Goal: Task Accomplishment & Management: Use online tool/utility

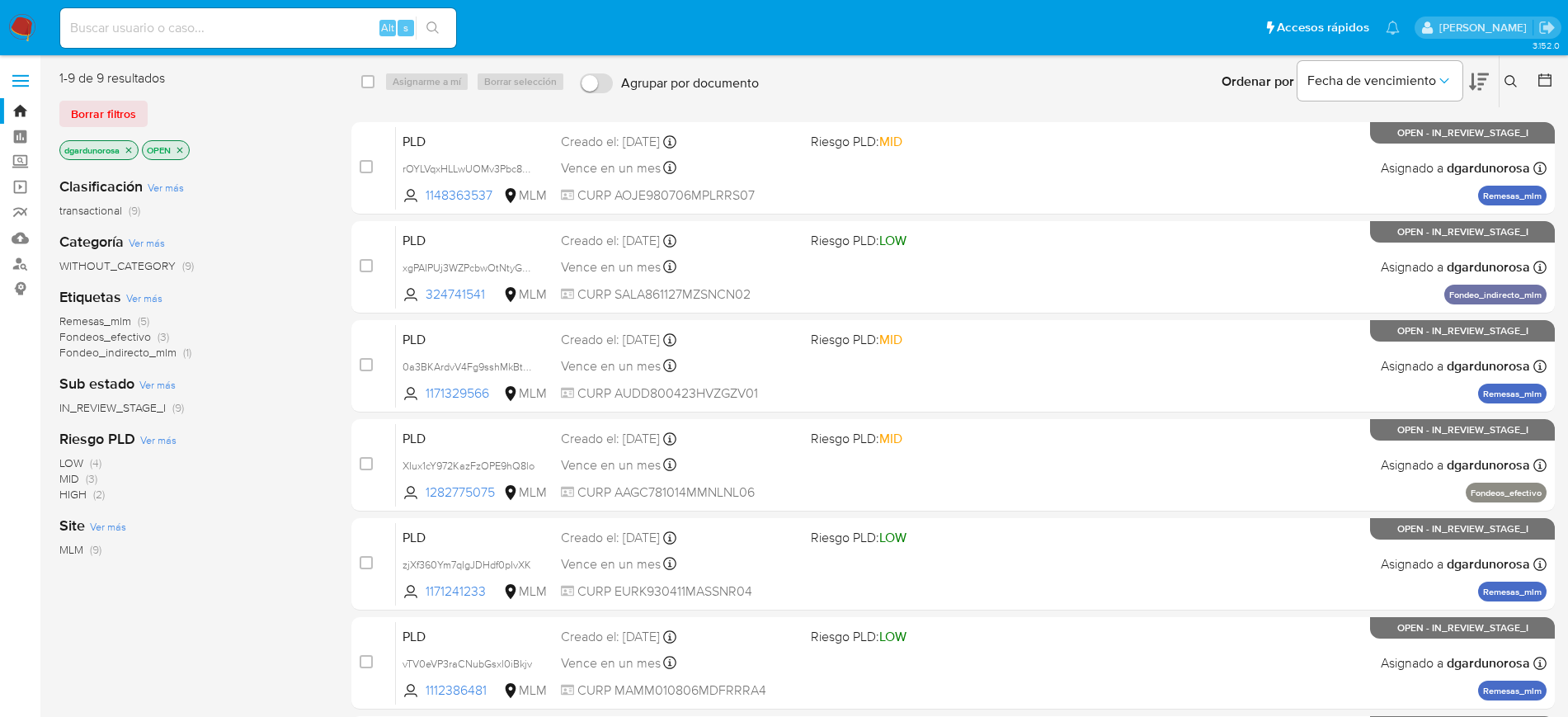
click at [1502, 87] on button at bounding box center [1513, 82] width 28 height 20
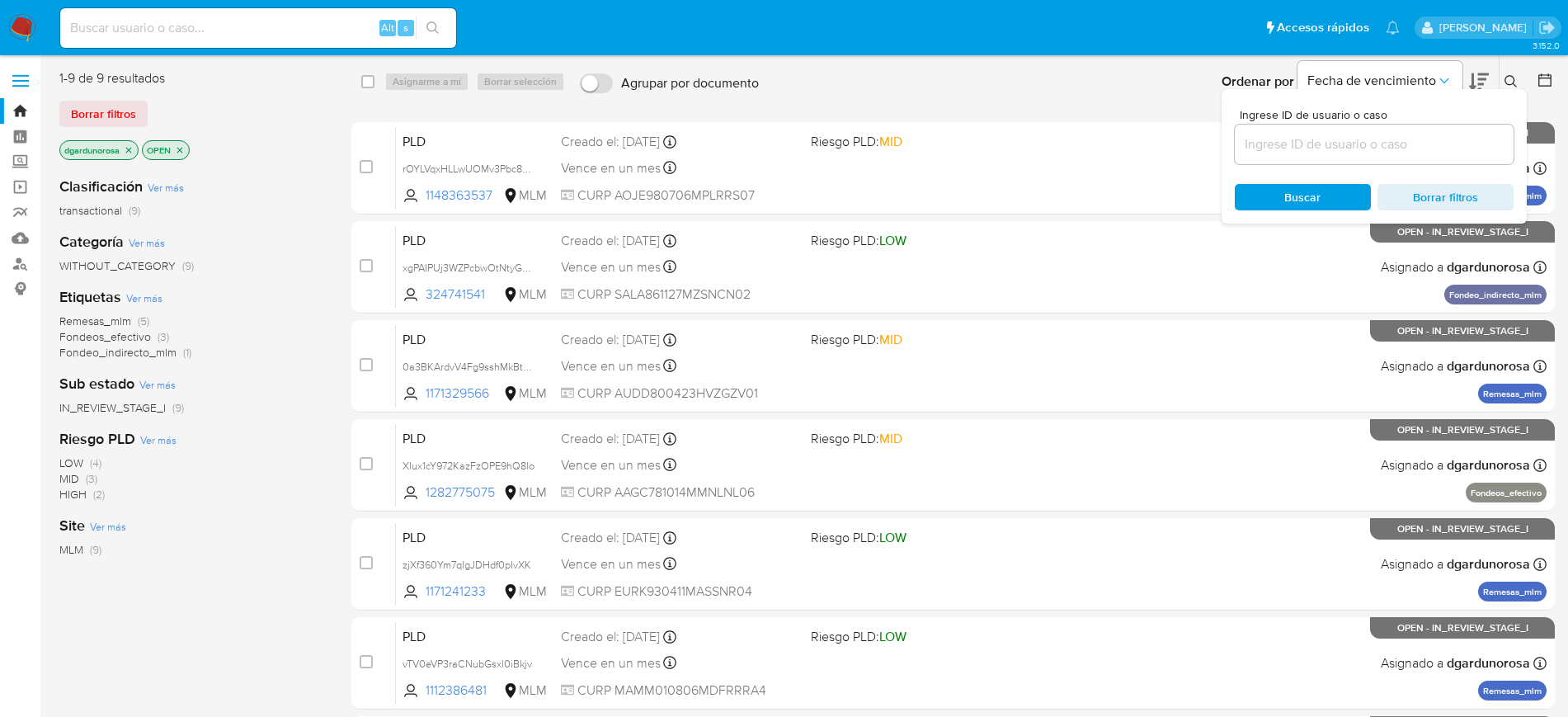
click at [1394, 147] on input at bounding box center [1374, 144] width 279 height 21
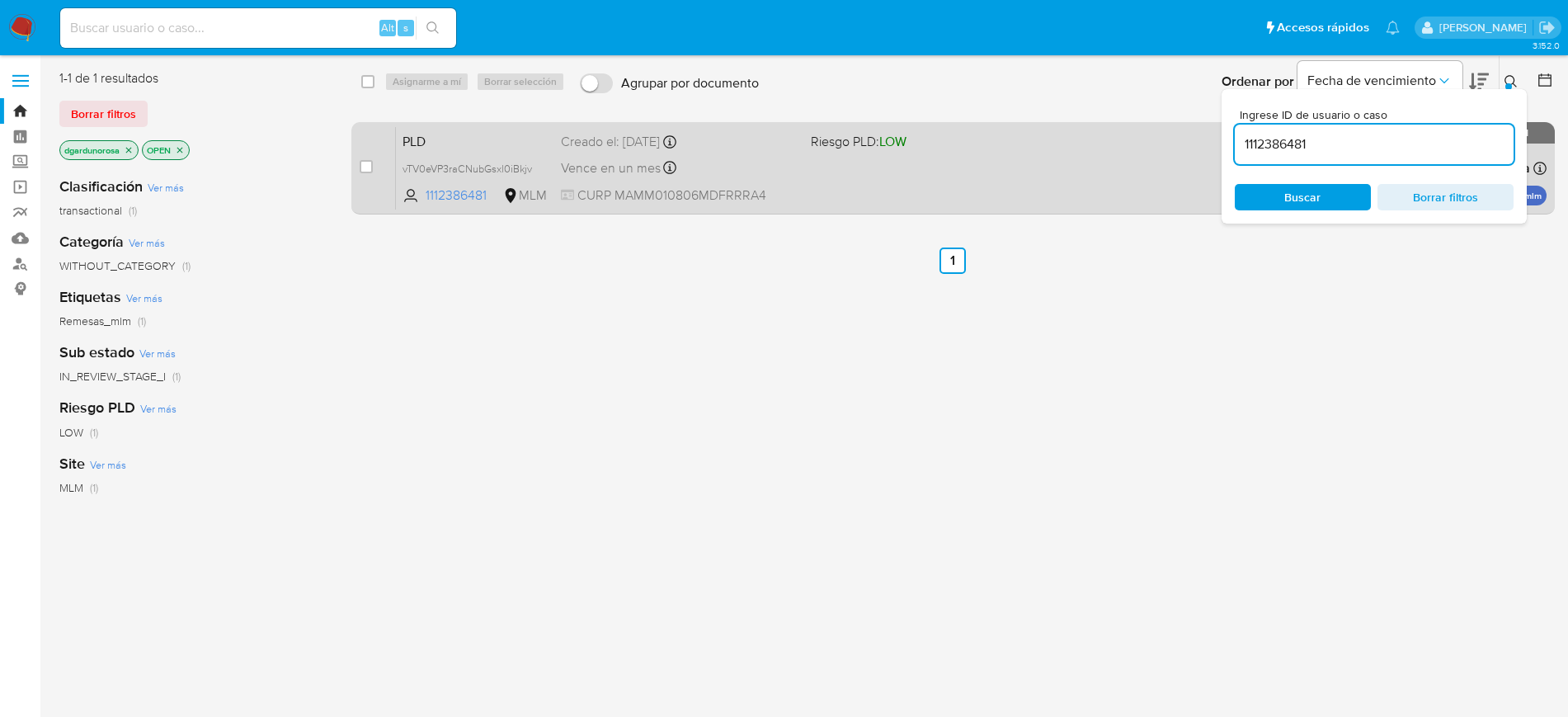
click at [1113, 168] on div "PLD vTV0eVP3raCNubGsxl0iBkjv 1112386481 MLM Riesgo PLD: LOW Creado el: 12/07/20…" at bounding box center [971, 168] width 1151 height 84
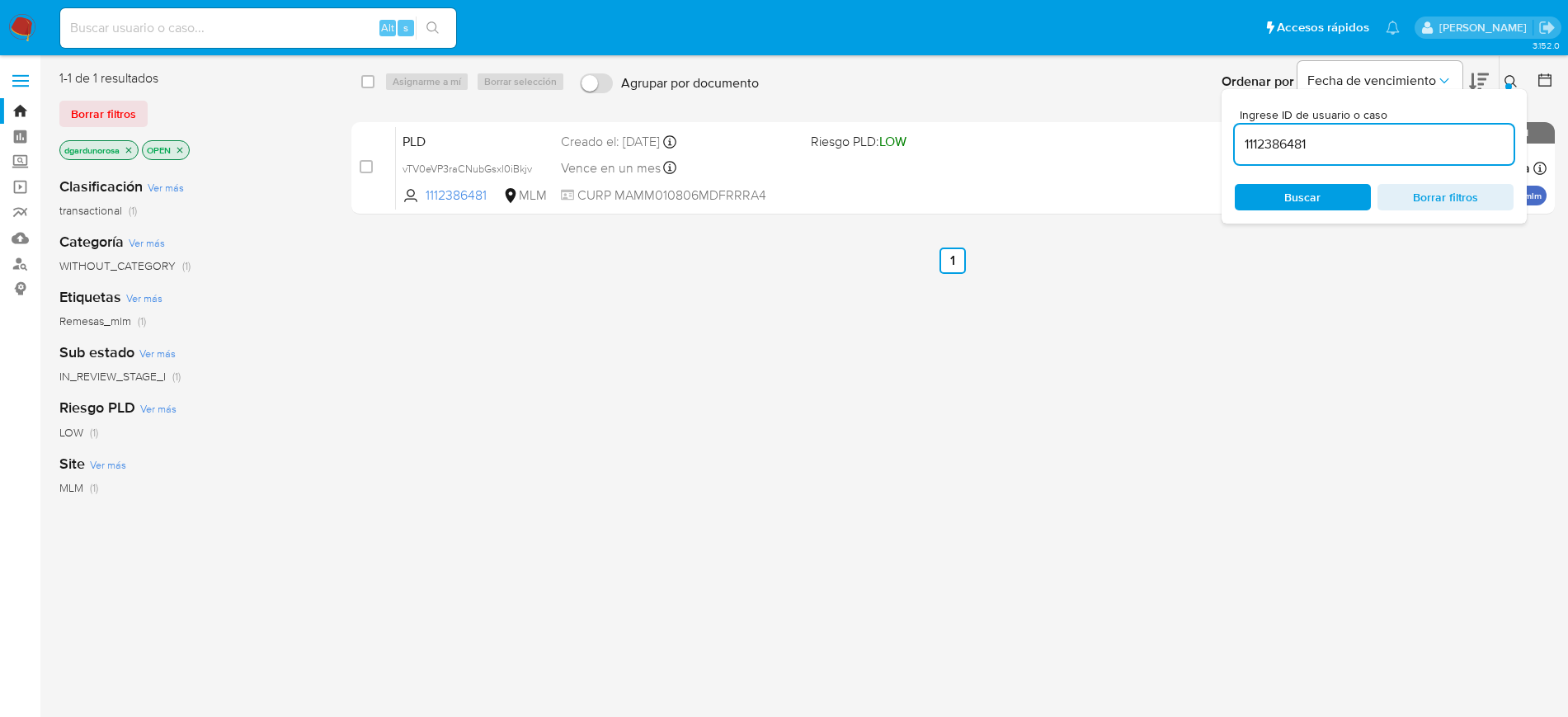
click at [1303, 154] on input "1112386481" at bounding box center [1374, 144] width 279 height 21
click at [1303, 156] on div "1112386481" at bounding box center [1374, 144] width 279 height 40
click at [1287, 148] on input "1112386481" at bounding box center [1374, 144] width 279 height 21
paste input "48363537"
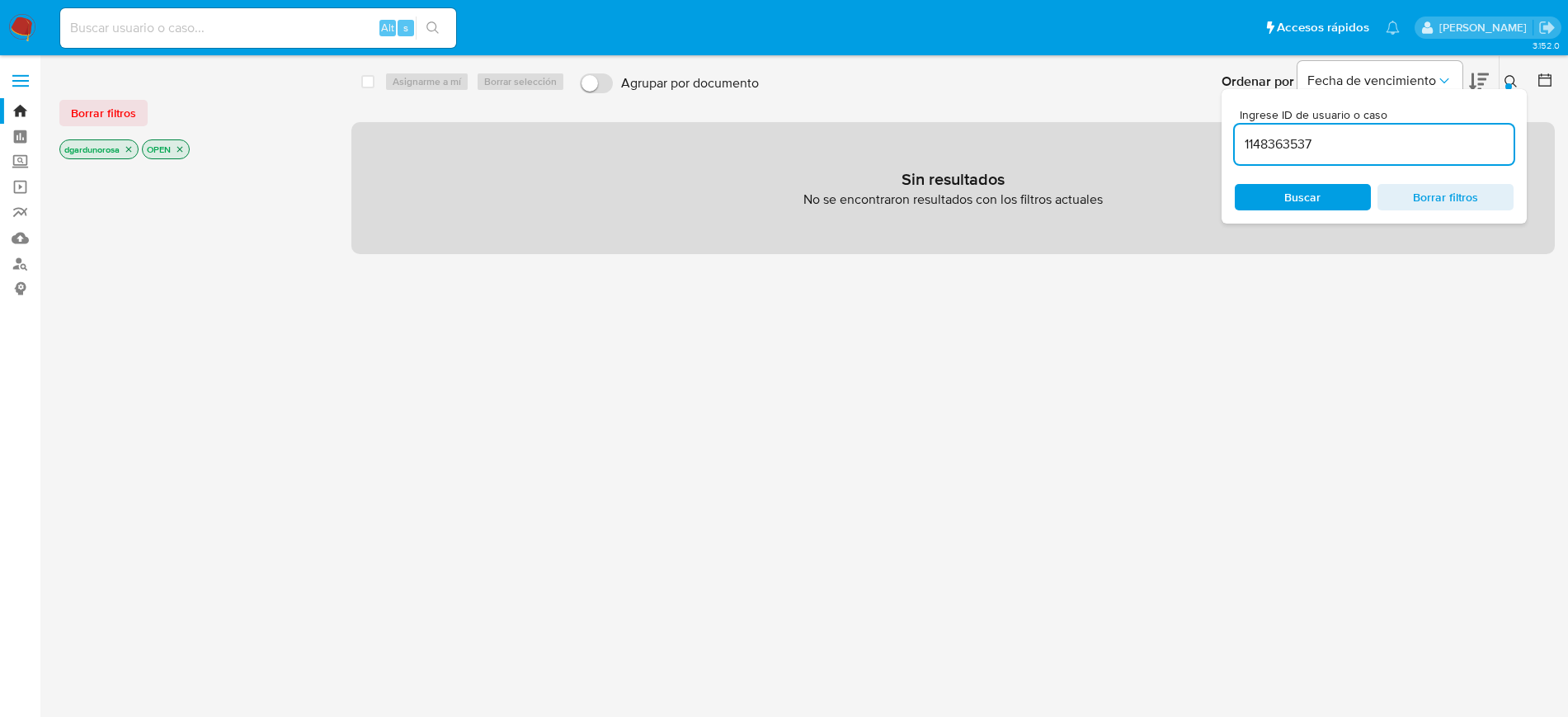
click at [1255, 12] on div "Pausado Ver notificaciones Alt s Accesos rápidos Presiona las siguientes teclas…" at bounding box center [784, 407] width 1568 height 814
click at [1363, 137] on input "1148363537" at bounding box center [1374, 144] width 279 height 21
type input "1148363537"
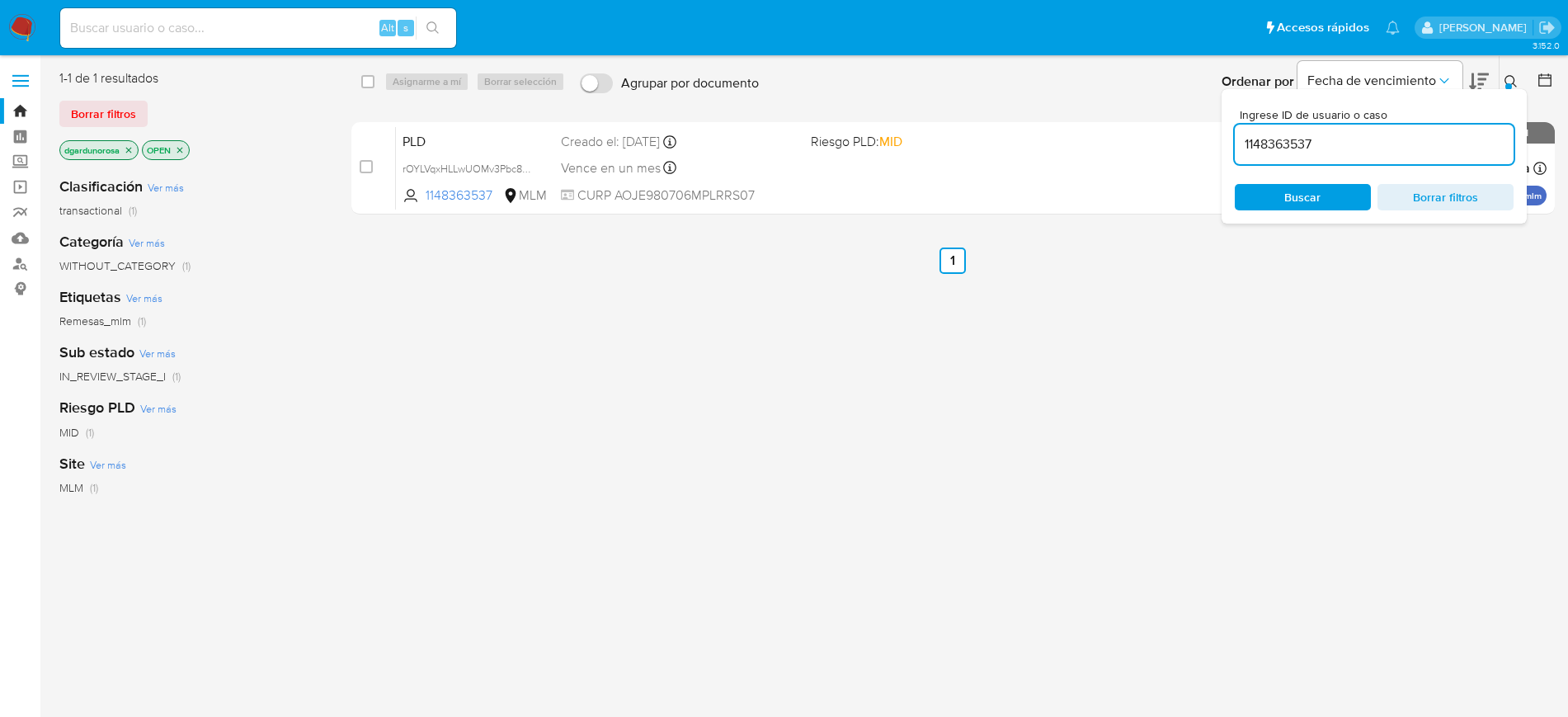
click at [1509, 78] on icon at bounding box center [1510, 82] width 13 height 13
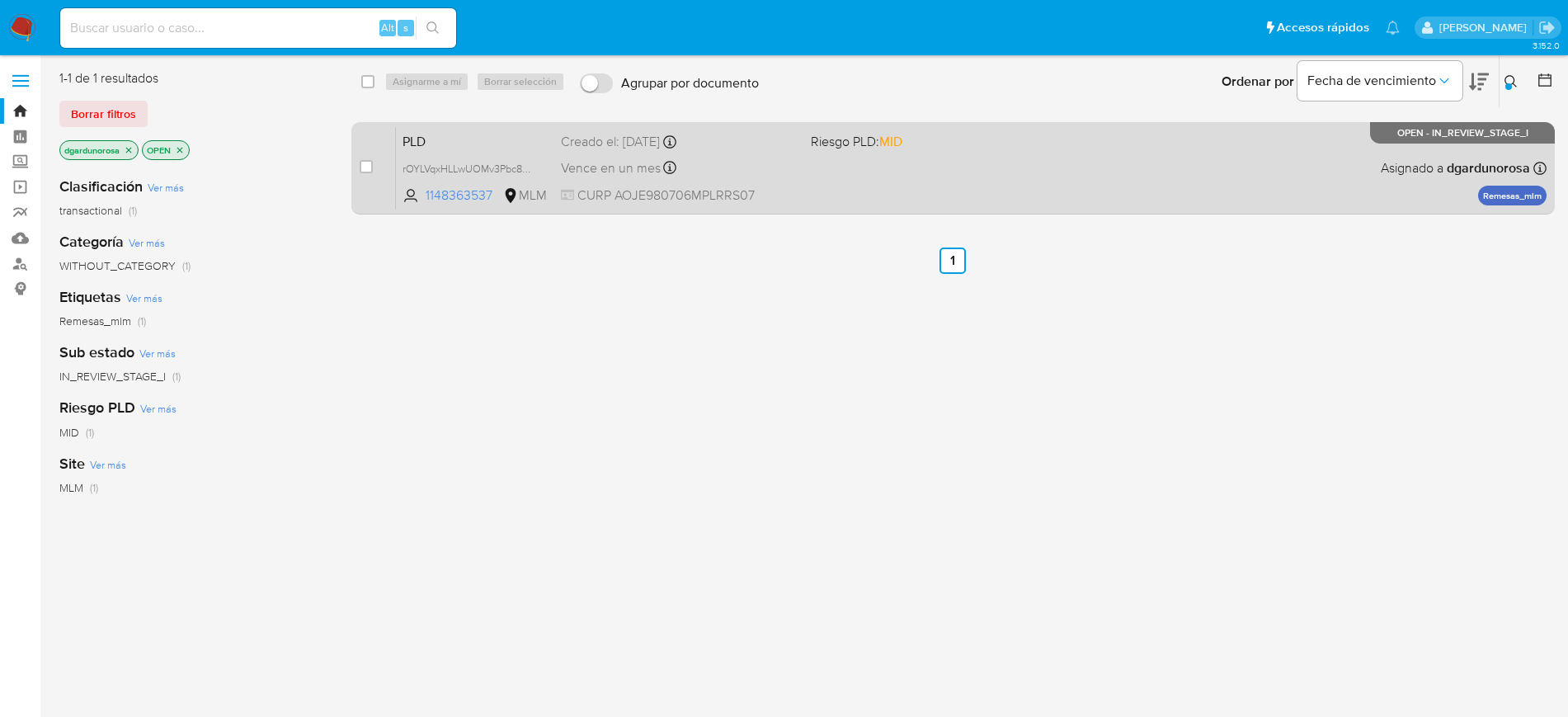
click at [1390, 208] on div "PLD rOYLVqxHLLwUOMv3Pbc80tUk 1148363537 MLM Riesgo PLD: MID Creado el: 12/07/20…" at bounding box center [971, 168] width 1151 height 84
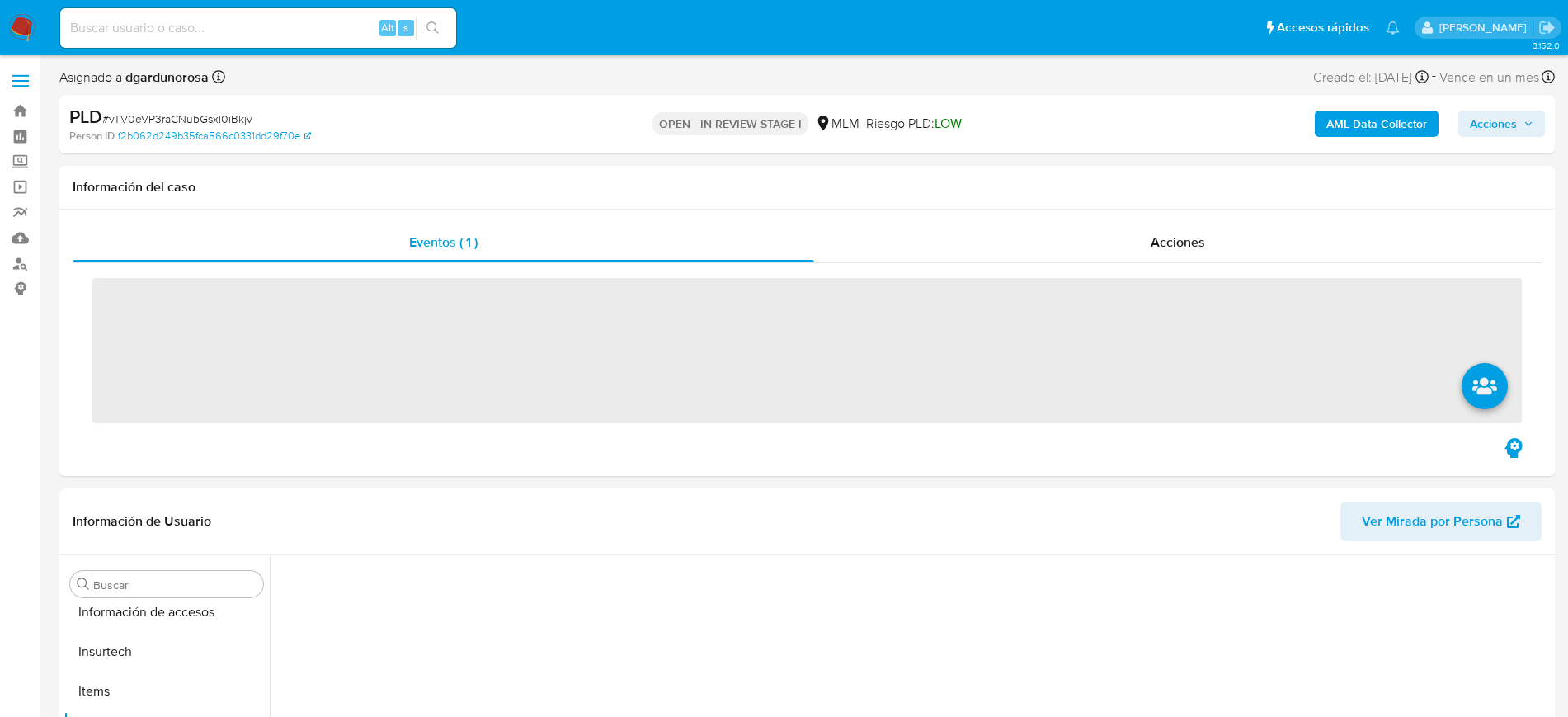
scroll to position [657, 0]
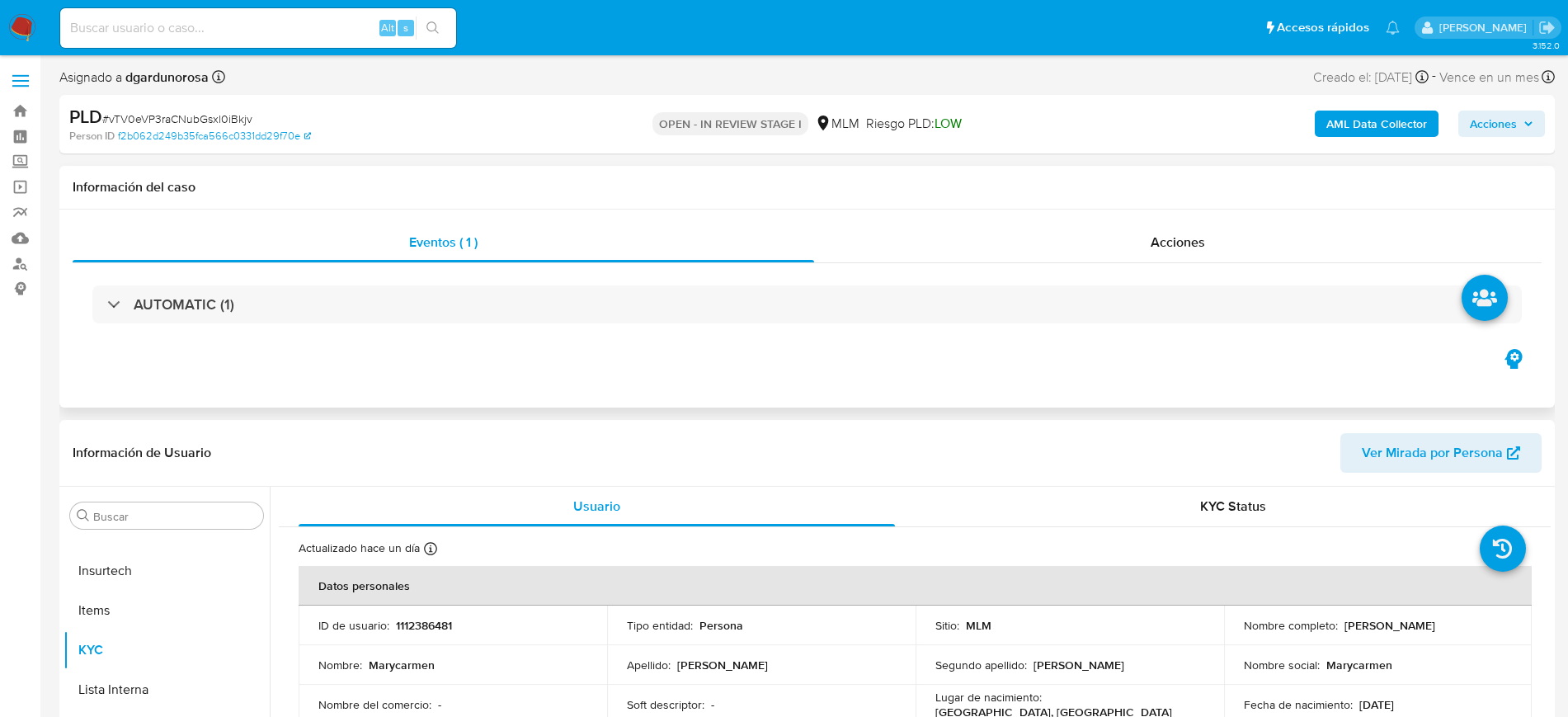
select select "10"
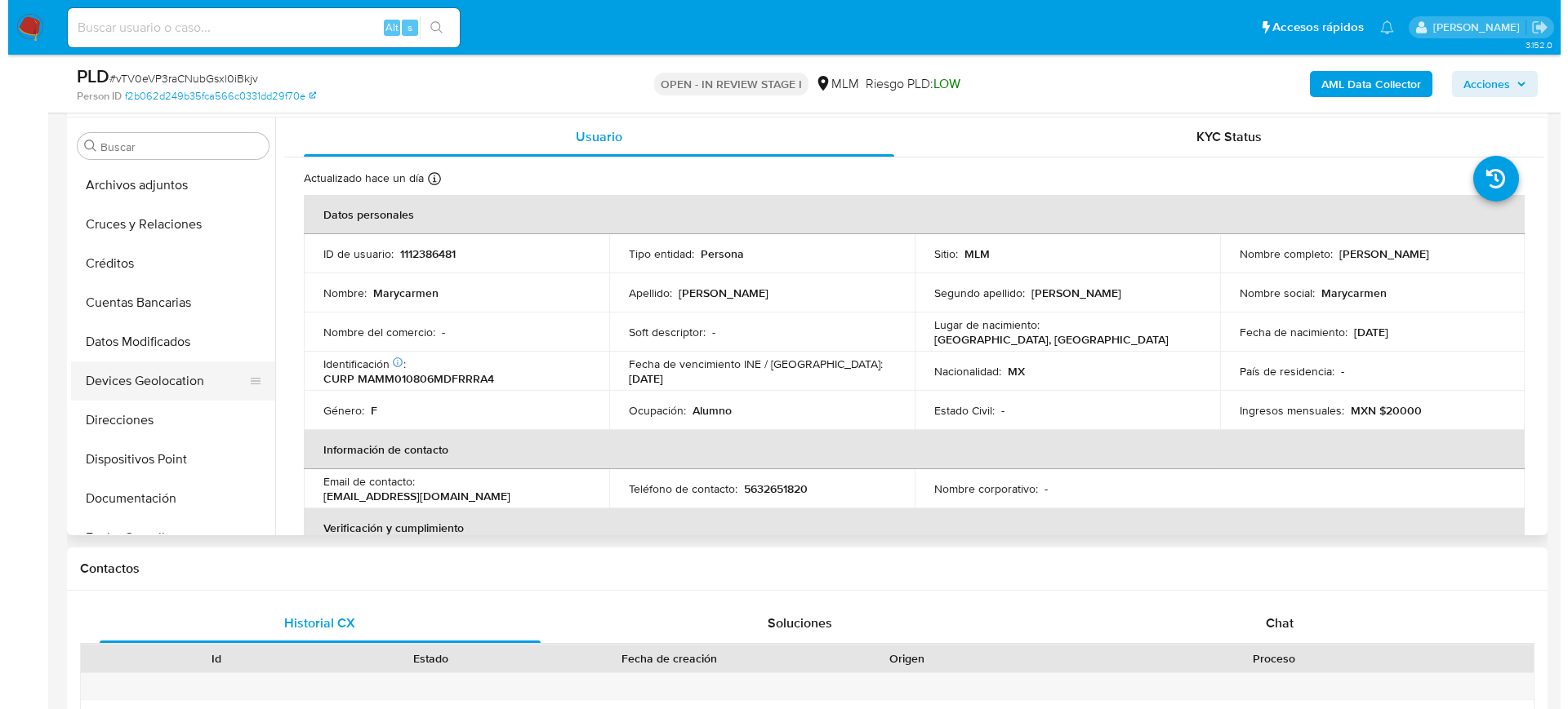
scroll to position [39, 0]
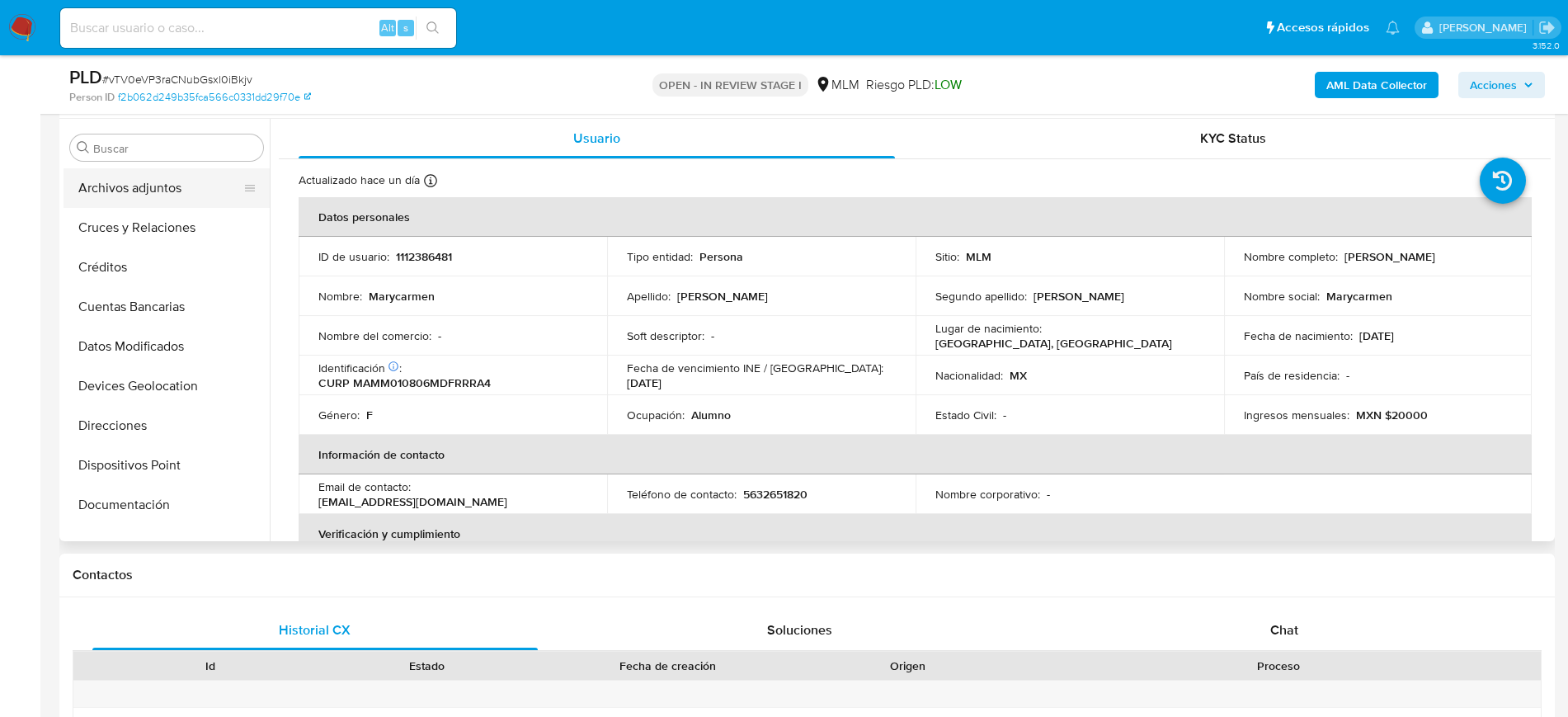
click at [131, 195] on button "Archivos adjuntos" at bounding box center [160, 188] width 193 height 40
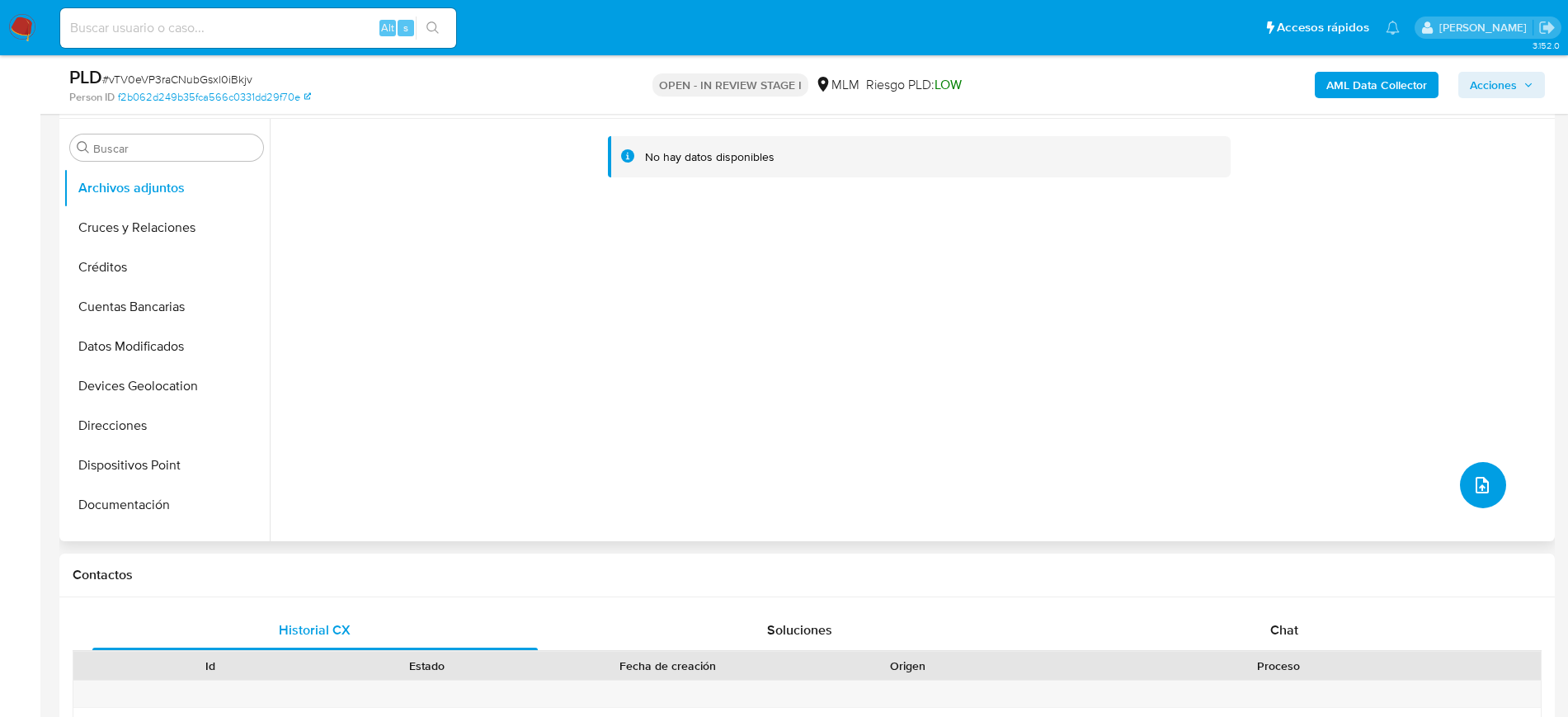
click at [1460, 490] on button "upload-file" at bounding box center [1483, 485] width 46 height 46
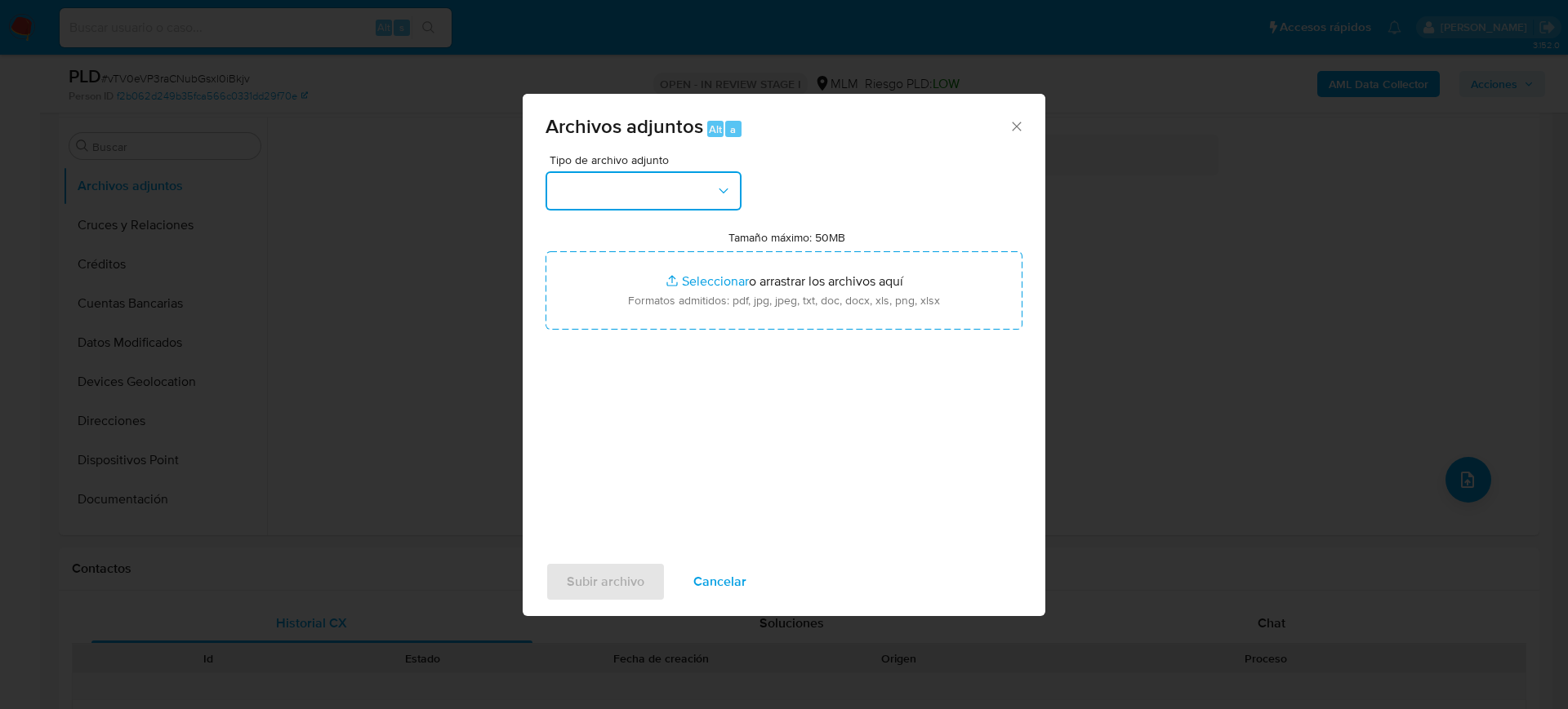
click at [640, 188] on button "button" at bounding box center [643, 191] width 196 height 40
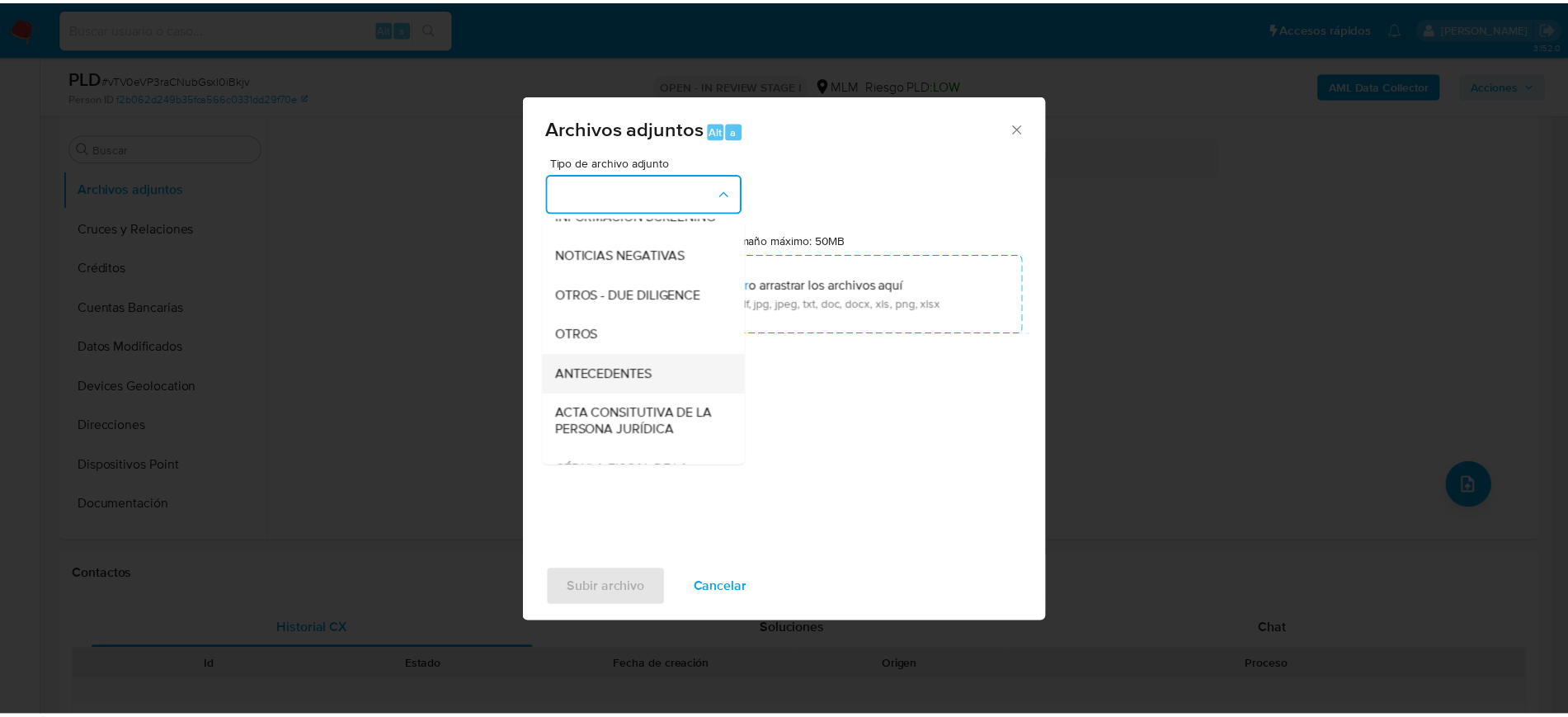
scroll to position [206, 0]
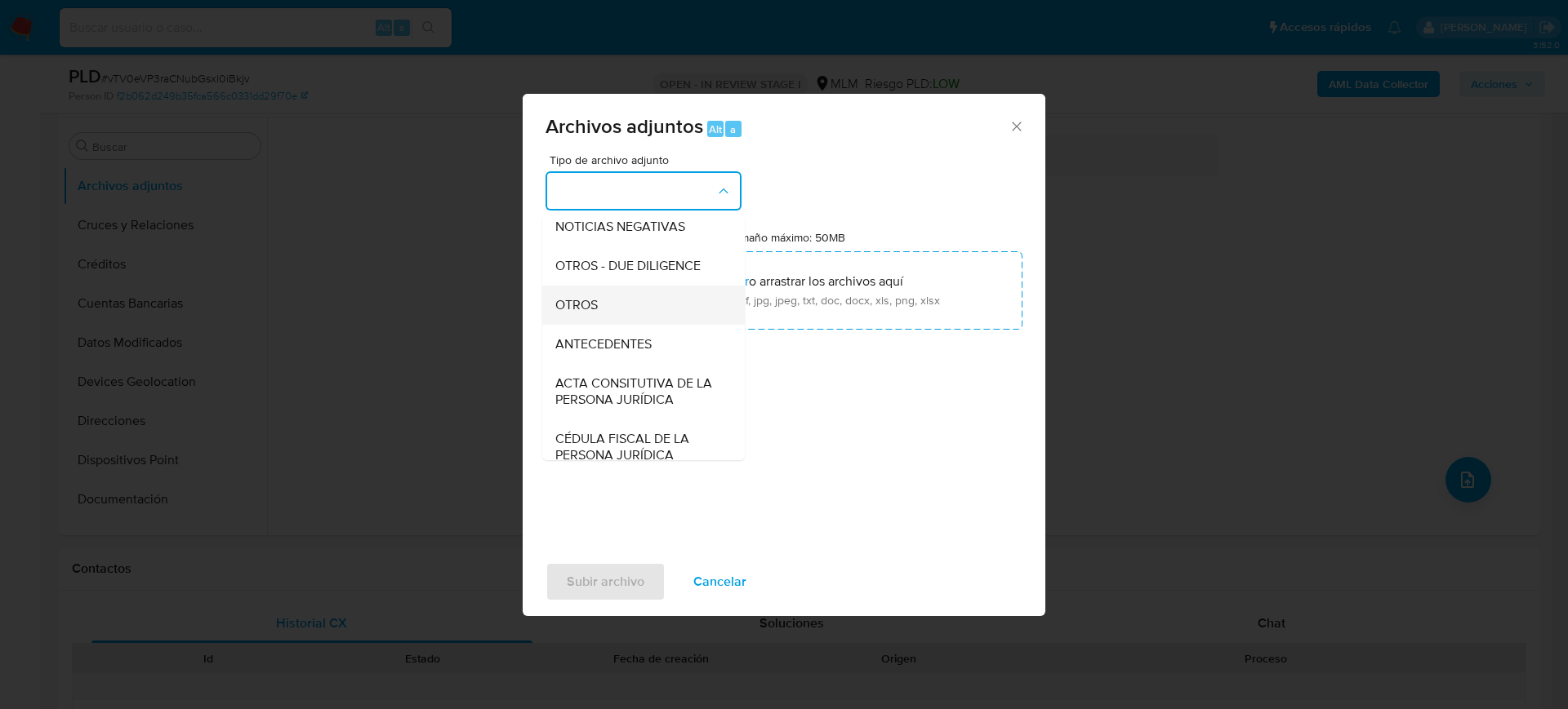
click at [597, 314] on span "OTROS" at bounding box center [577, 305] width 42 height 17
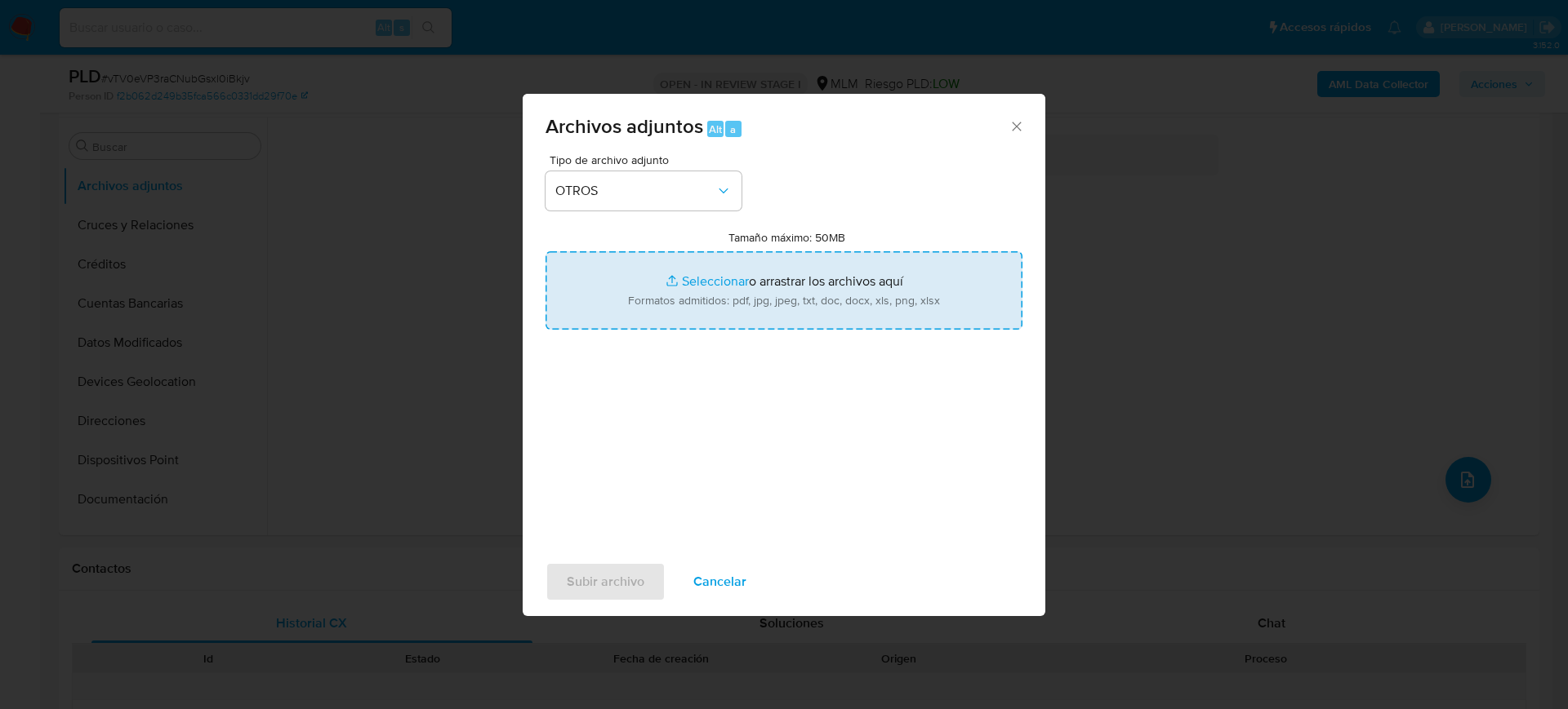
type input "C:\fakepath\1112386481_Marycarmen Marin_Julio2025.pdf"
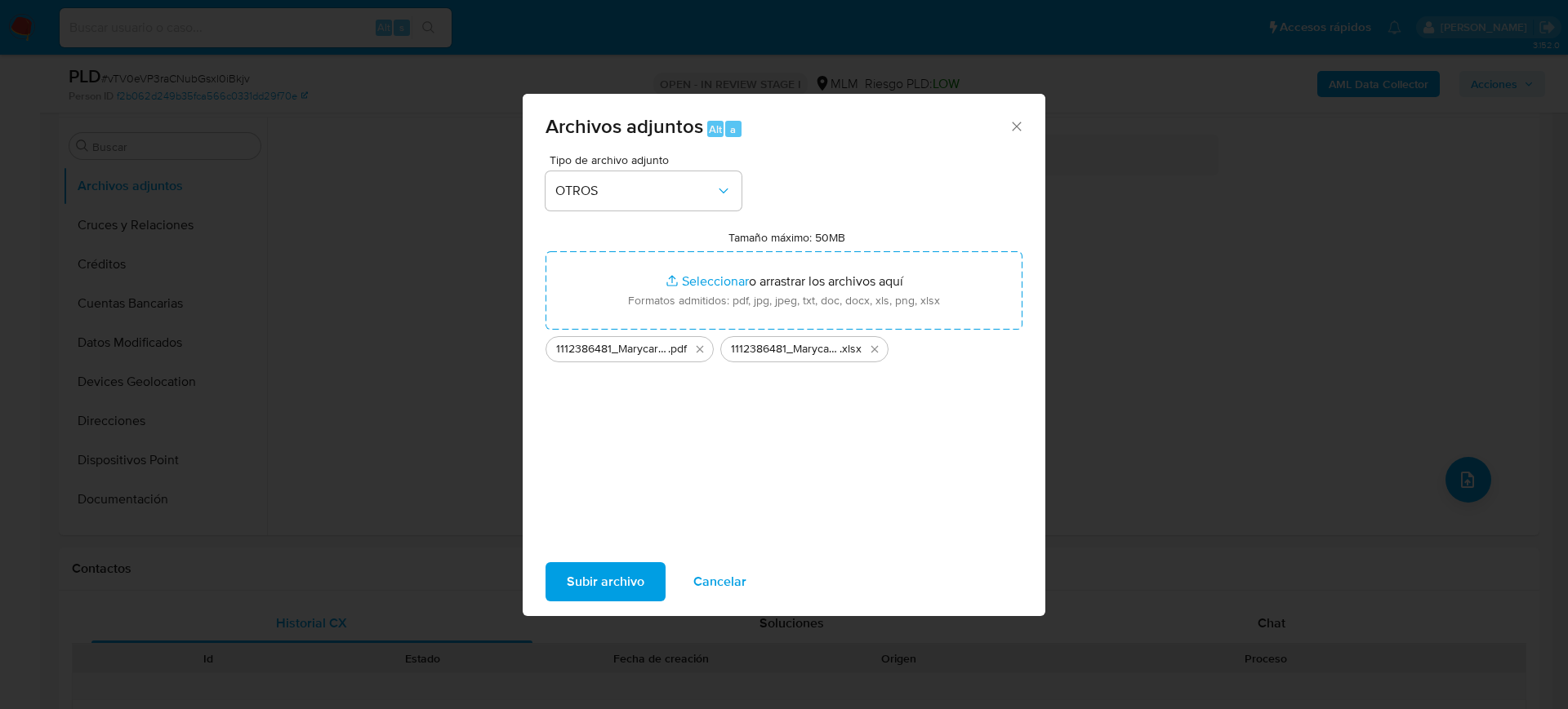
click at [639, 577] on span "Subir archivo" at bounding box center [606, 582] width 77 height 36
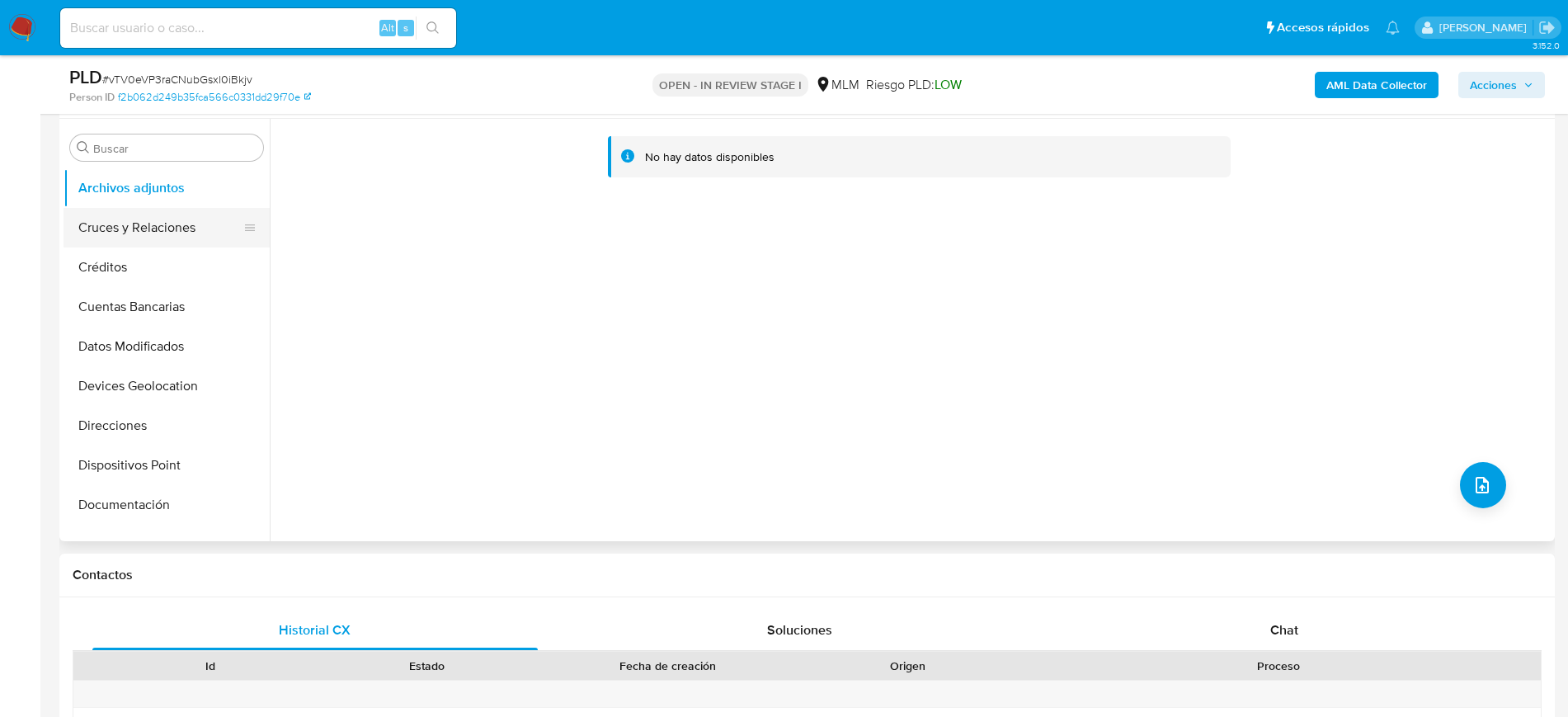
click at [112, 242] on button "Cruces y Relaciones" at bounding box center [160, 227] width 193 height 40
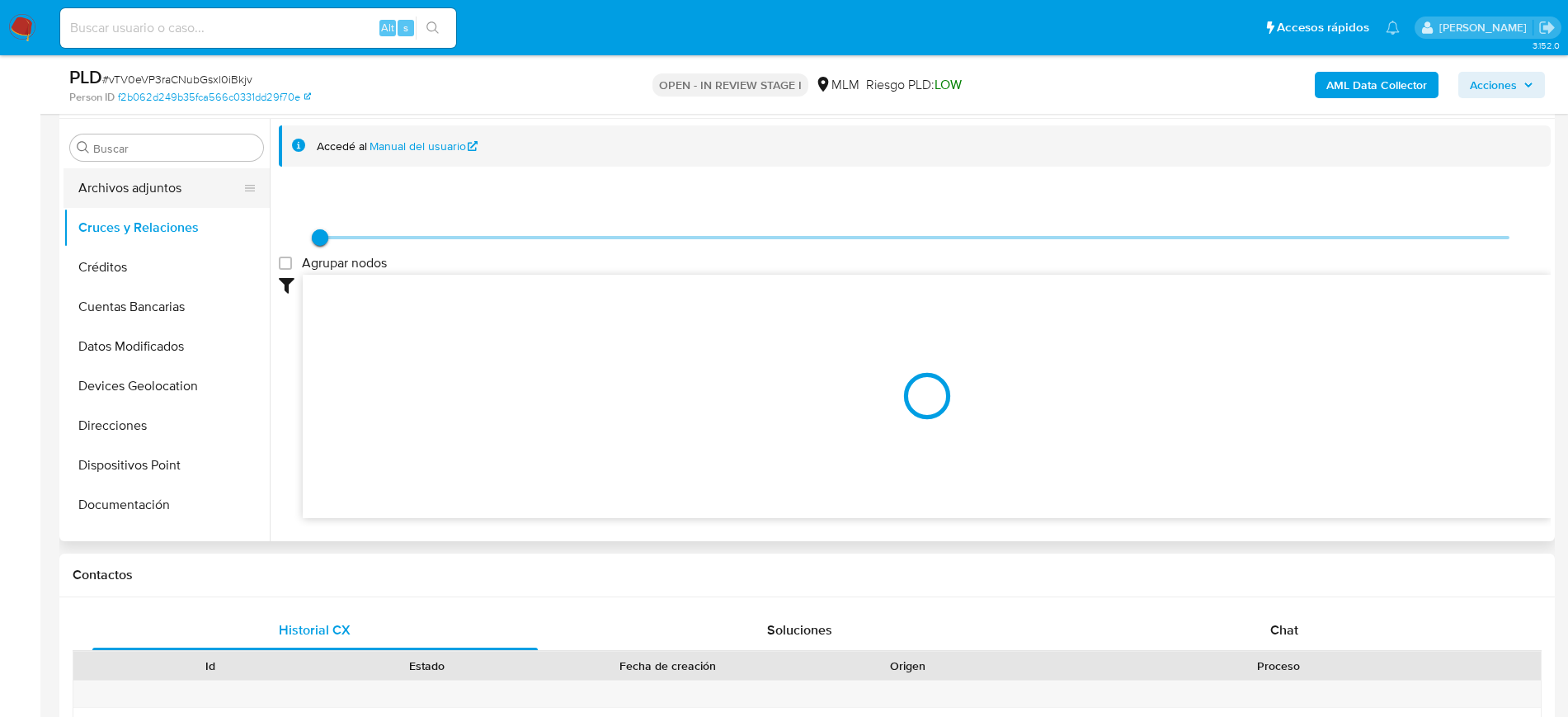
click at [162, 206] on button "Archivos adjuntos" at bounding box center [160, 188] width 193 height 40
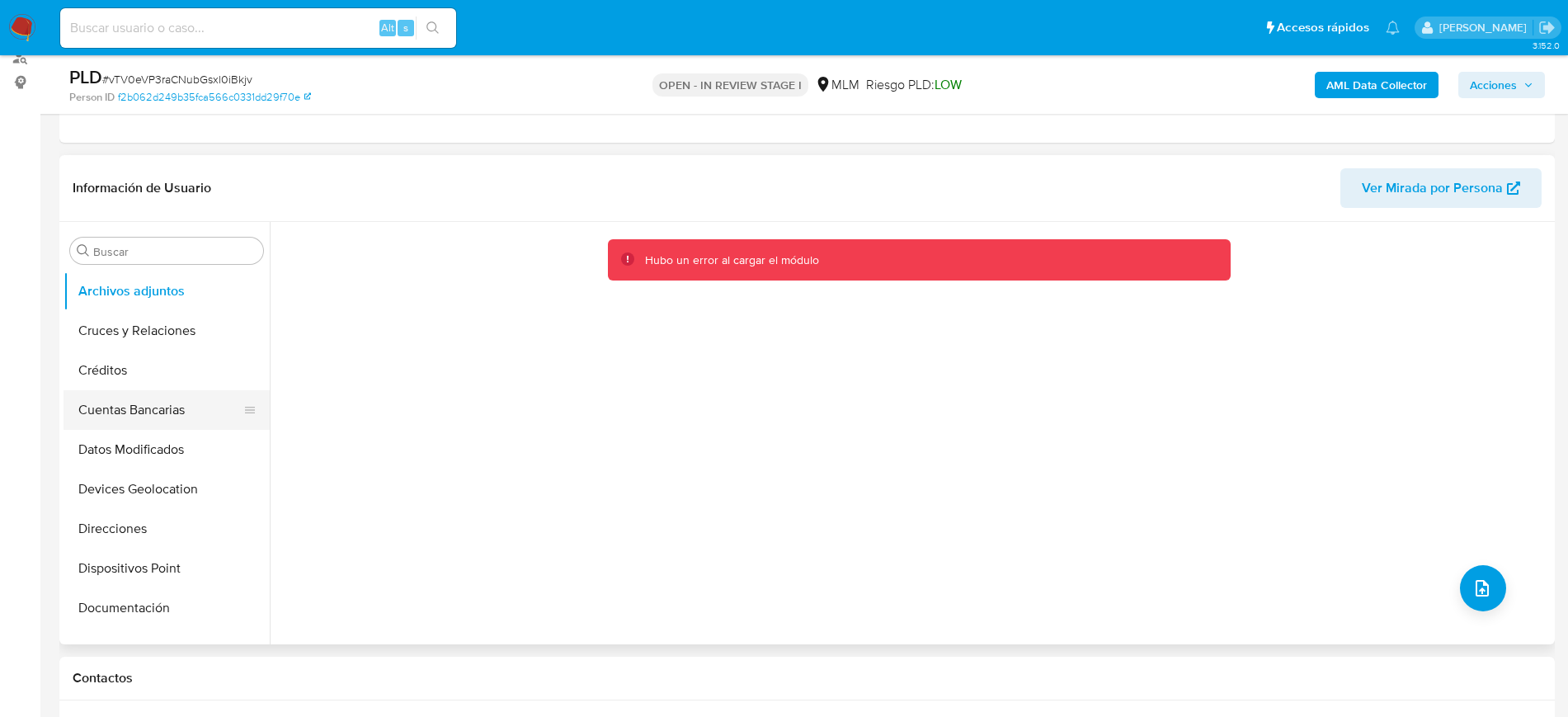
click at [123, 410] on button "Cuentas Bancarias" at bounding box center [160, 410] width 193 height 40
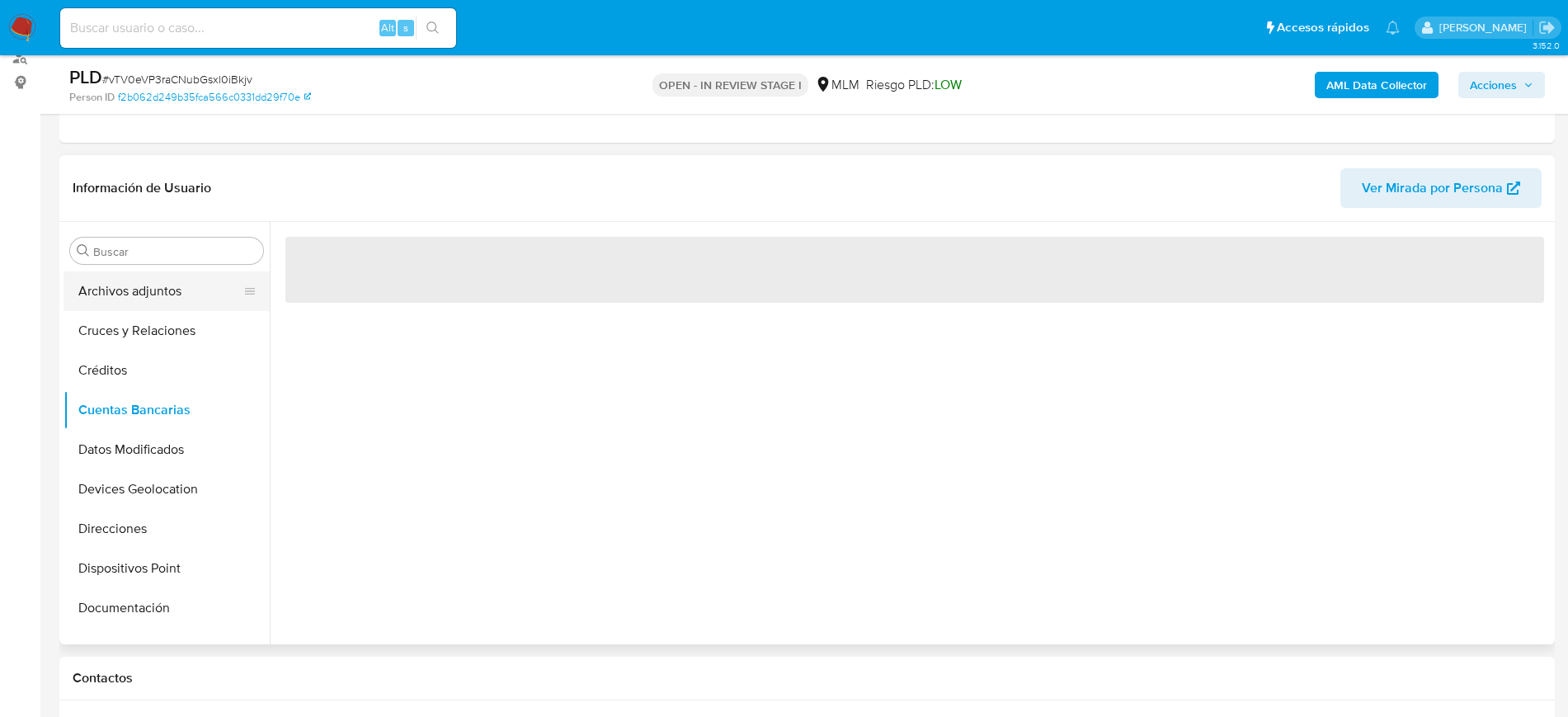
click at [141, 295] on button "Archivos adjuntos" at bounding box center [160, 291] width 193 height 40
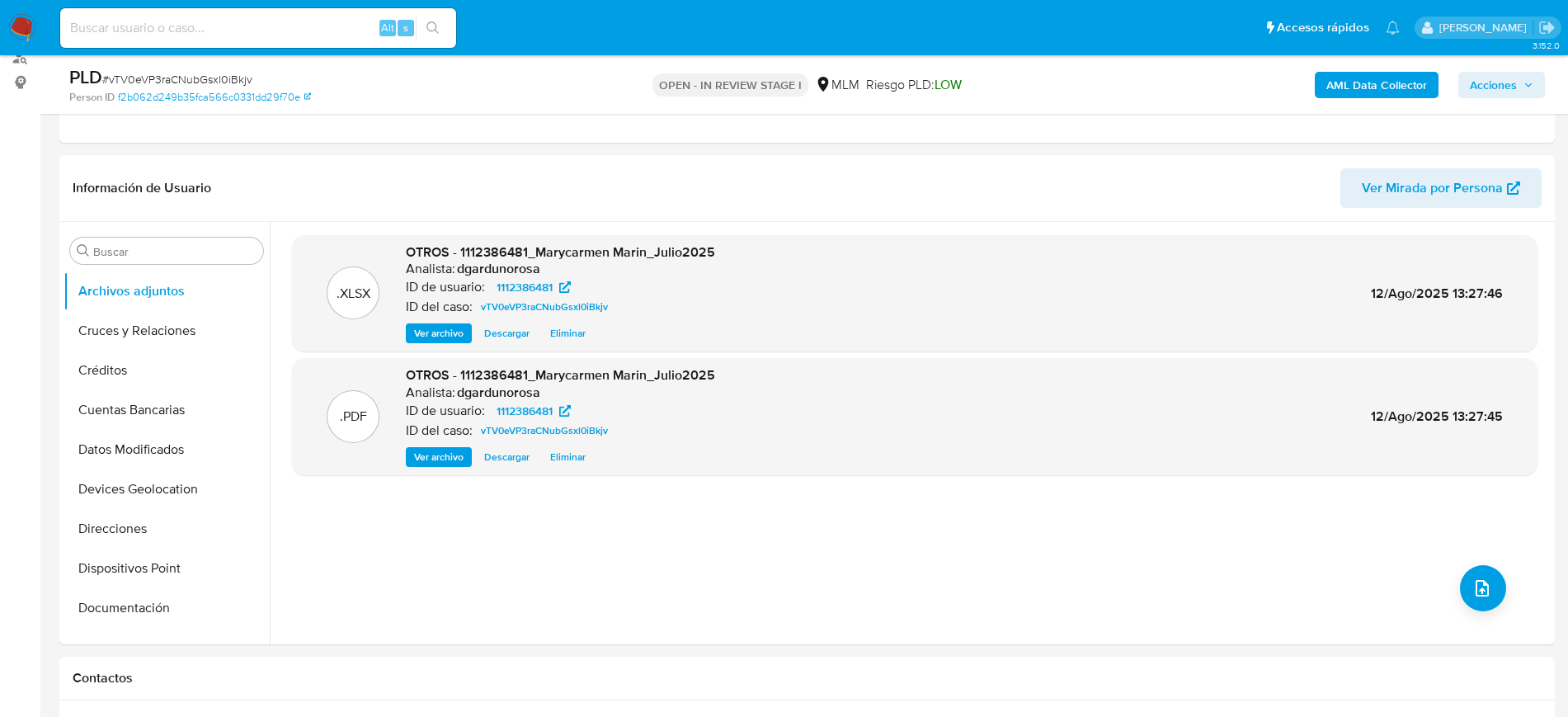
click at [1512, 88] on span "Acciones" at bounding box center [1493, 85] width 47 height 27
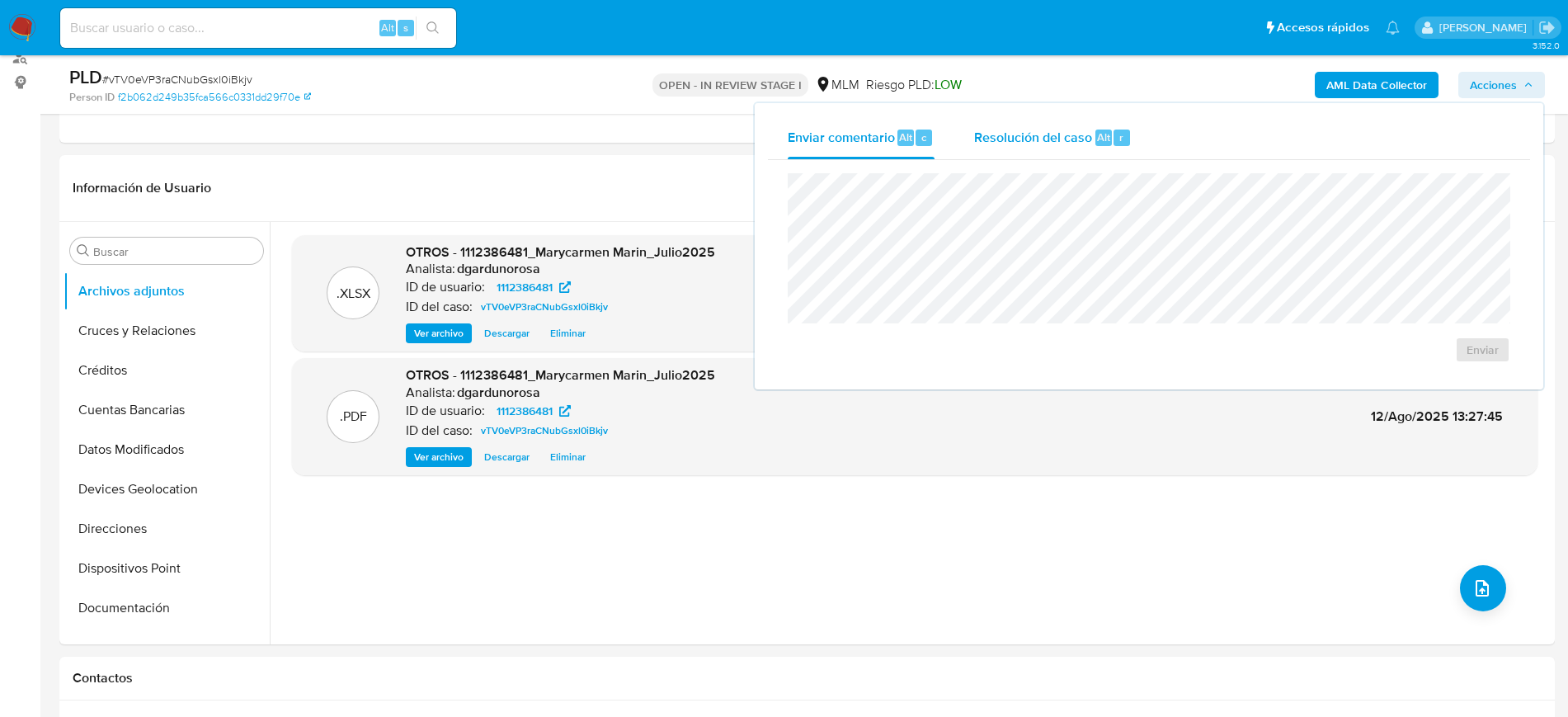
click at [1062, 130] on span "Resolución del caso" at bounding box center [1033, 136] width 118 height 19
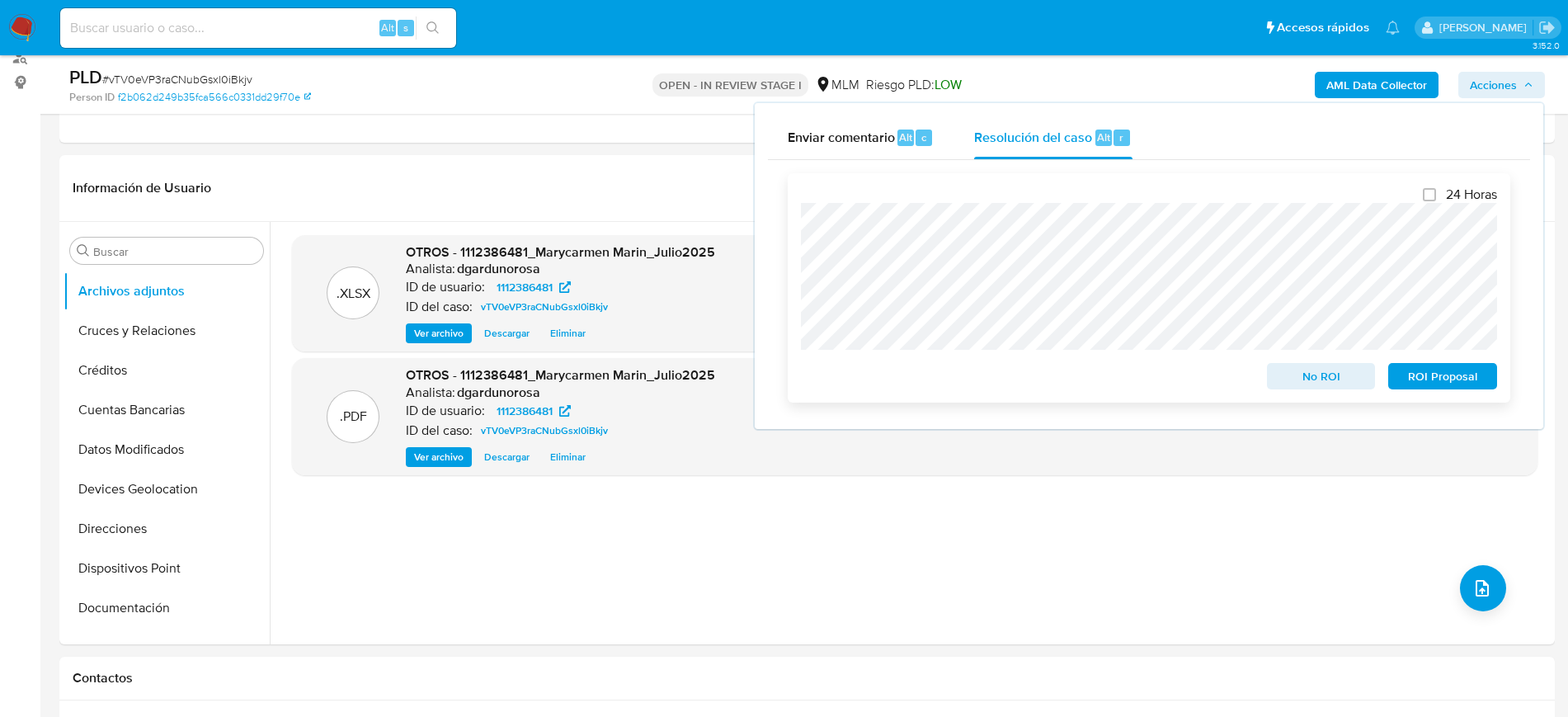
click at [1434, 378] on span "ROI Proposal" at bounding box center [1442, 377] width 86 height 23
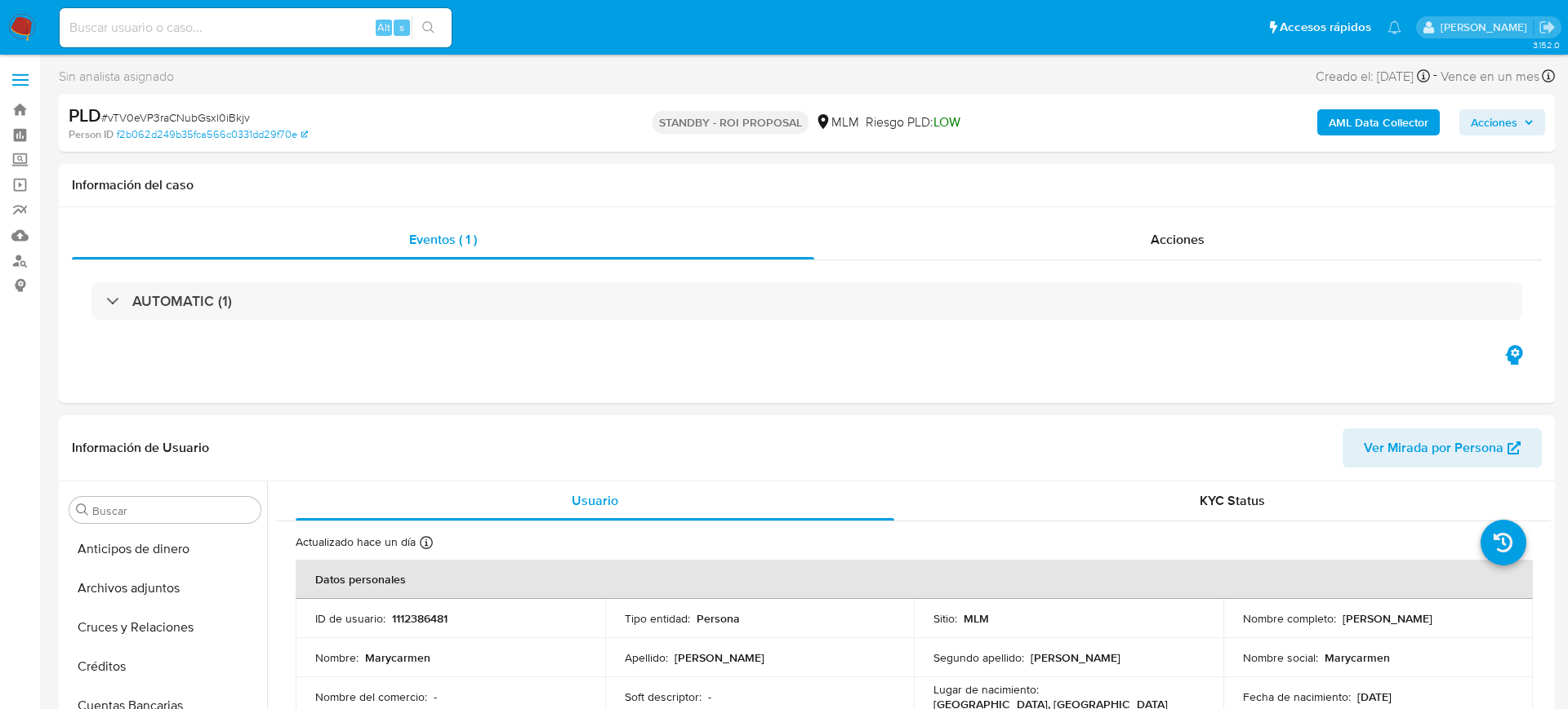
select select "10"
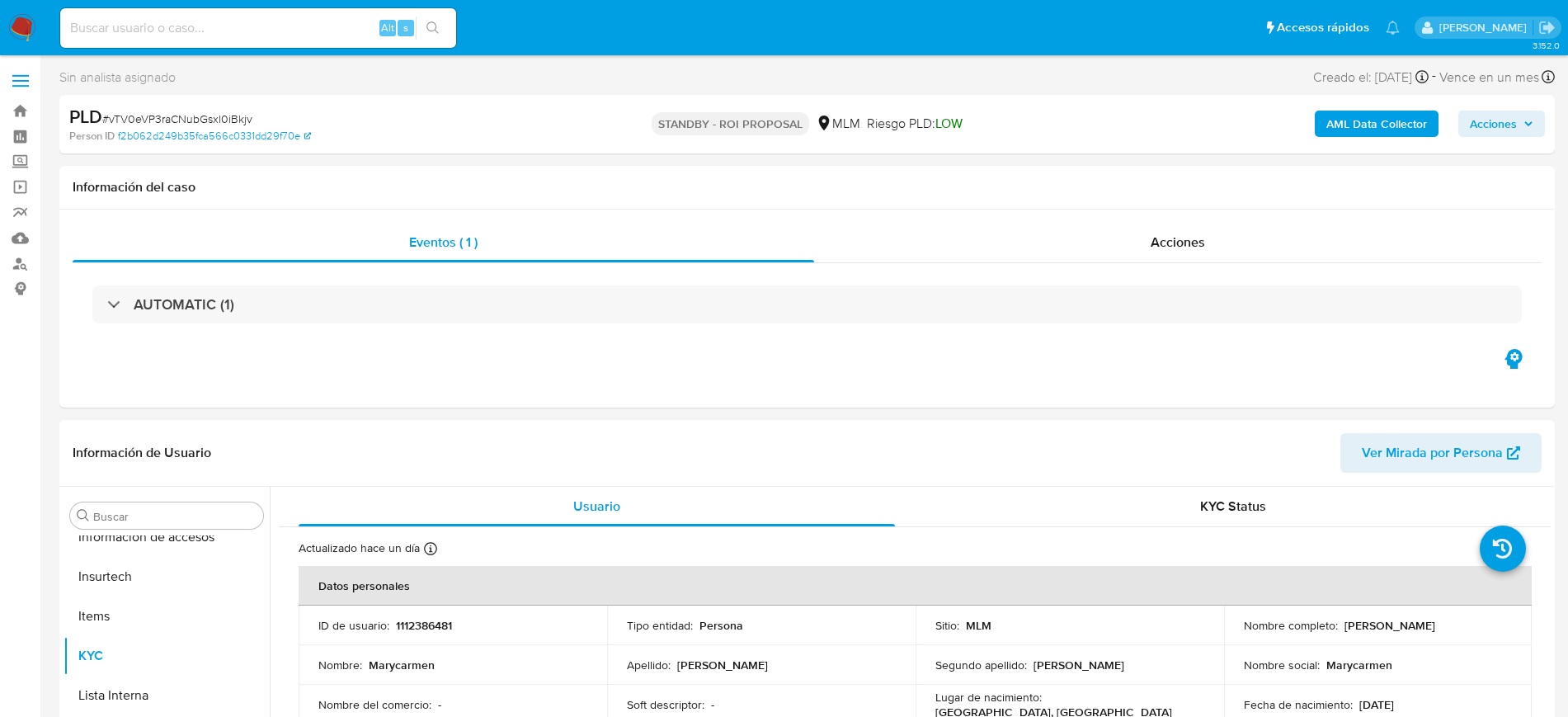
scroll to position [657, 0]
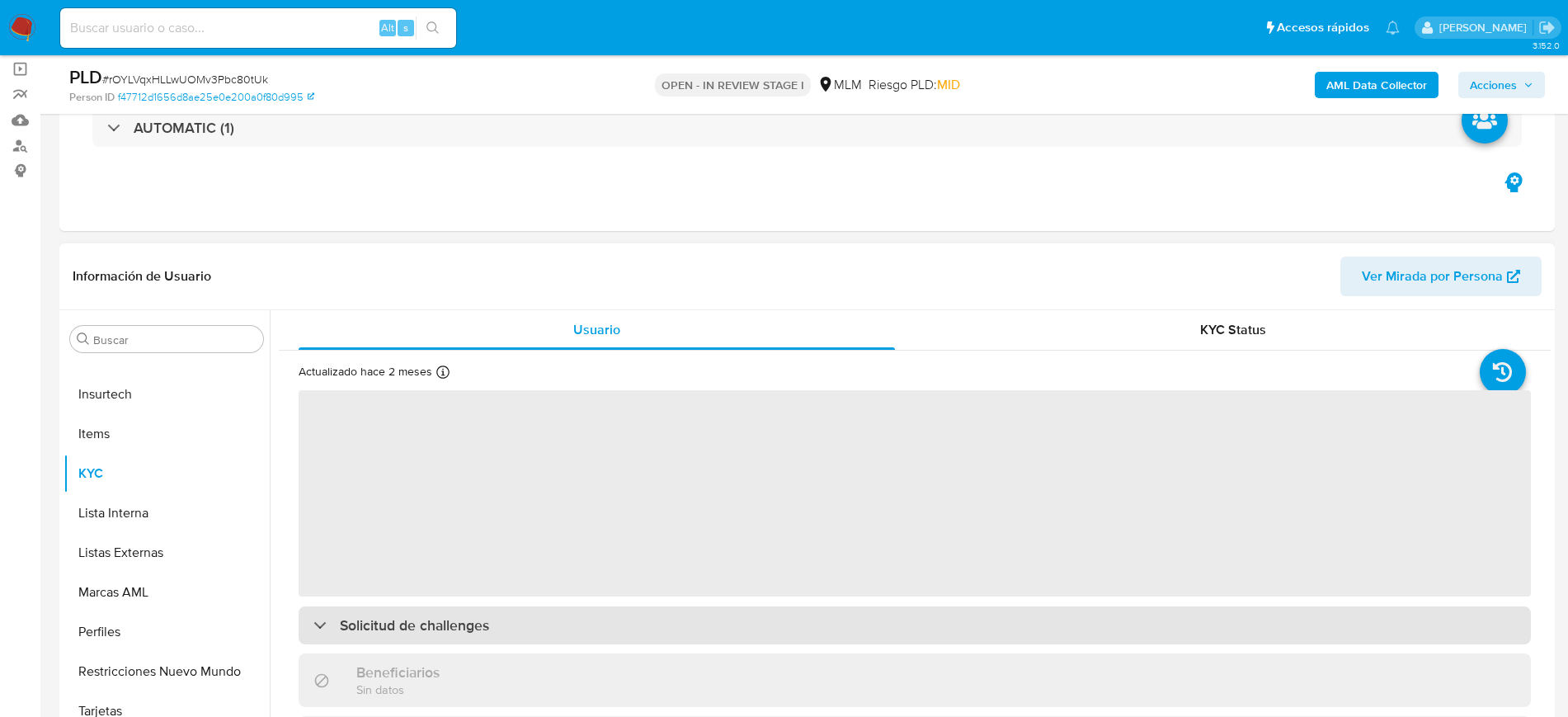
scroll to position [206, 0]
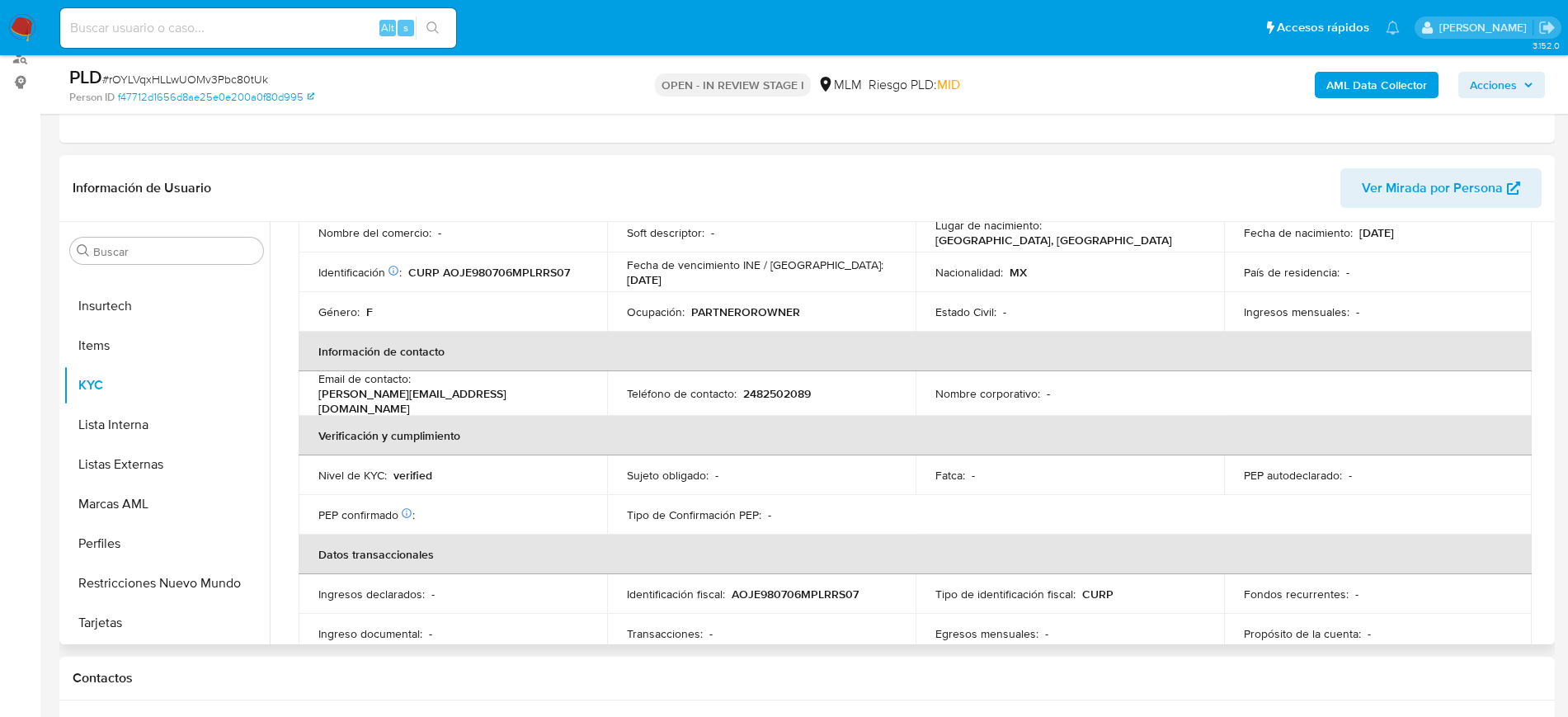
select select "10"
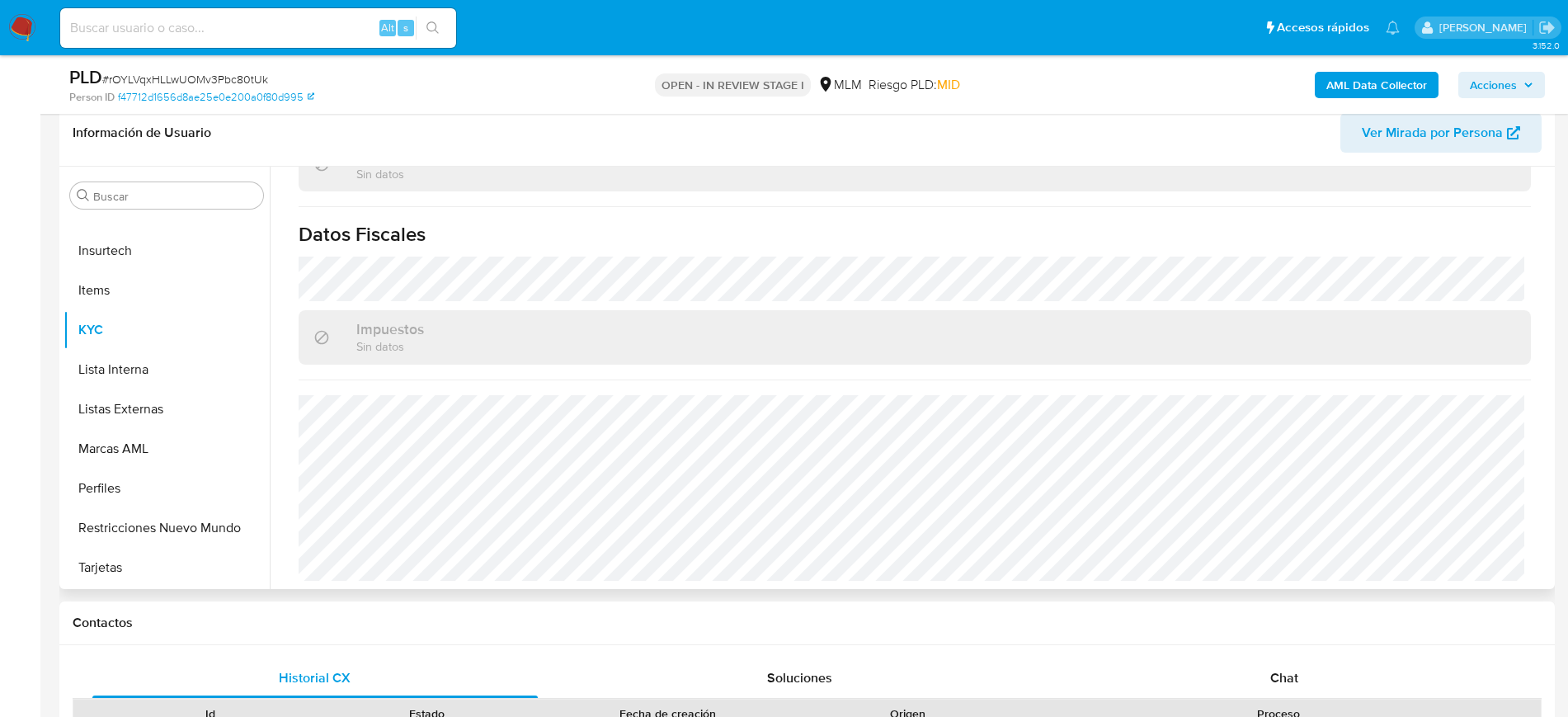
scroll to position [309, 0]
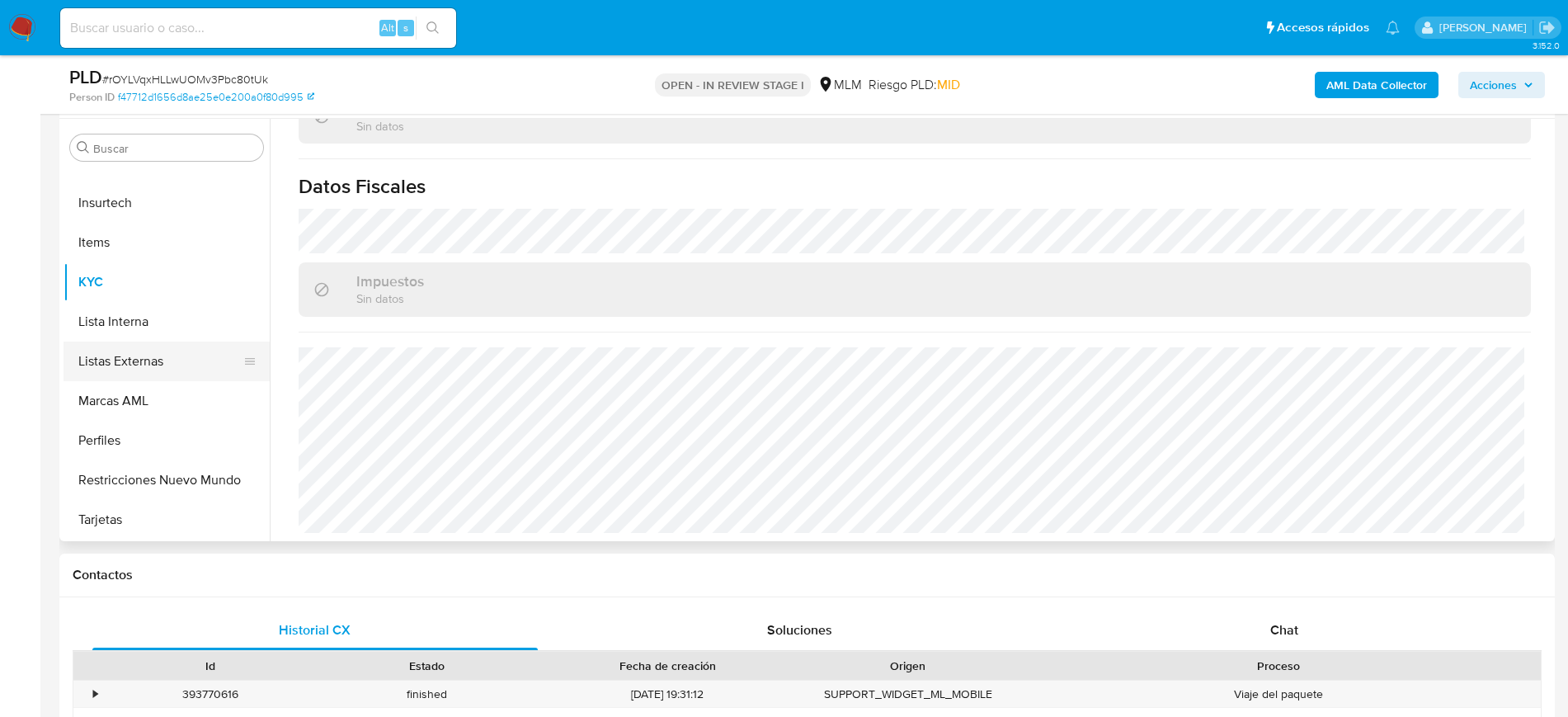
click at [160, 361] on button "Listas Externas" at bounding box center [160, 362] width 193 height 40
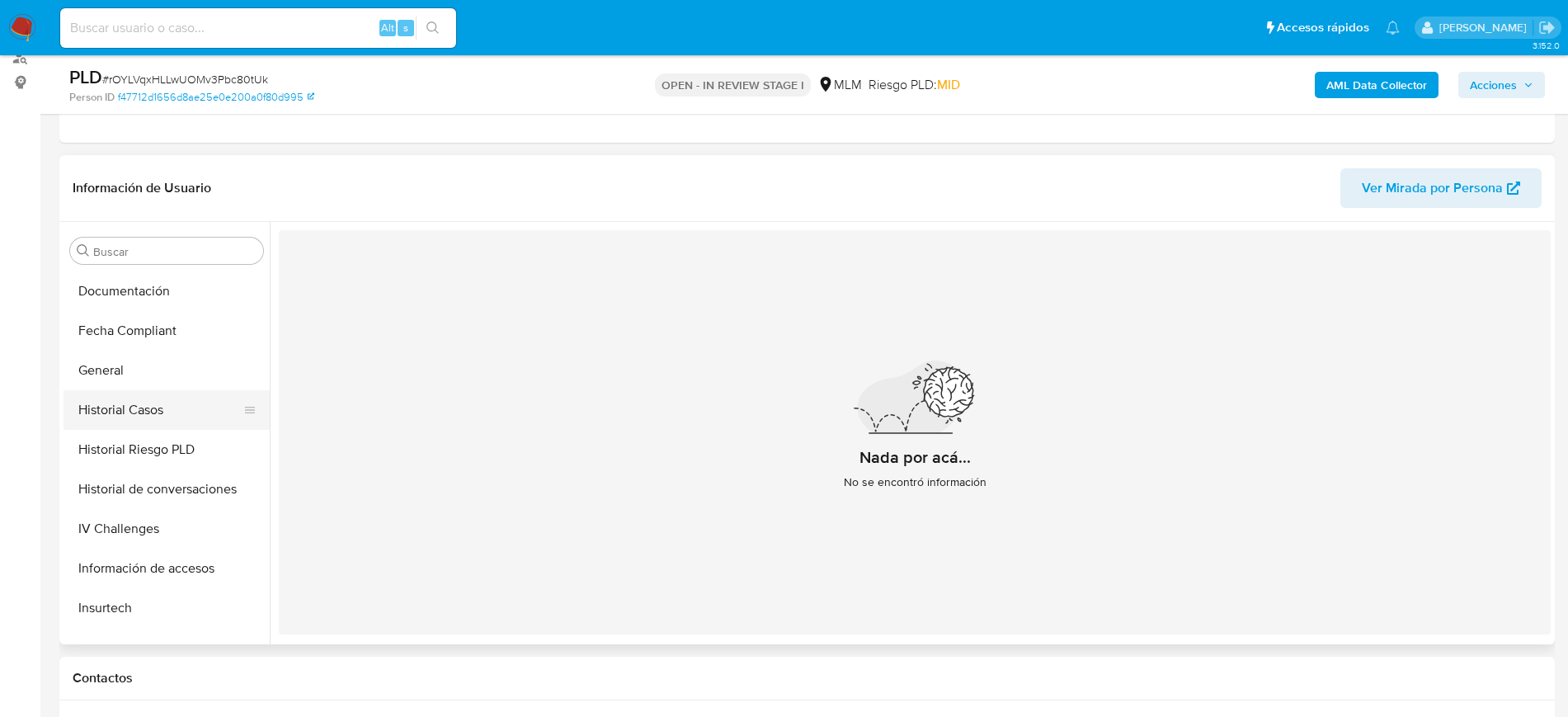
scroll to position [348, 0]
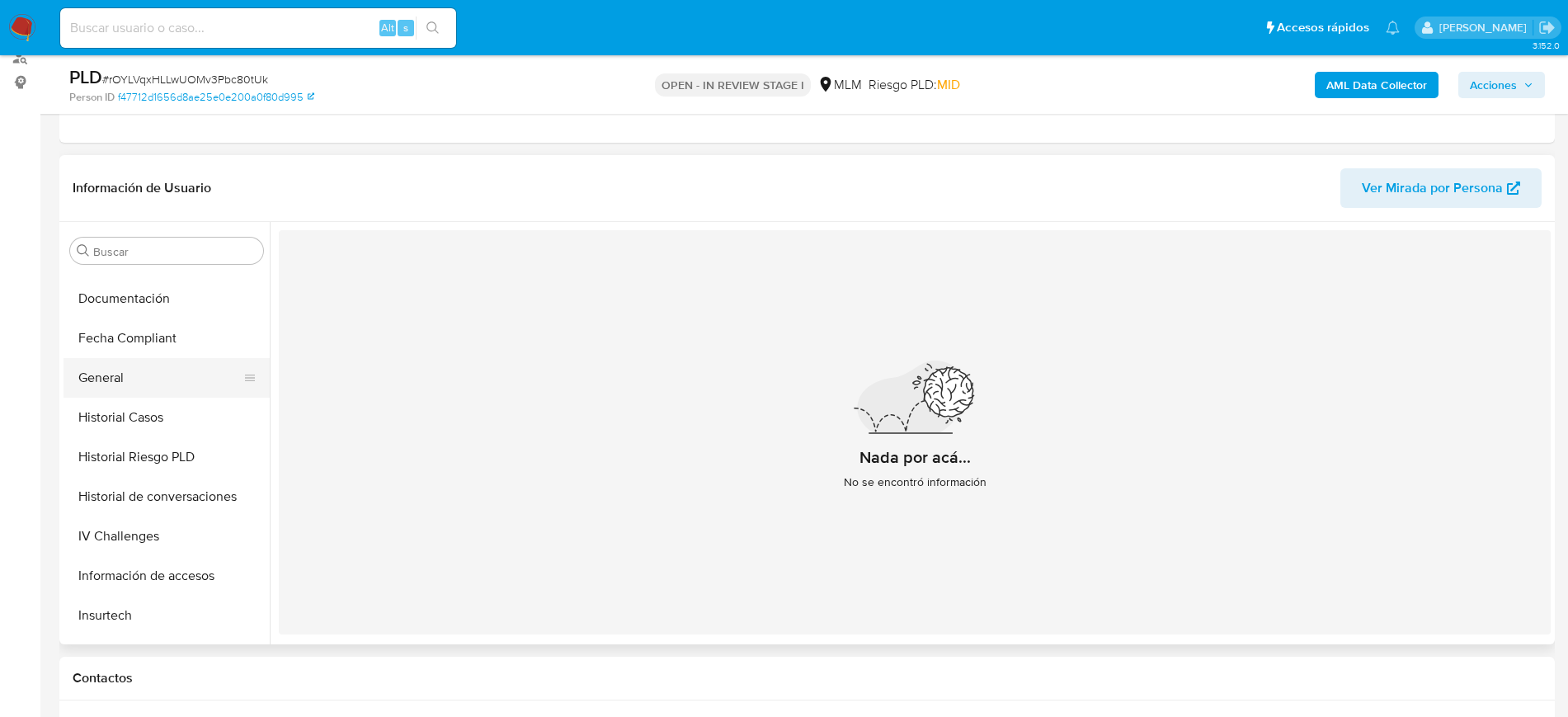
click at [114, 370] on button "General" at bounding box center [160, 378] width 193 height 40
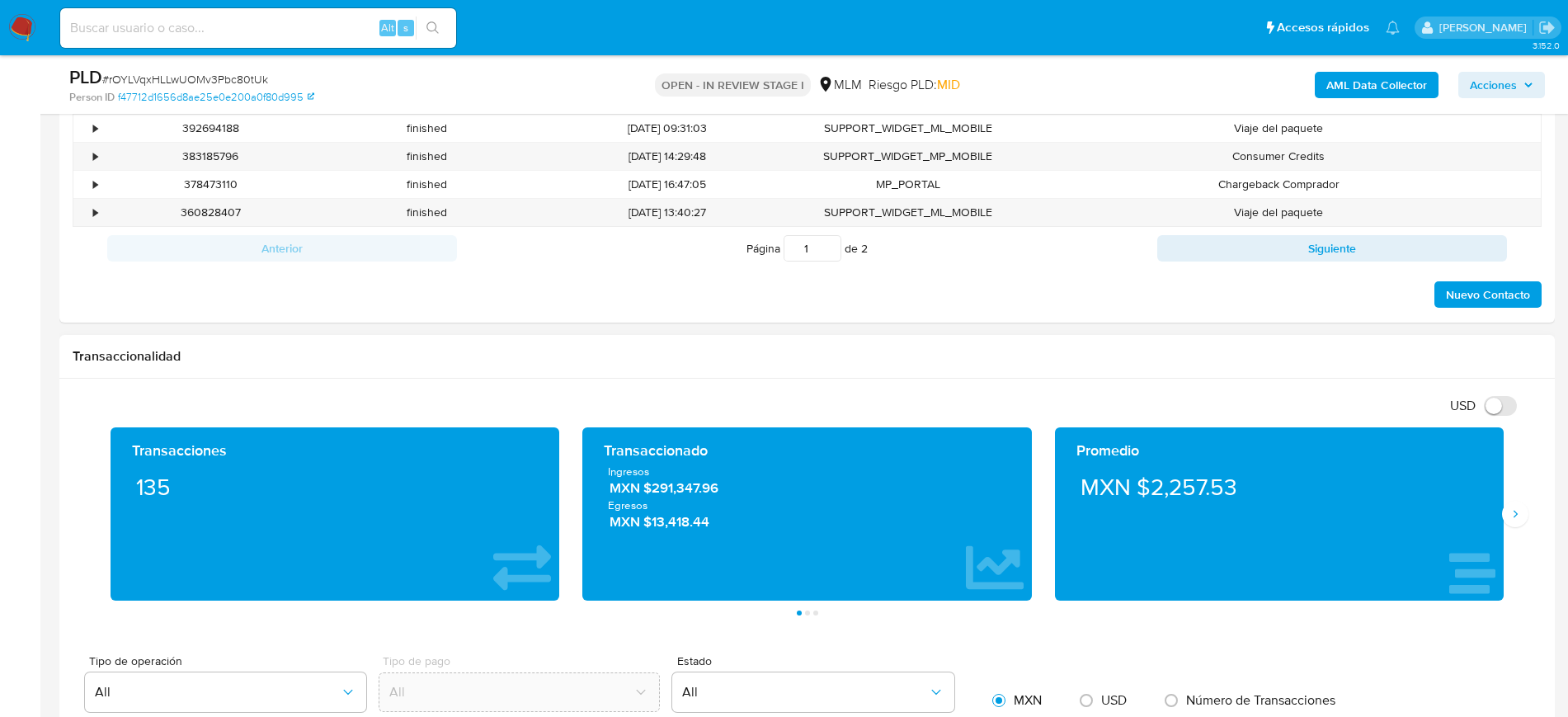
scroll to position [1032, 0]
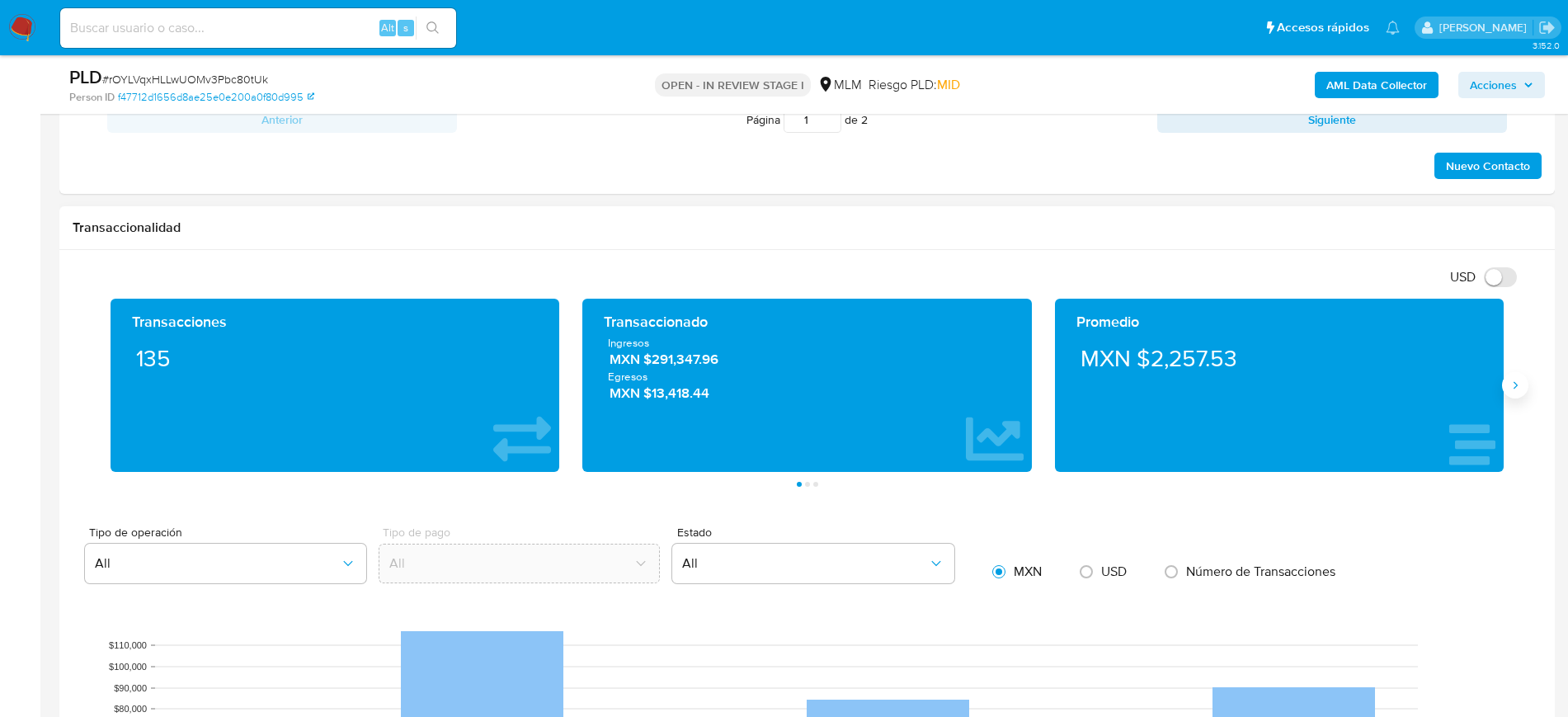
click at [1516, 384] on icon "Siguiente" at bounding box center [1516, 385] width 4 height 7
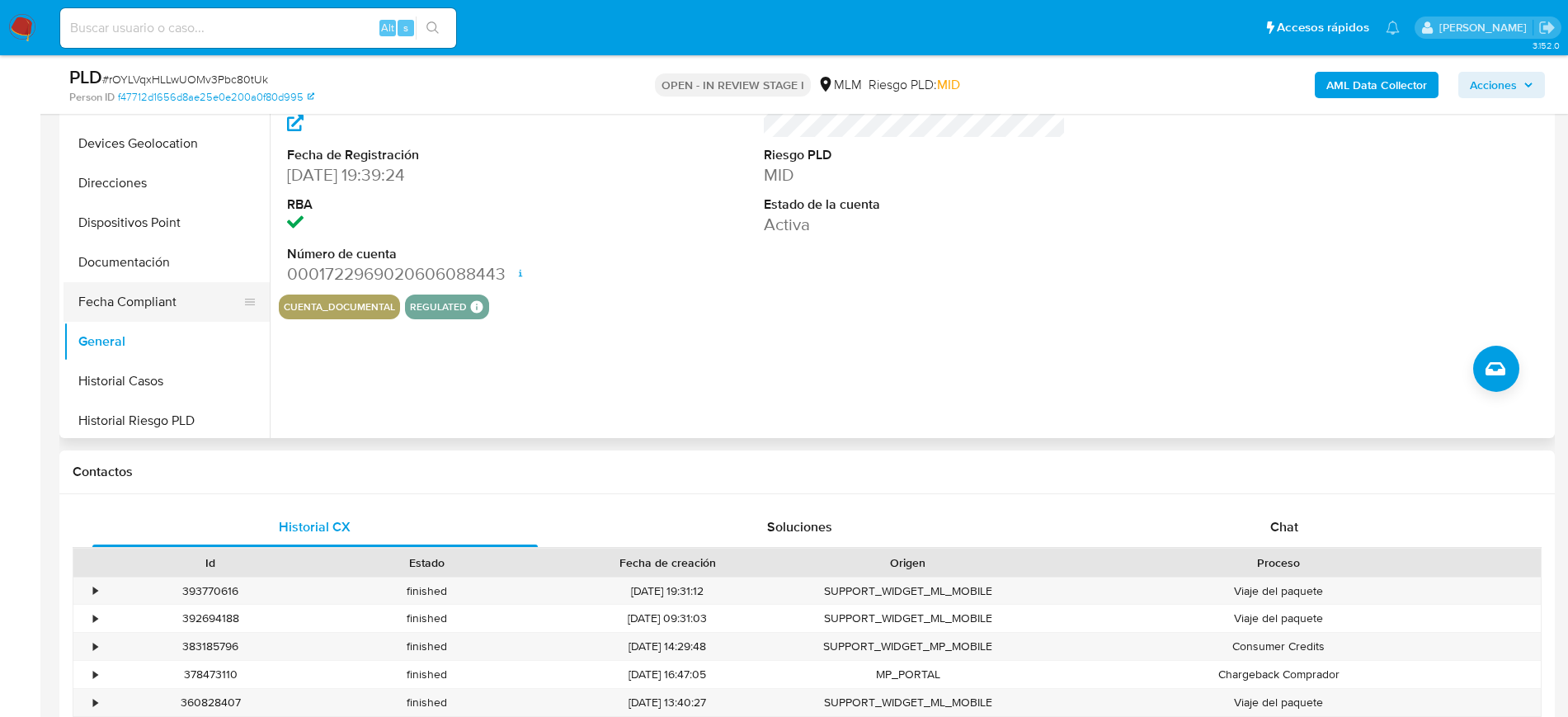
scroll to position [142, 0]
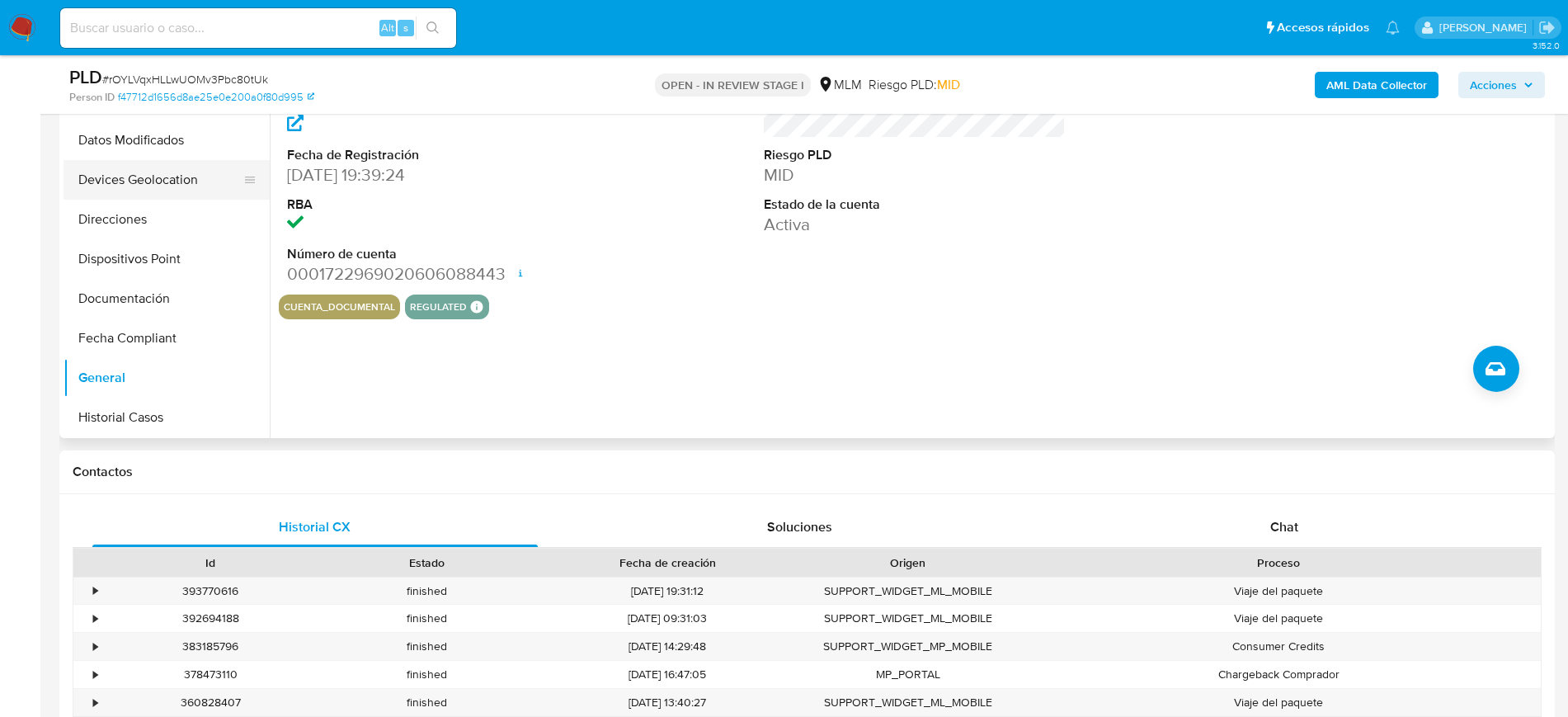
click at [154, 182] on button "Devices Geolocation" at bounding box center [160, 179] width 193 height 40
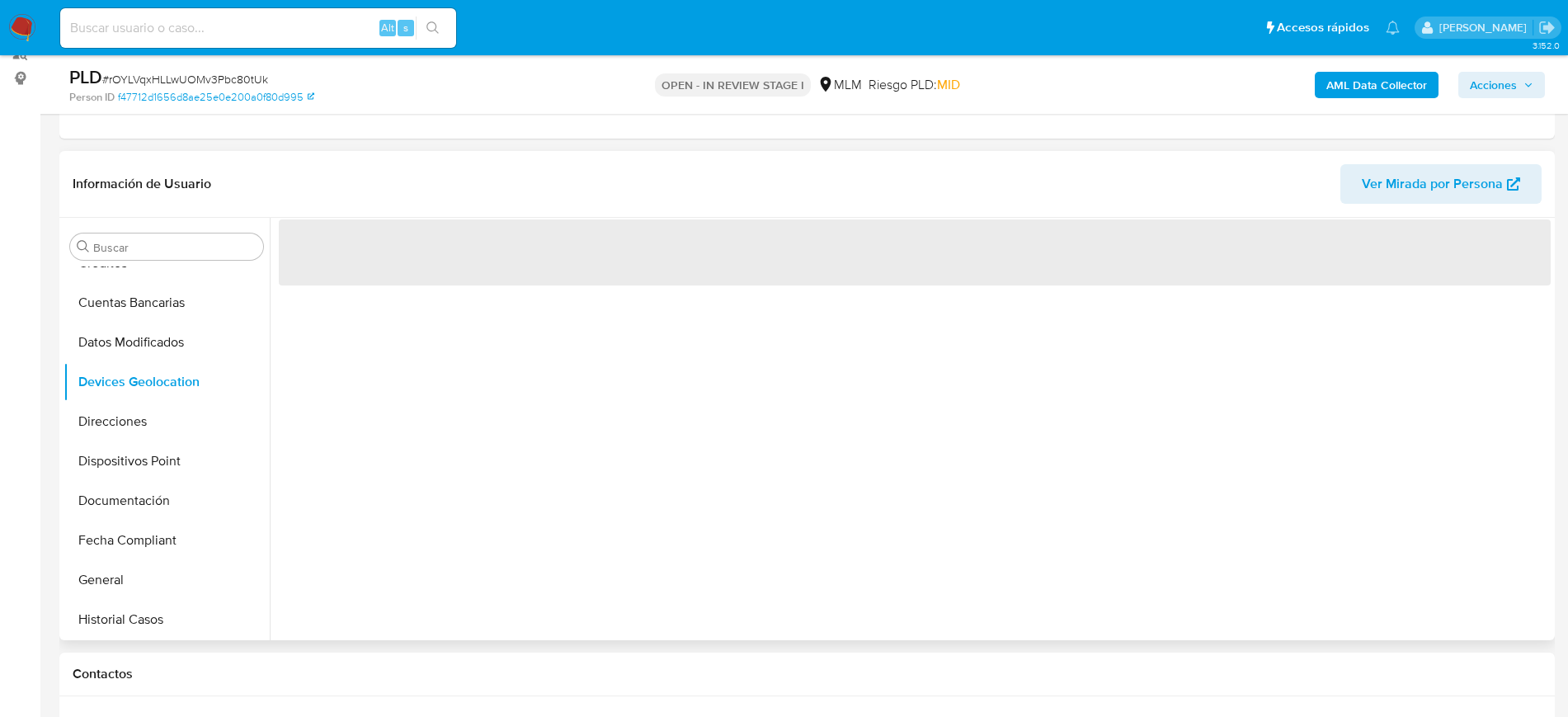
scroll to position [206, 0]
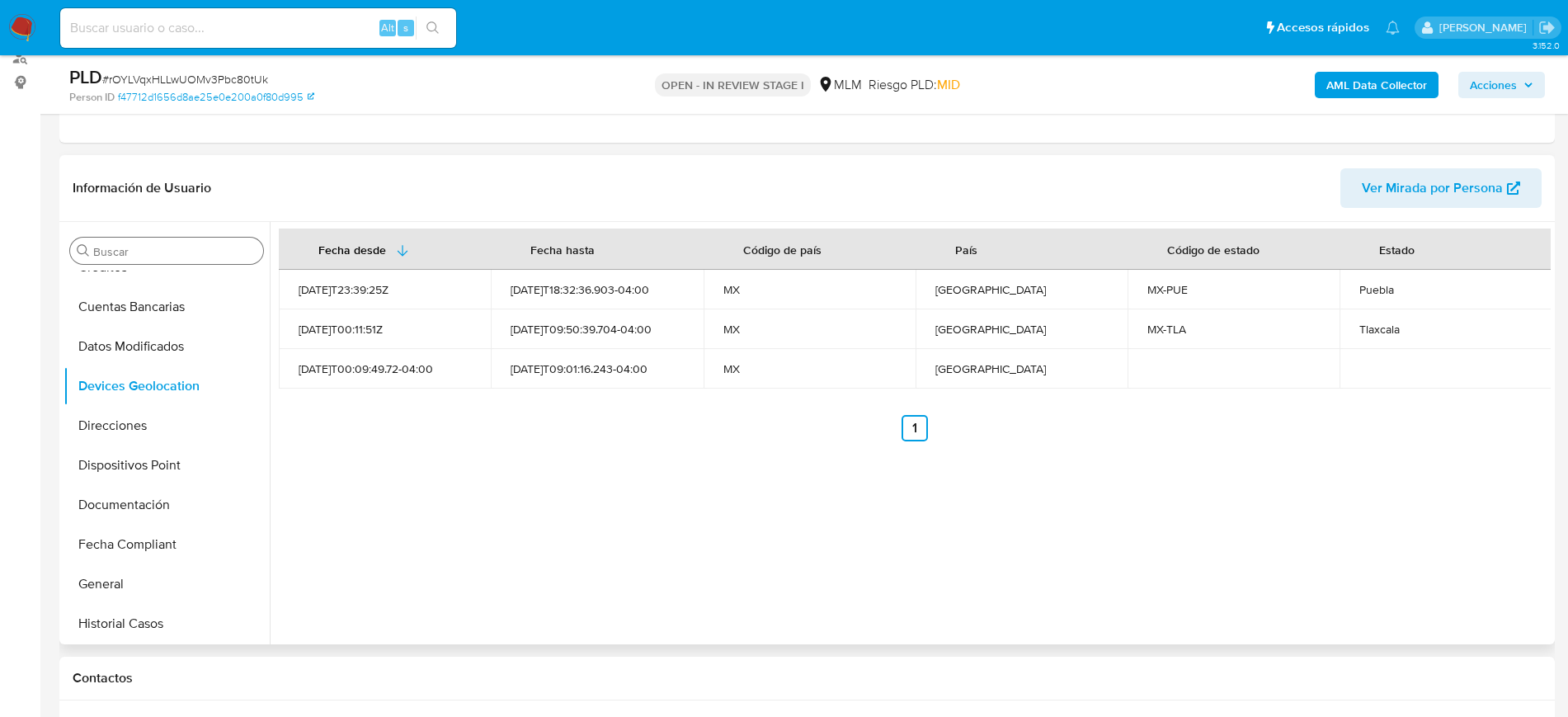
click at [178, 255] on input "Buscar" at bounding box center [175, 251] width 163 height 15
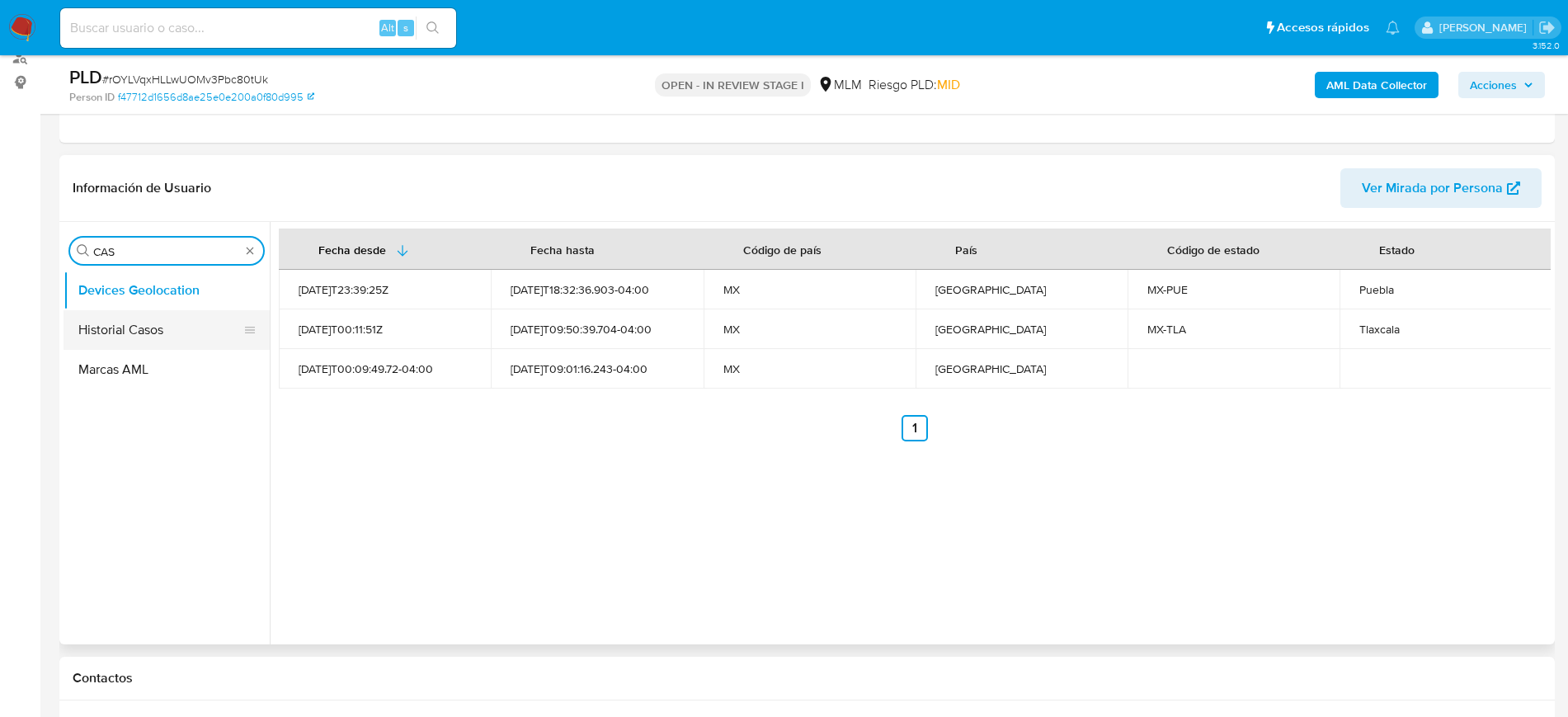
type input "CAS"
click at [149, 322] on button "Historial Casos" at bounding box center [160, 330] width 193 height 40
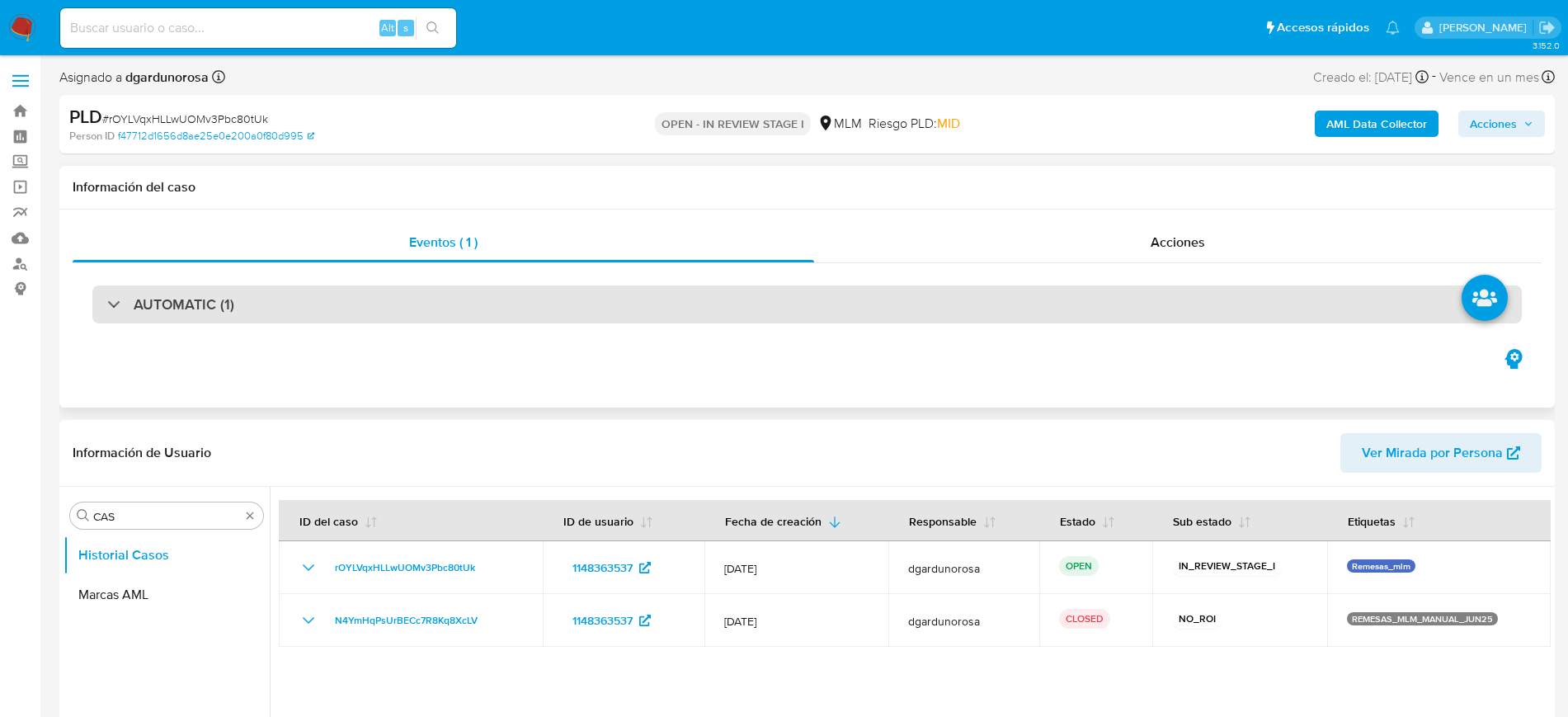
click at [369, 315] on div "AUTOMATIC (1)" at bounding box center [807, 304] width 1429 height 38
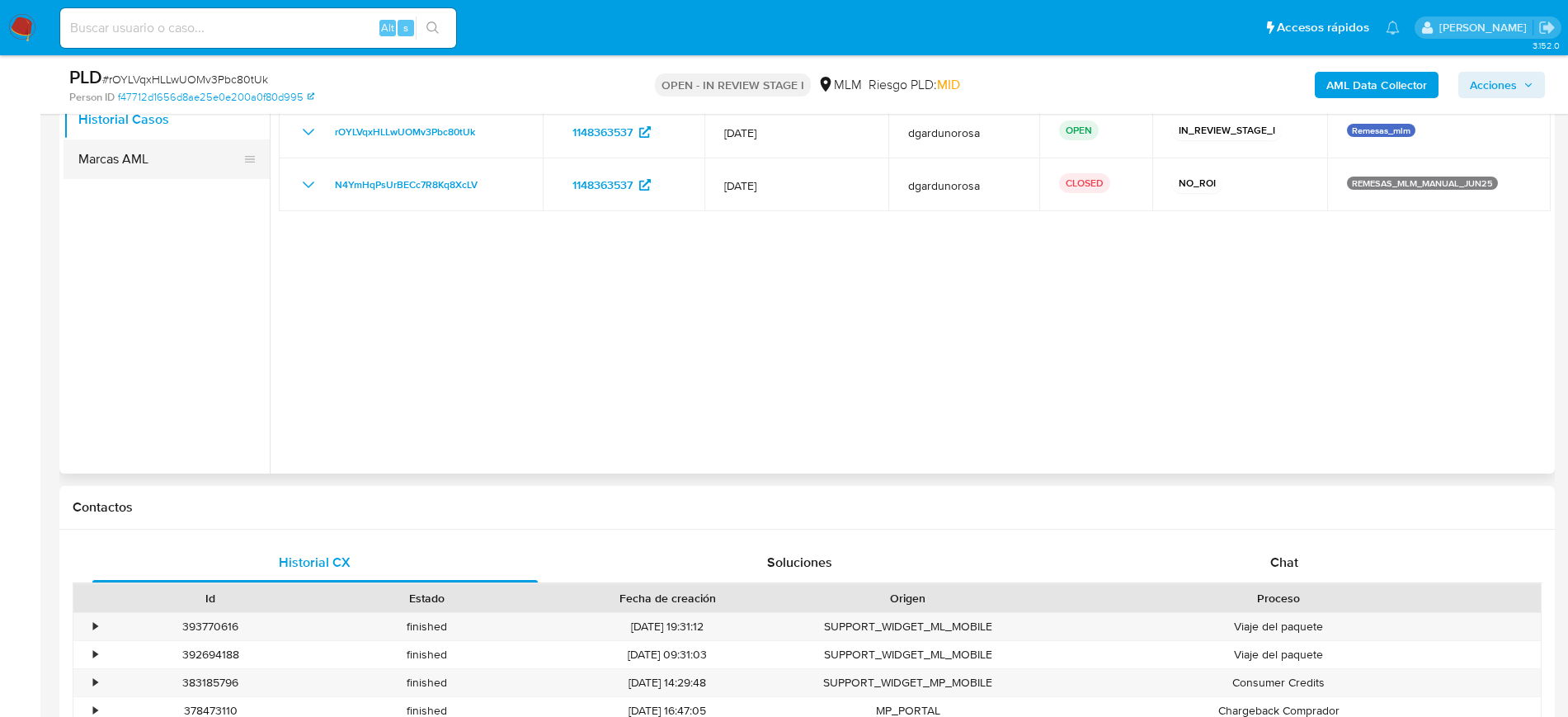
scroll to position [722, 0]
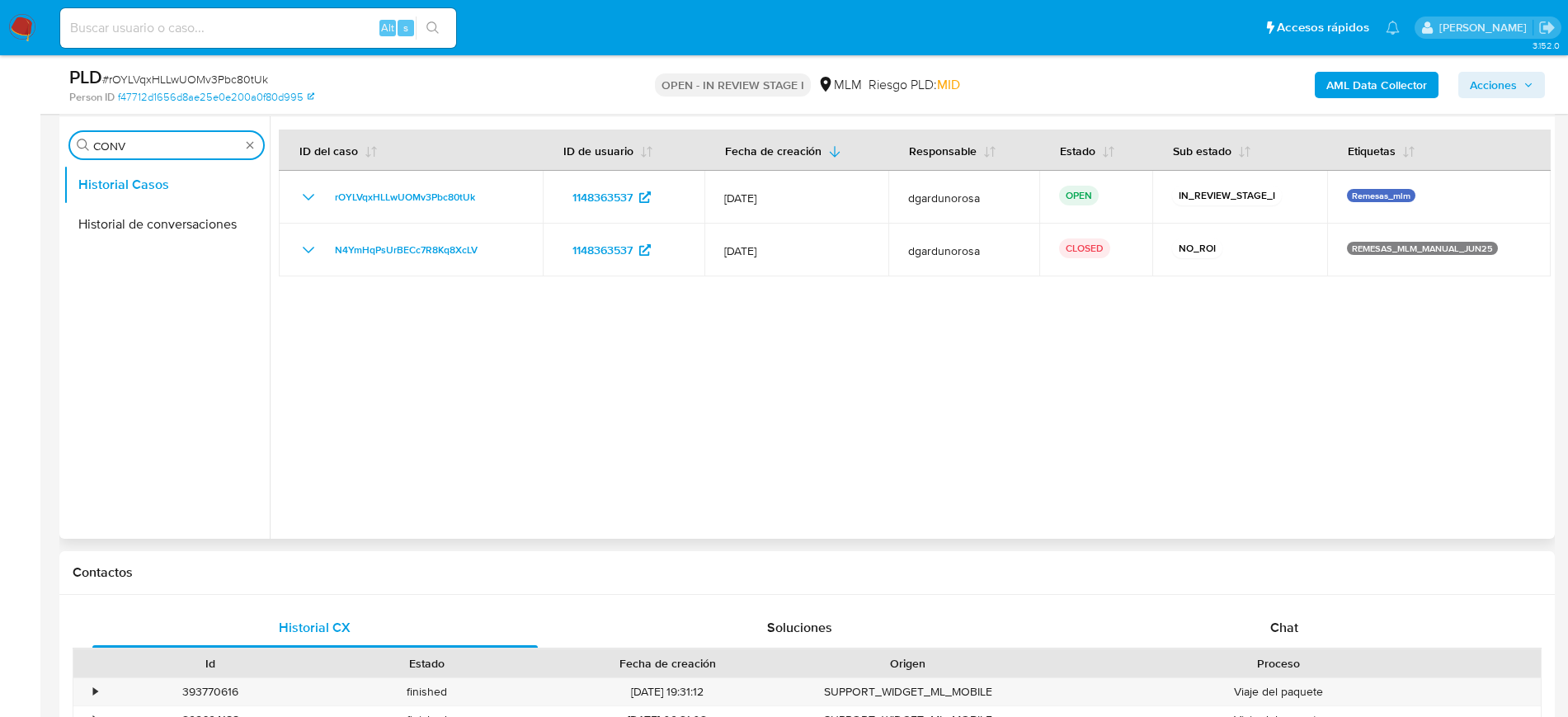
type input "CONV"
click at [161, 248] on ul "Historial Casos Historial de conversaciones" at bounding box center [167, 351] width 206 height 372
click at [160, 227] on button "Historial de conversaciones" at bounding box center [160, 224] width 193 height 40
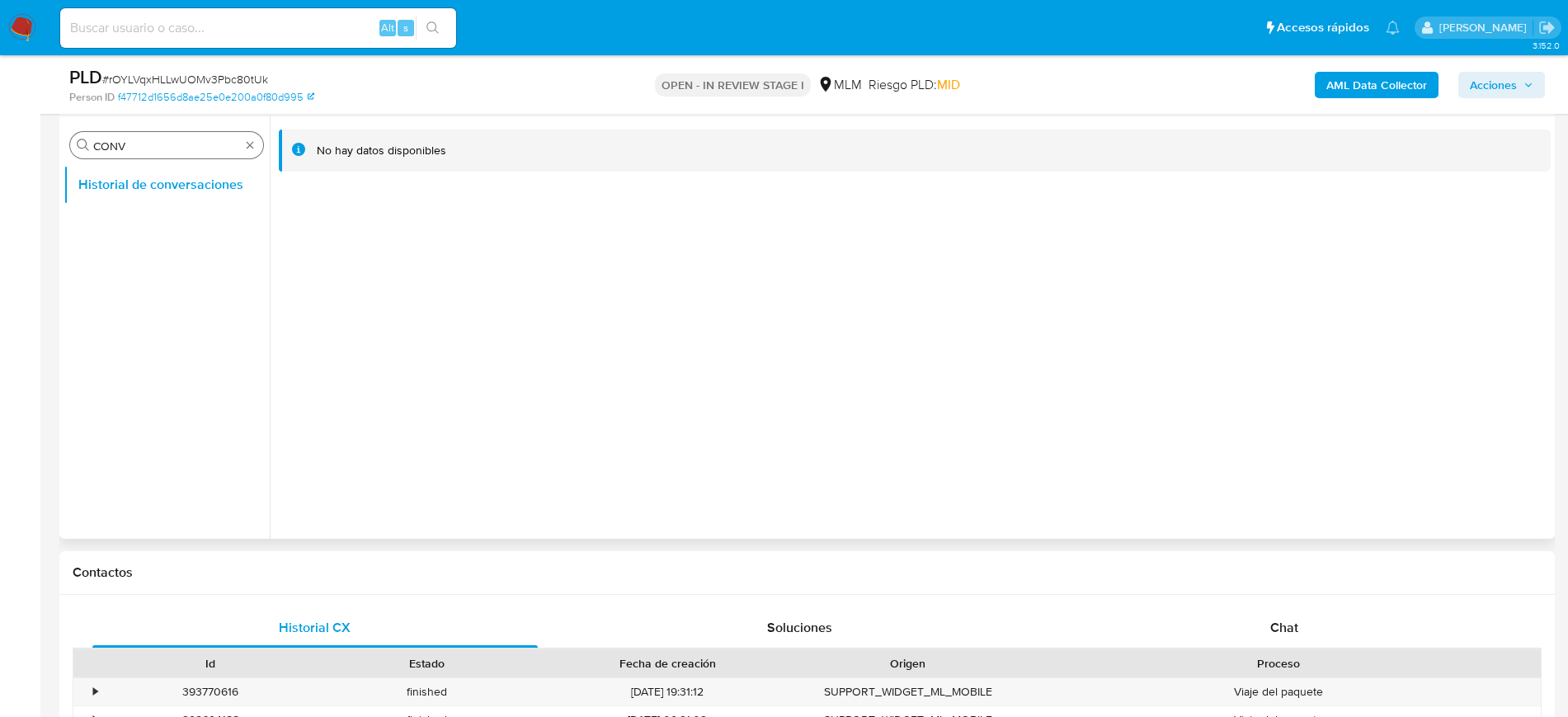
click at [242, 145] on div "Buscar CONV" at bounding box center [166, 146] width 193 height 27
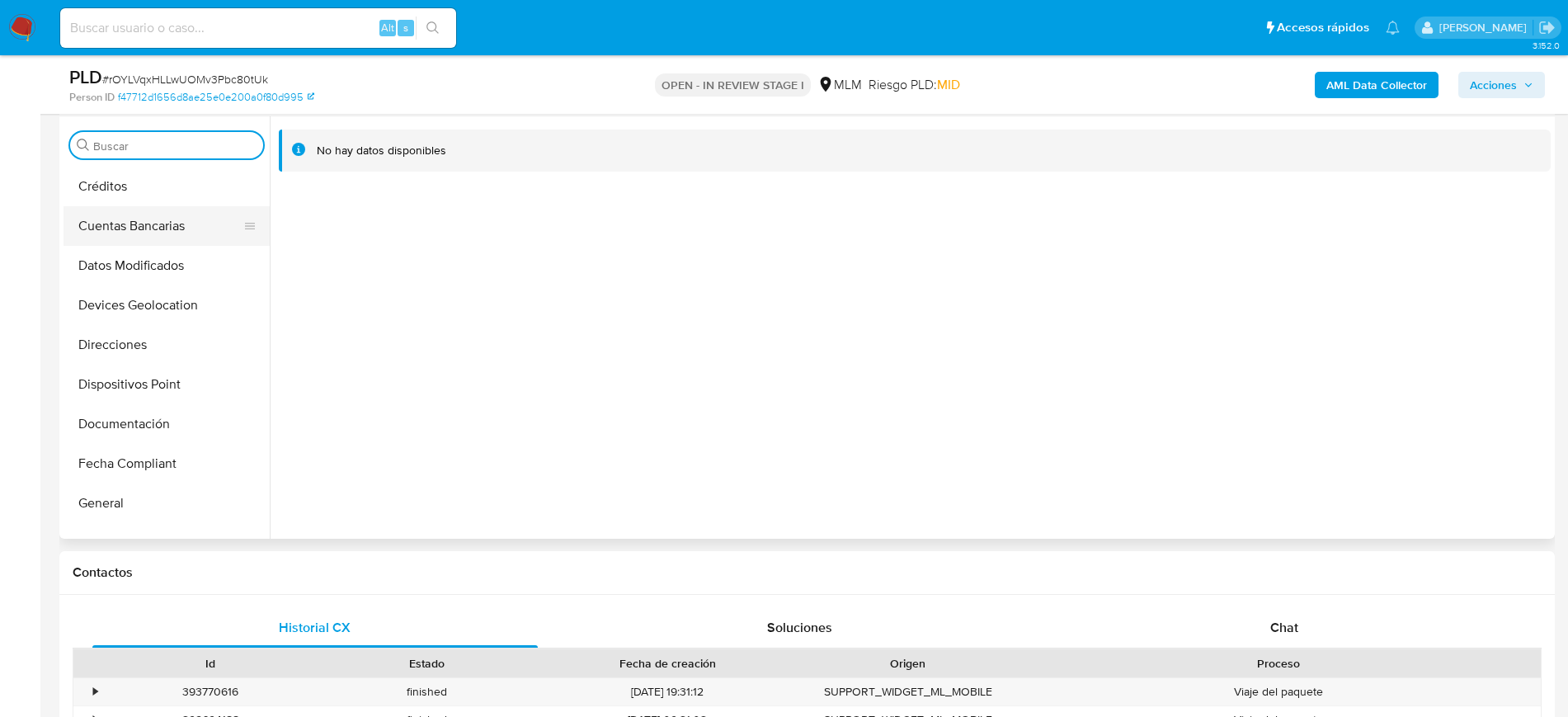
scroll to position [206, 0]
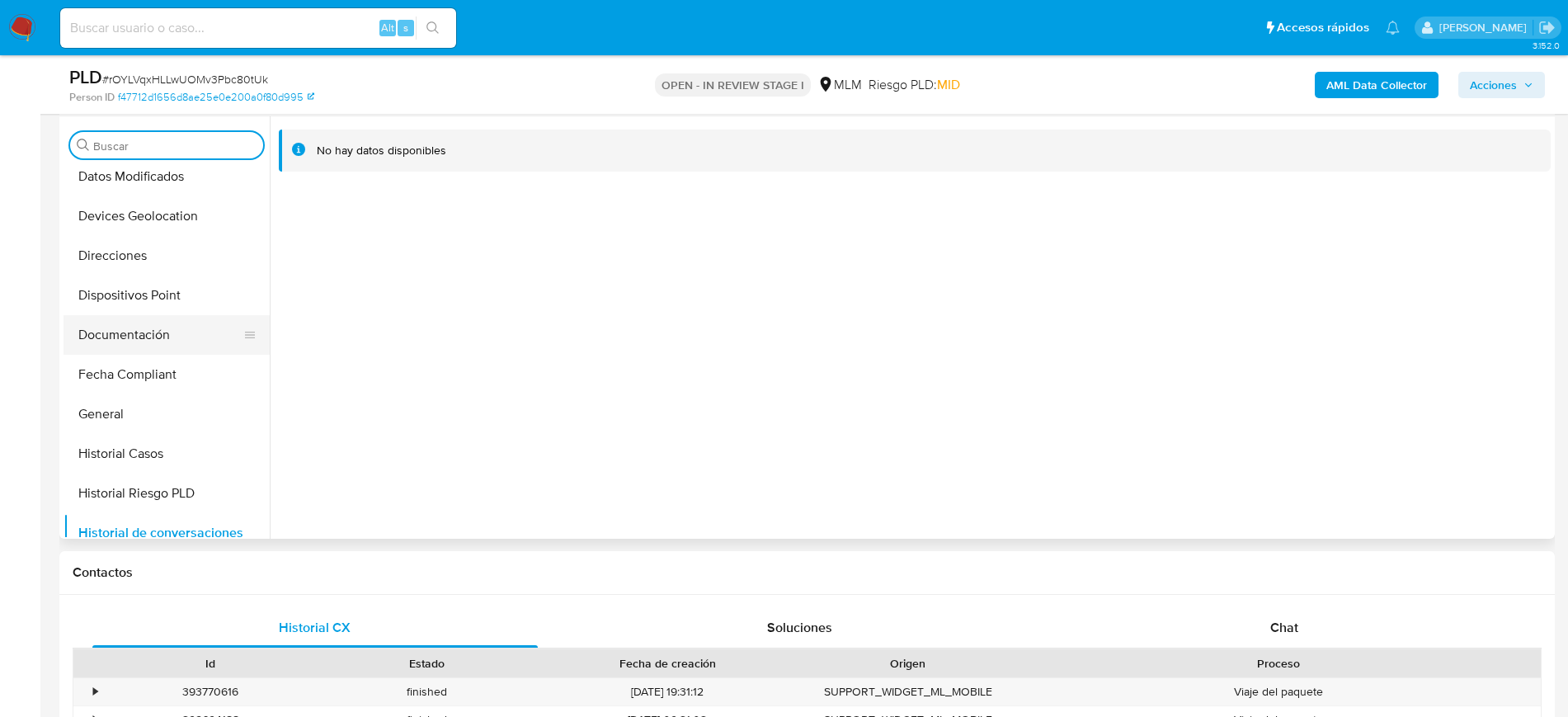
click at [150, 329] on button "Documentación" at bounding box center [160, 335] width 193 height 40
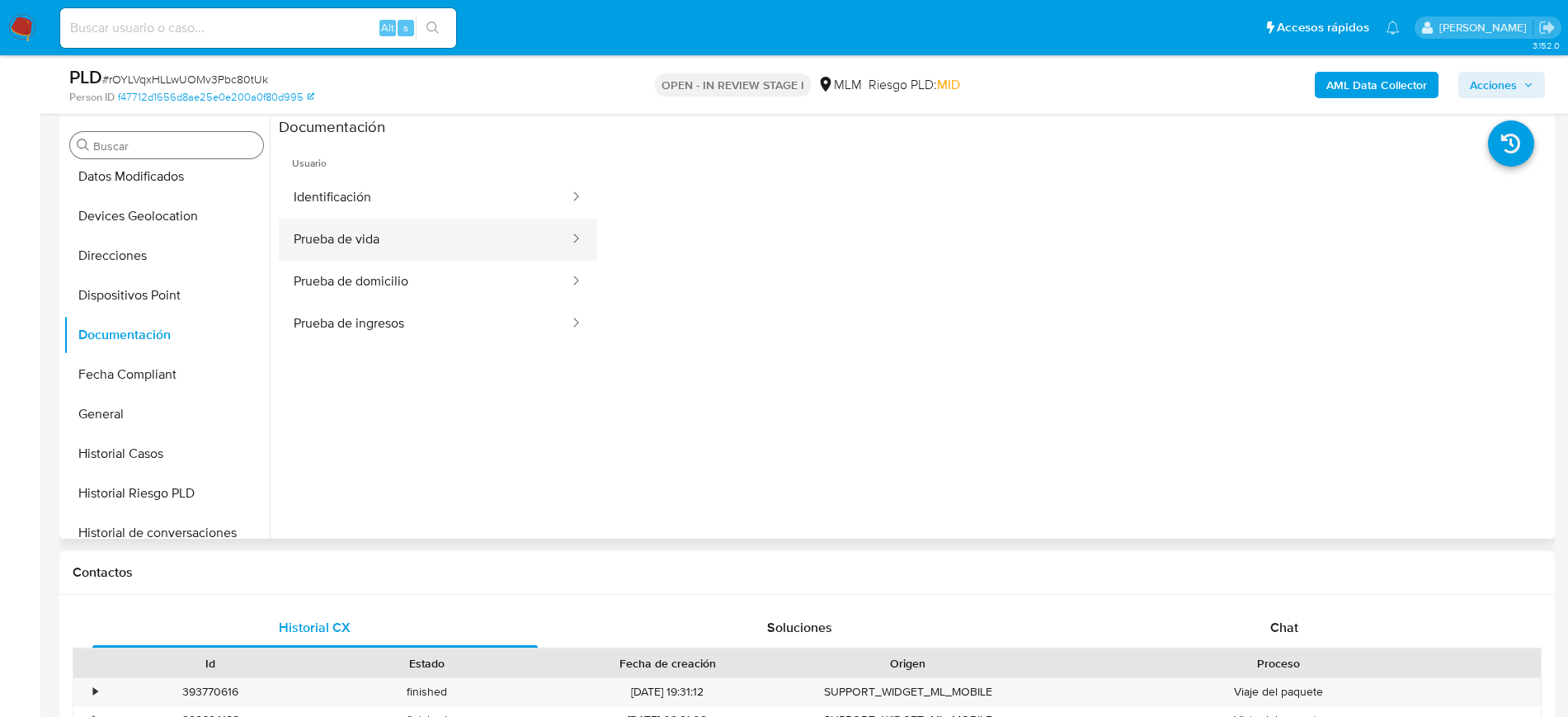
click at [455, 236] on button "Prueba de vida" at bounding box center [424, 239] width 292 height 42
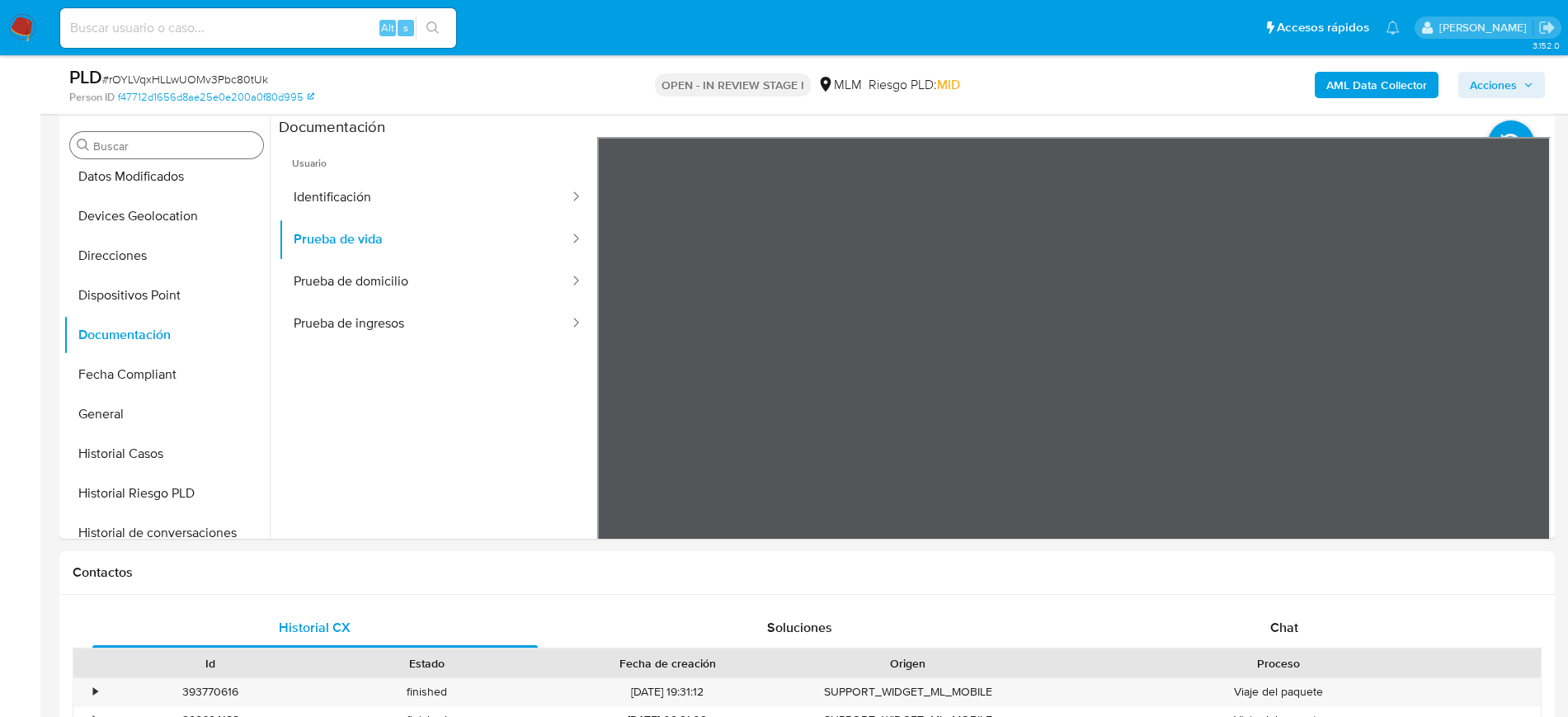
click at [159, 147] on input "Buscar" at bounding box center [175, 146] width 163 height 15
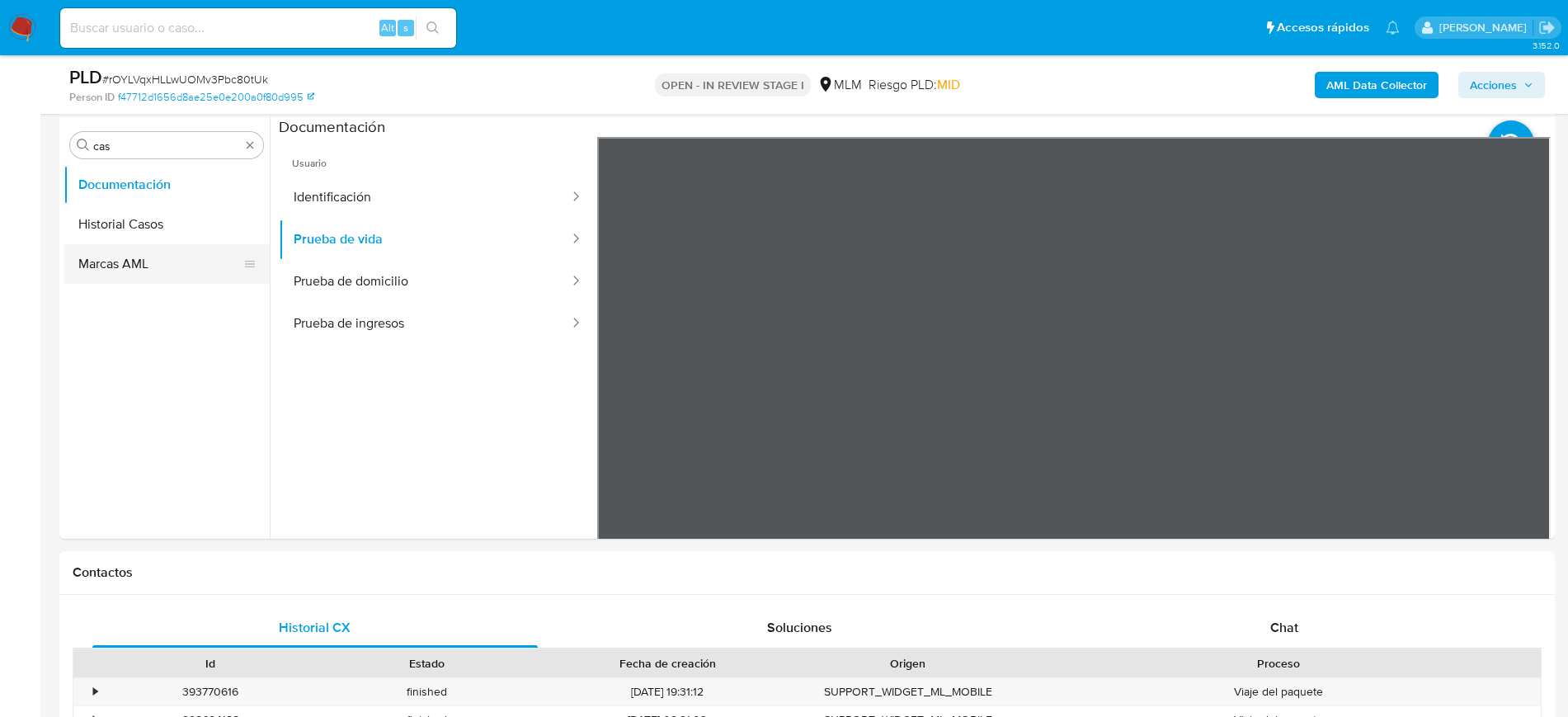
click at [151, 219] on button "Historial Casos" at bounding box center [167, 224] width 206 height 40
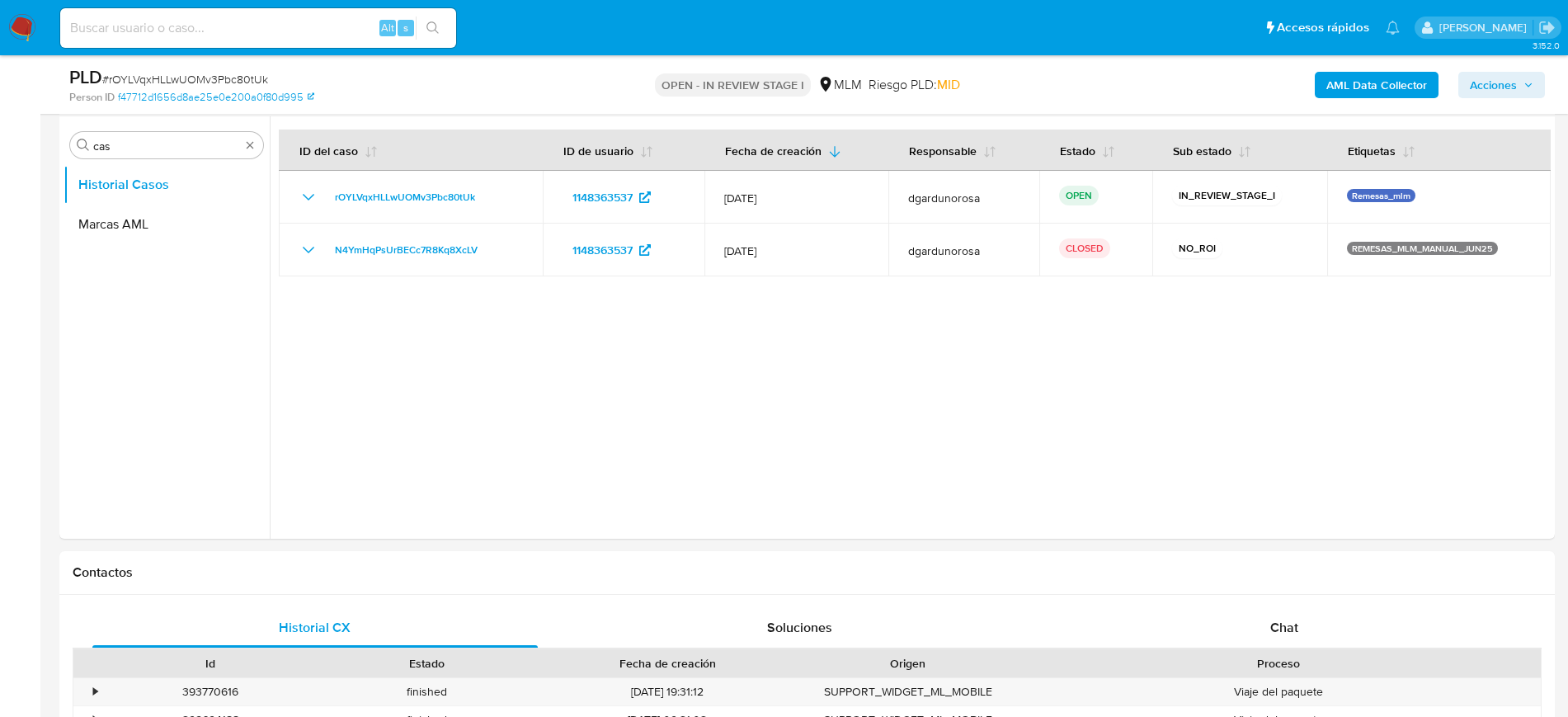
click at [1254, 483] on div at bounding box center [910, 328] width 1281 height 423
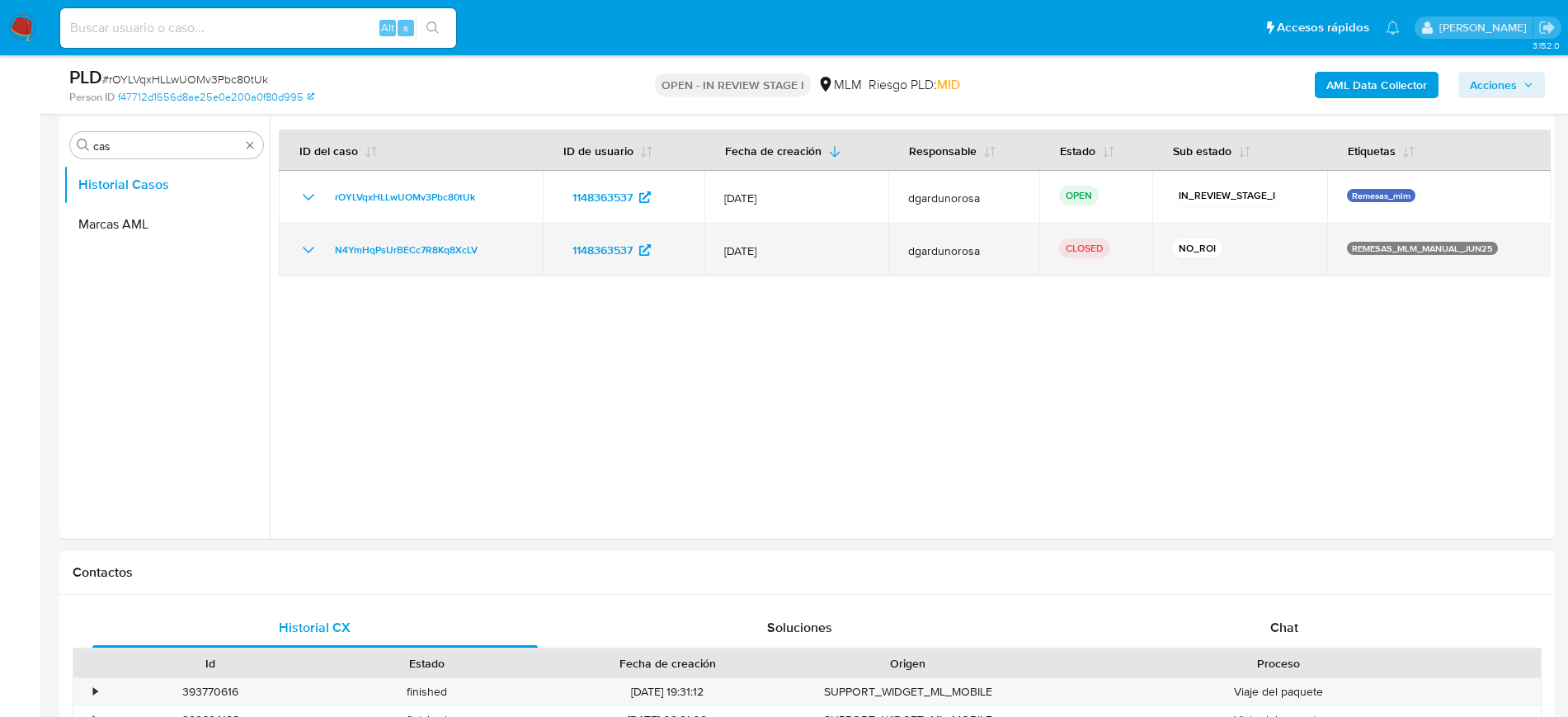
click at [308, 245] on icon "Mostrar/Ocultar" at bounding box center [308, 250] width 20 height 20
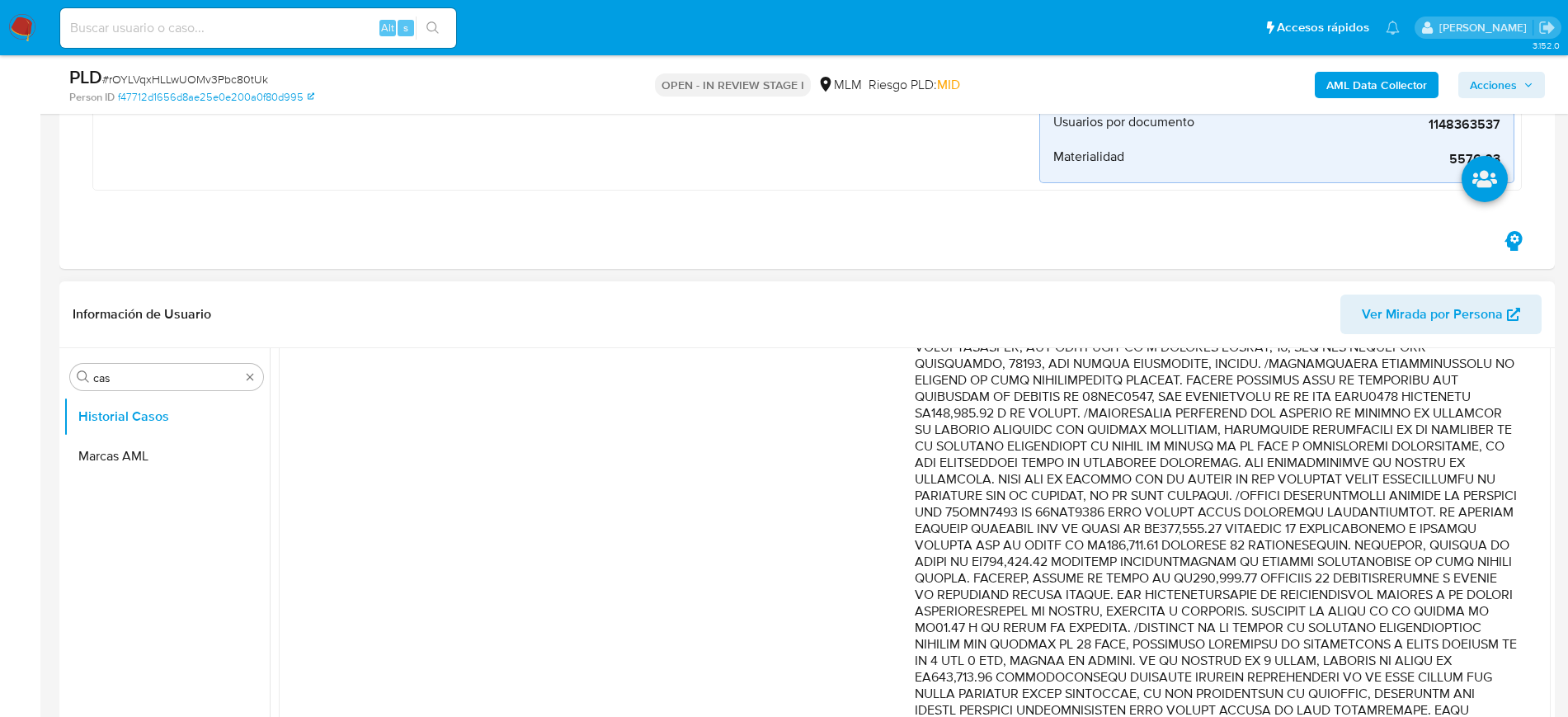
scroll to position [619, 0]
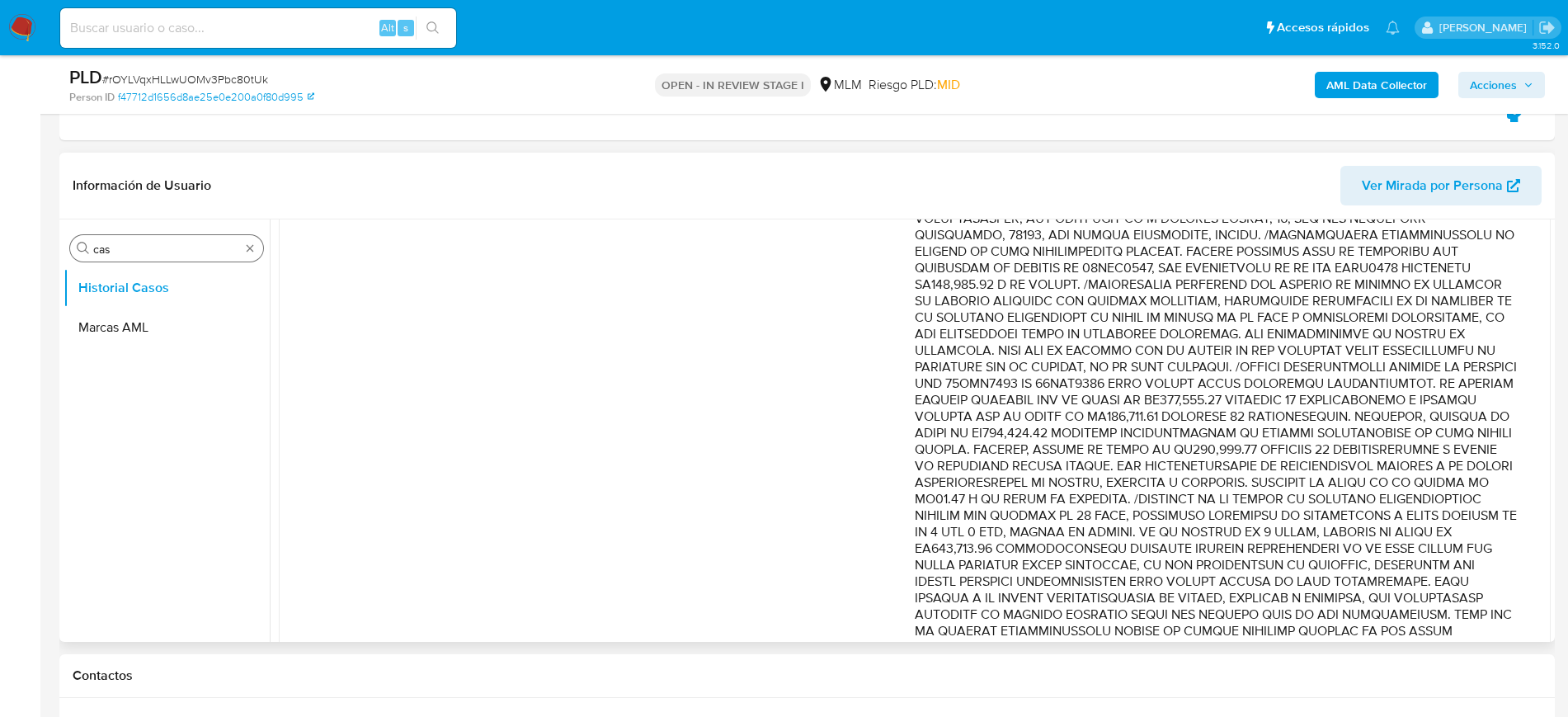
click at [170, 252] on input "cas" at bounding box center [166, 249] width 147 height 15
drag, startPoint x: 149, startPoint y: 259, endPoint x: 45, endPoint y: 251, distance: 104.3
click at [162, 243] on input "cas" at bounding box center [166, 249] width 147 height 15
type input "c"
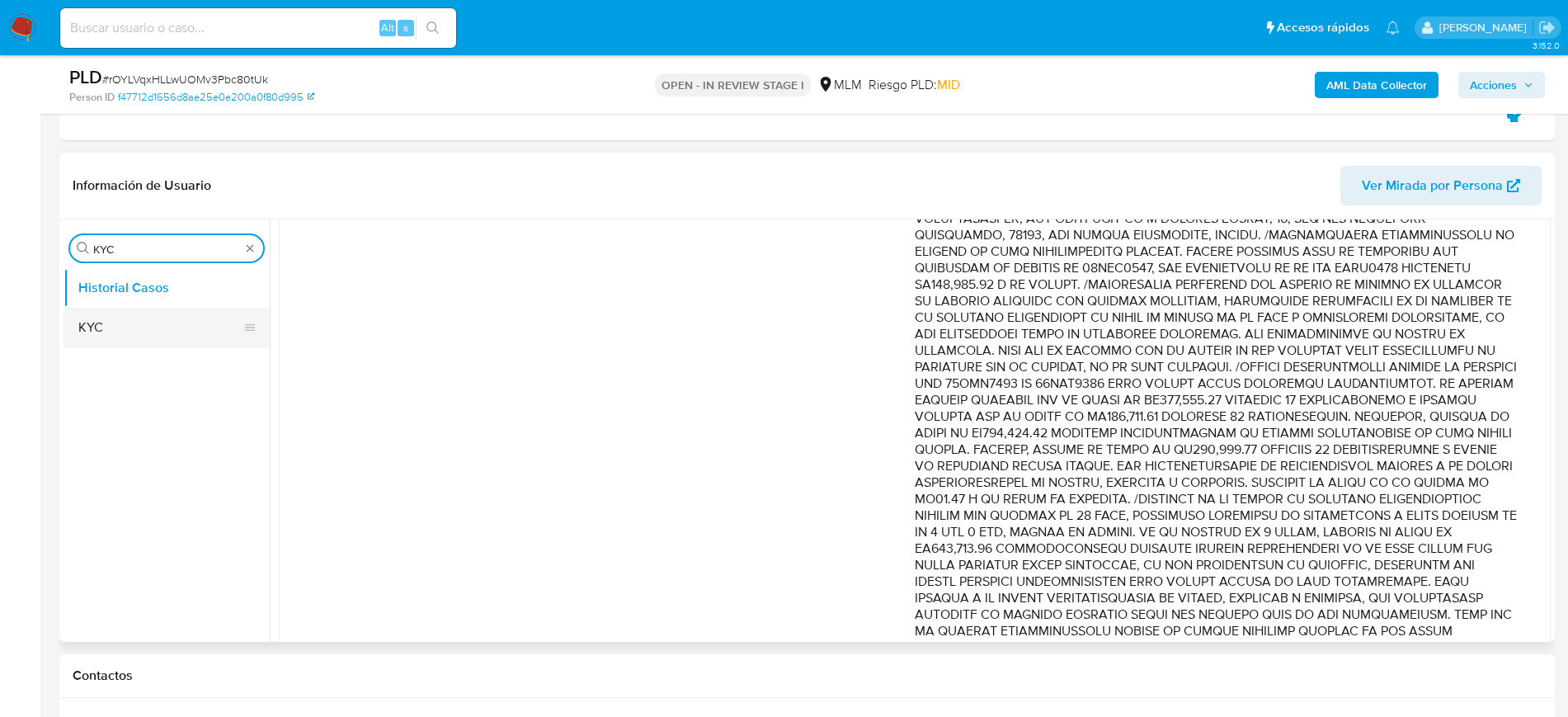
type input "KYC"
click at [155, 324] on button "KYC" at bounding box center [160, 328] width 193 height 40
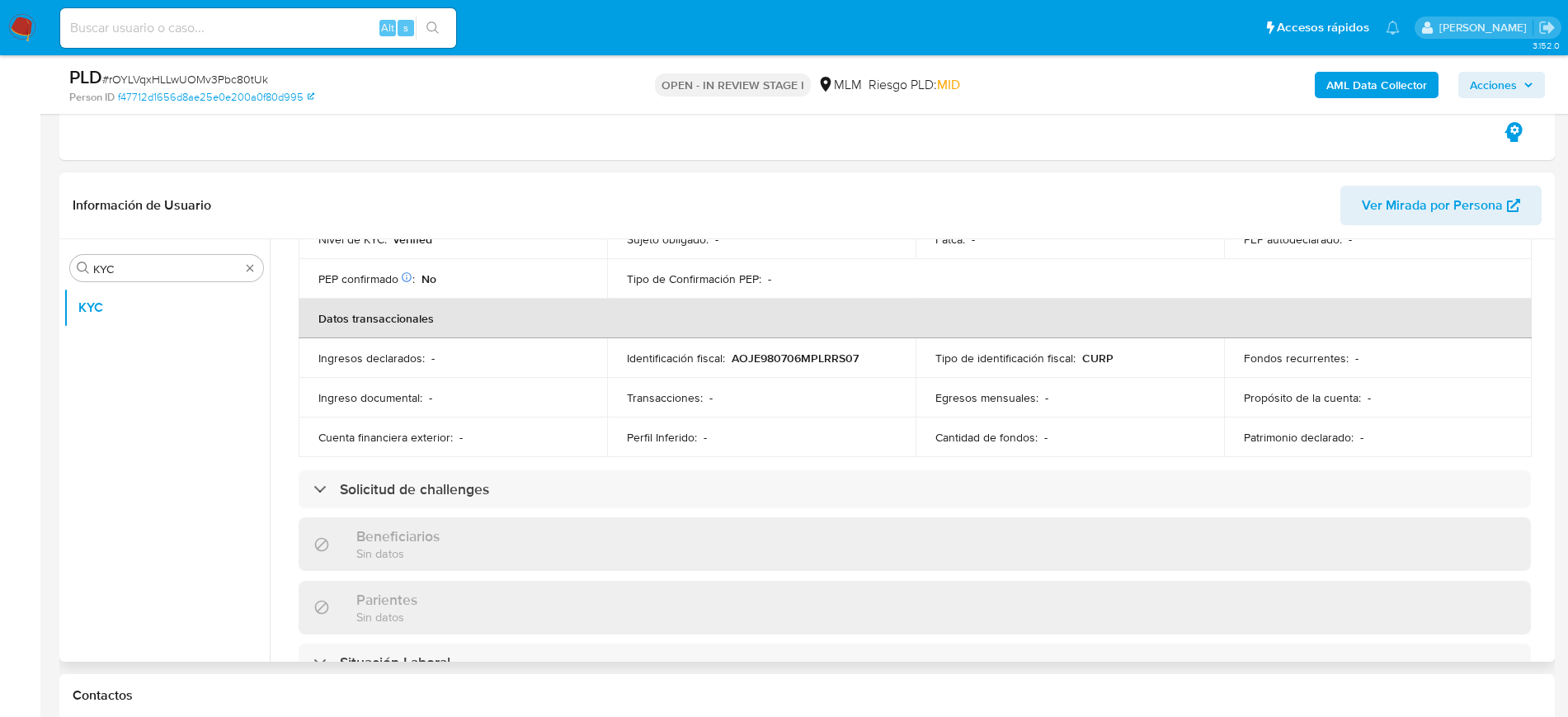
scroll to position [283, 0]
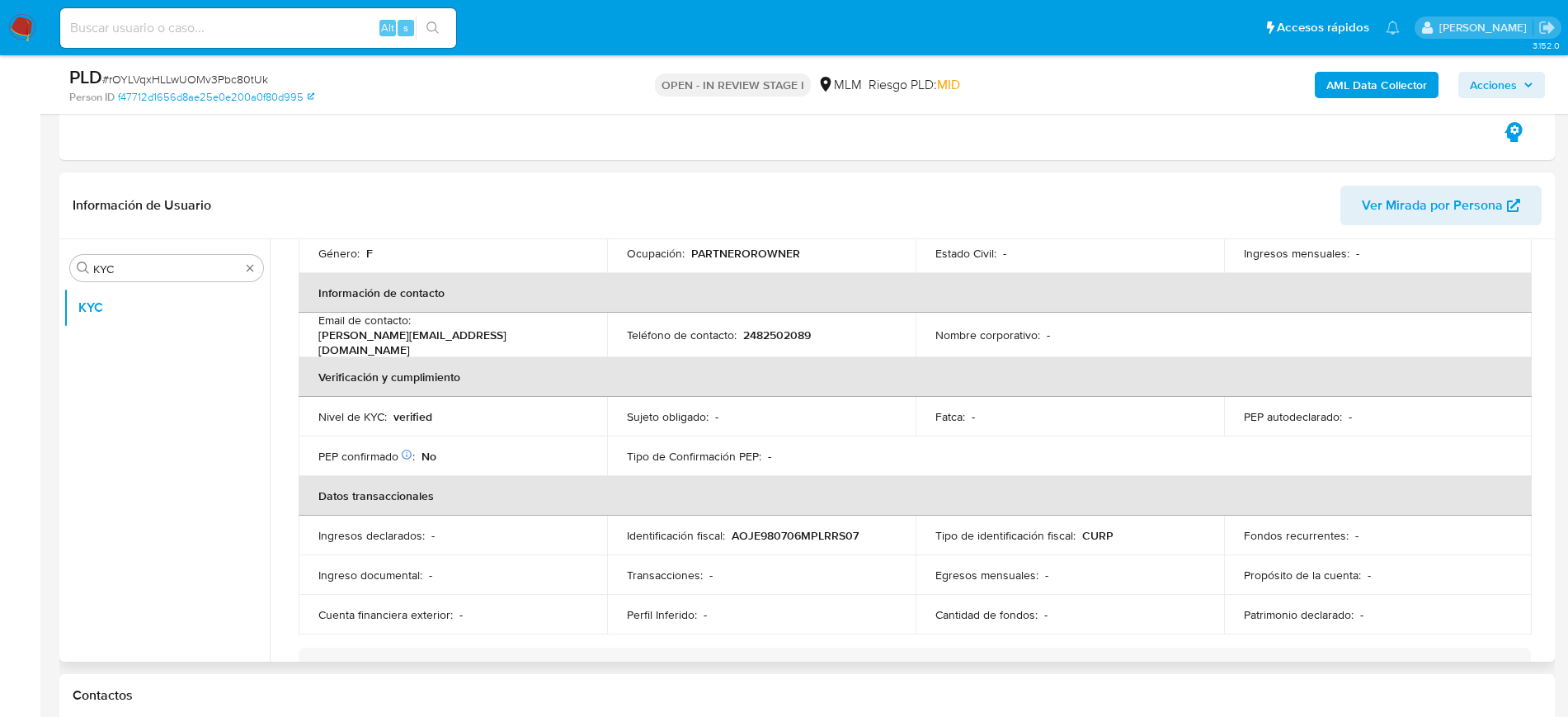
click at [793, 339] on p "2482502089" at bounding box center [777, 335] width 67 height 15
copy p "2482502089"
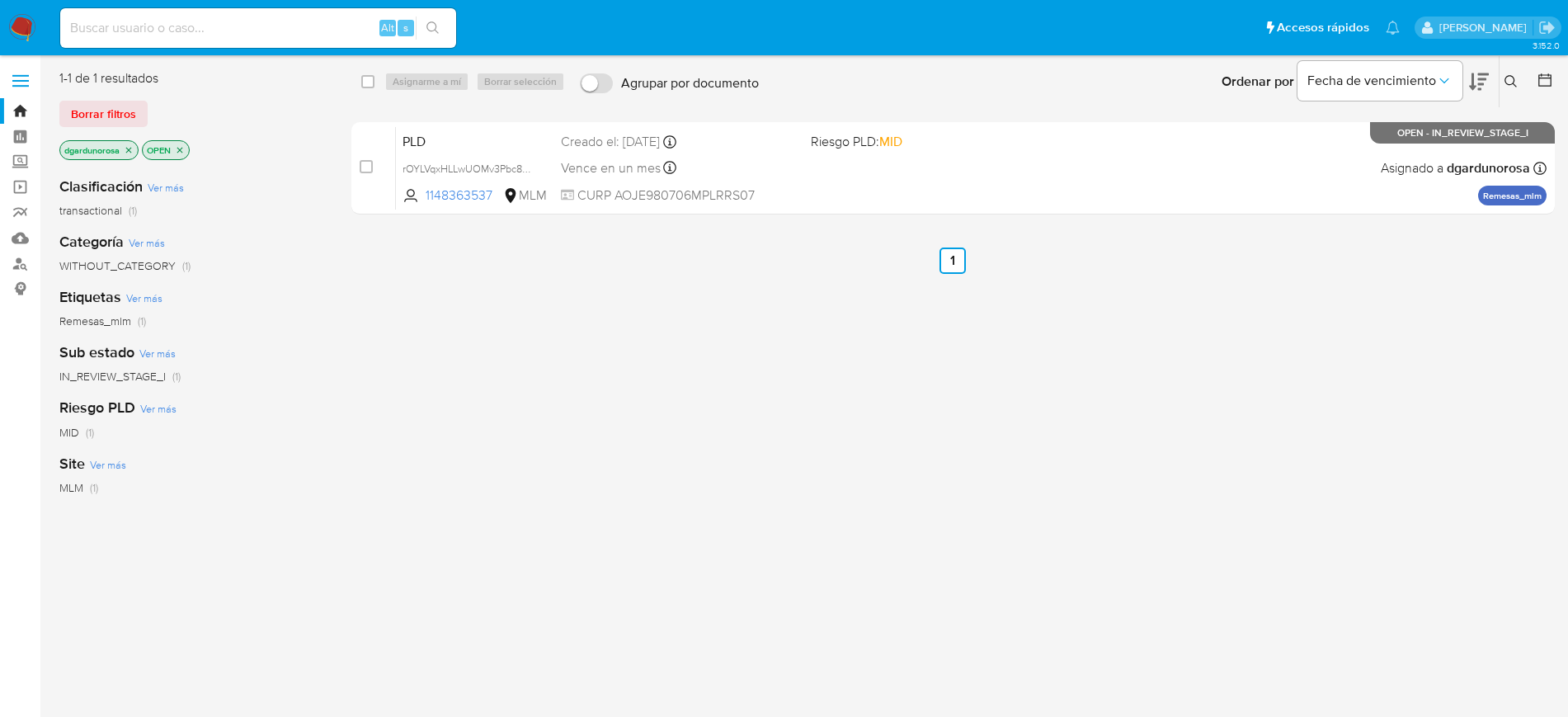
click at [1511, 76] on icon at bounding box center [1510, 82] width 12 height 12
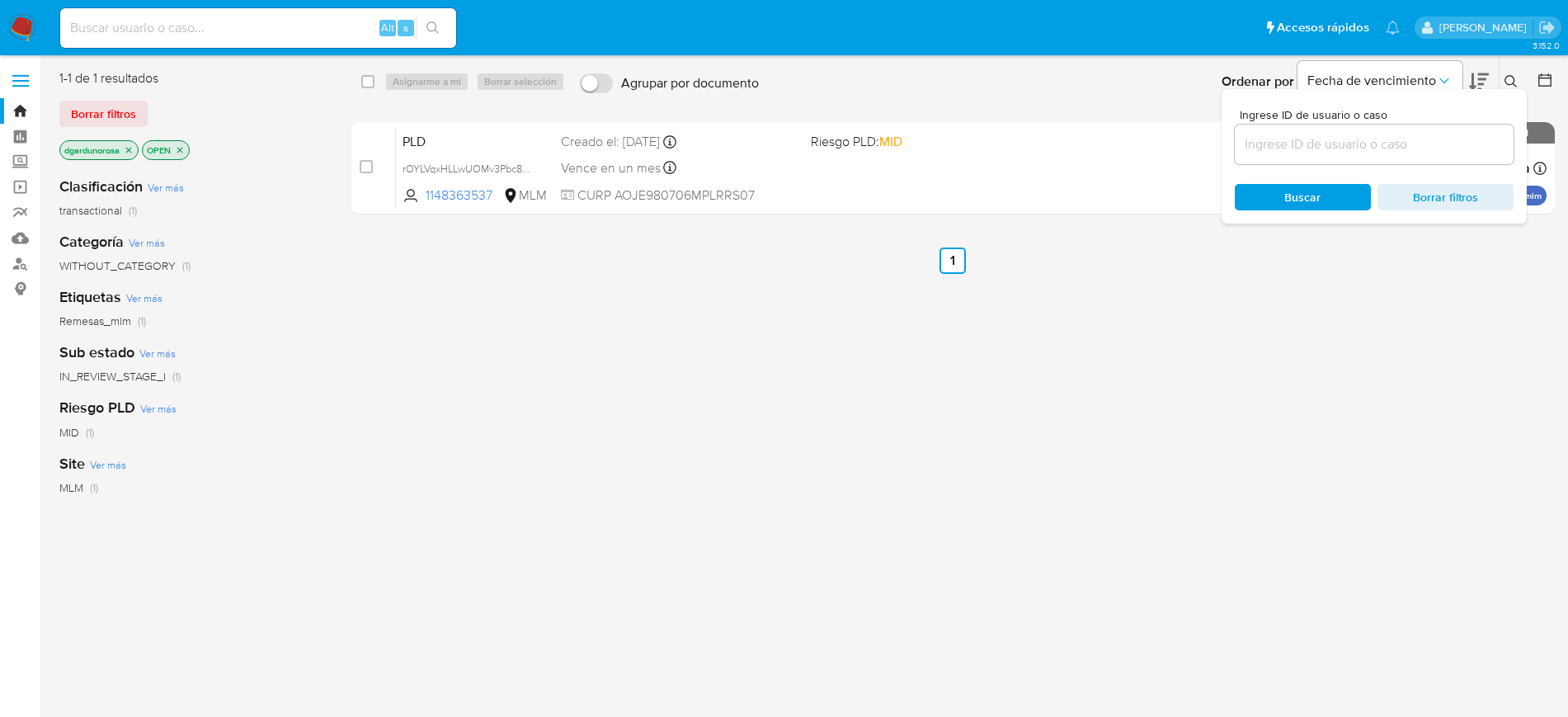
click at [1330, 145] on input at bounding box center [1374, 144] width 279 height 21
click at [1518, 79] on button at bounding box center [1513, 82] width 28 height 20
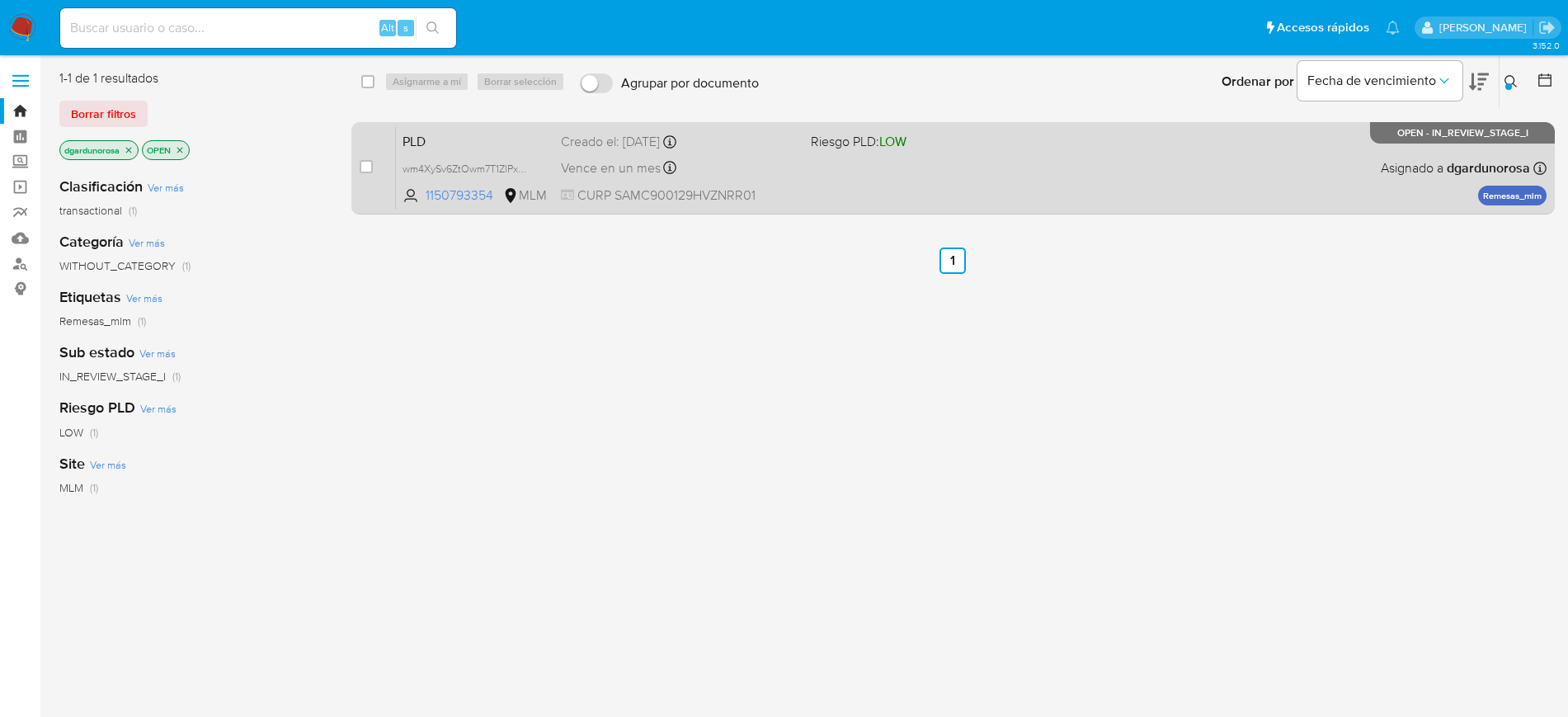
click at [899, 181] on div "PLD wm4XySv6ZtOwm7T1ZlPxmEkS 1150793354 MLM Riesgo PLD: LOW Creado el: 12/07/20…" at bounding box center [971, 168] width 1151 height 84
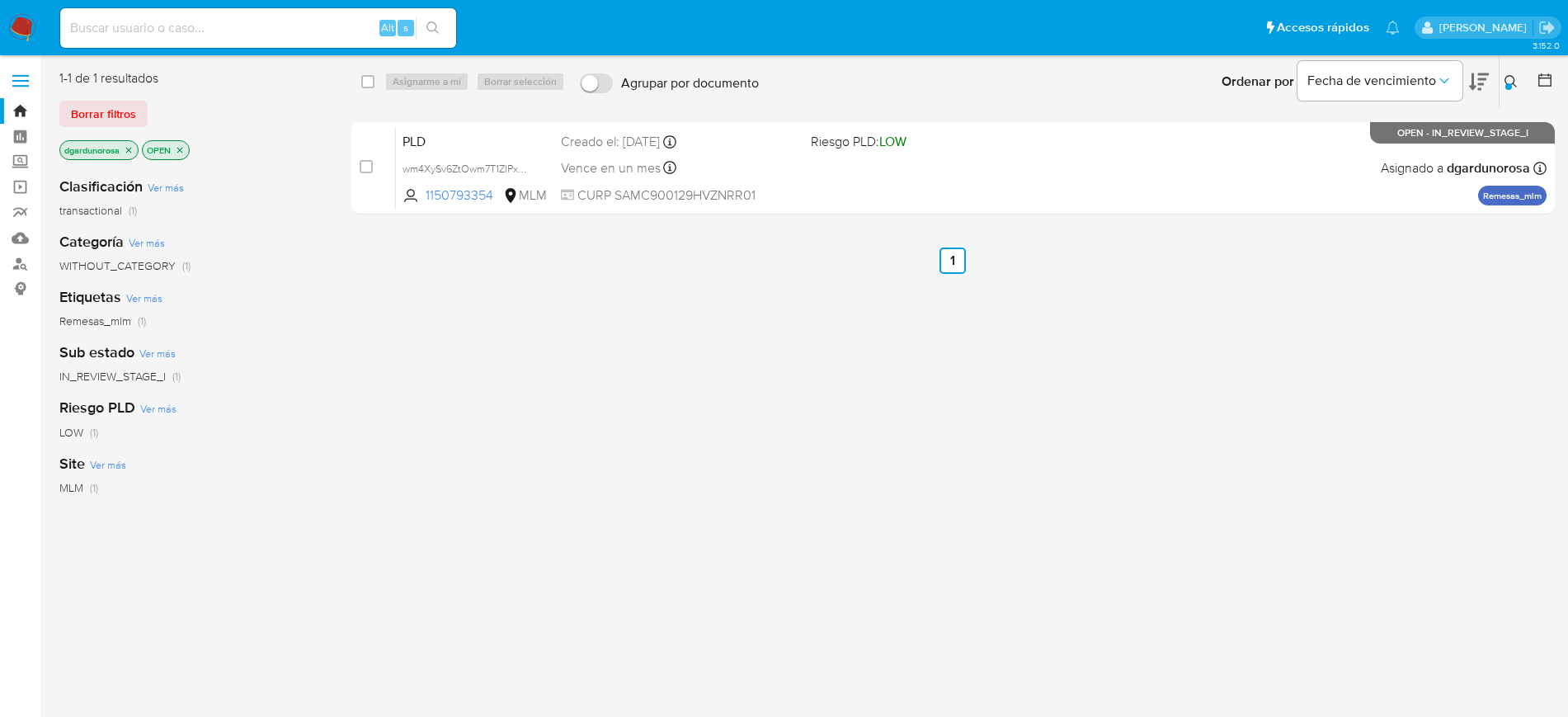
drag, startPoint x: 1506, startPoint y: 79, endPoint x: 1493, endPoint y: 106, distance: 30.0
click at [1510, 82] on icon at bounding box center [1510, 82] width 13 height 13
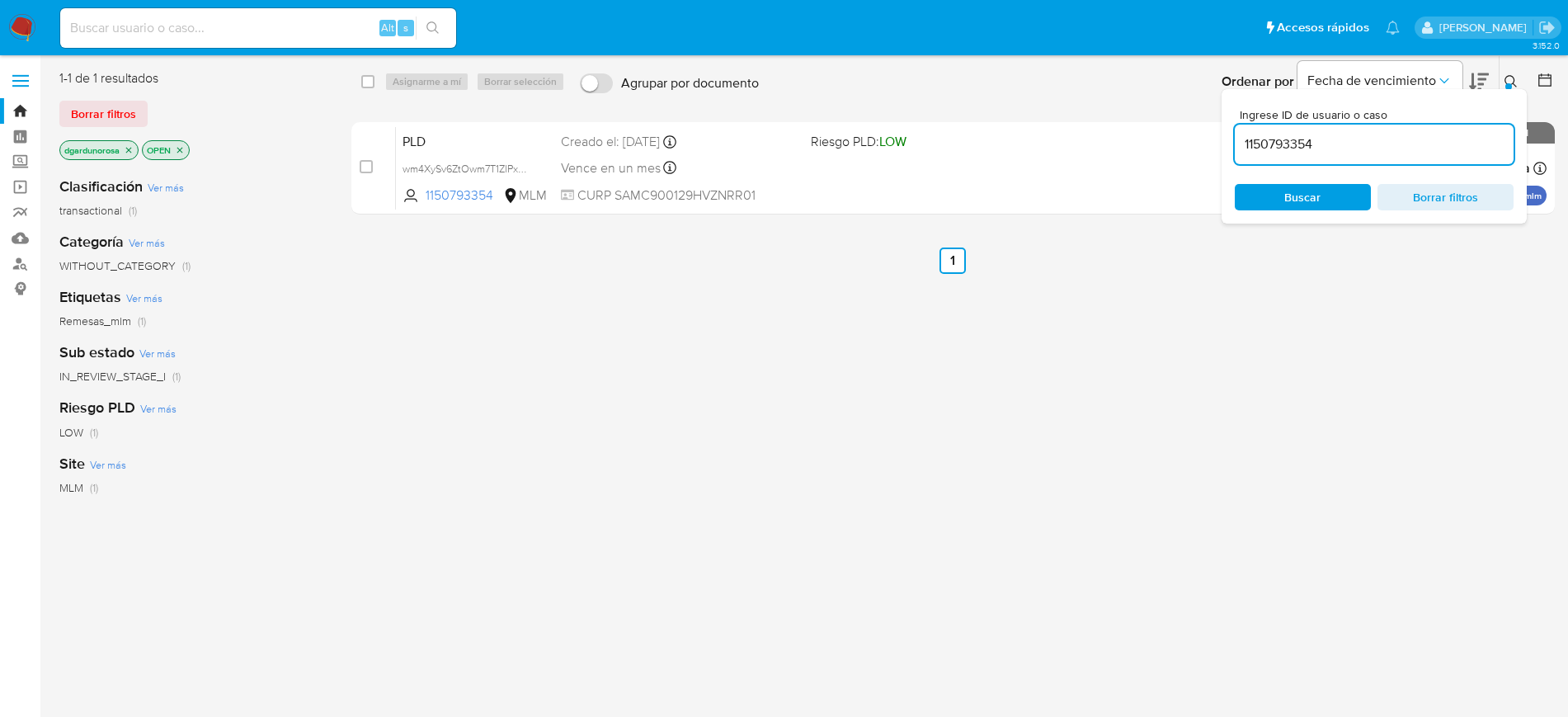
click at [1287, 153] on input "1150793354" at bounding box center [1374, 144] width 279 height 21
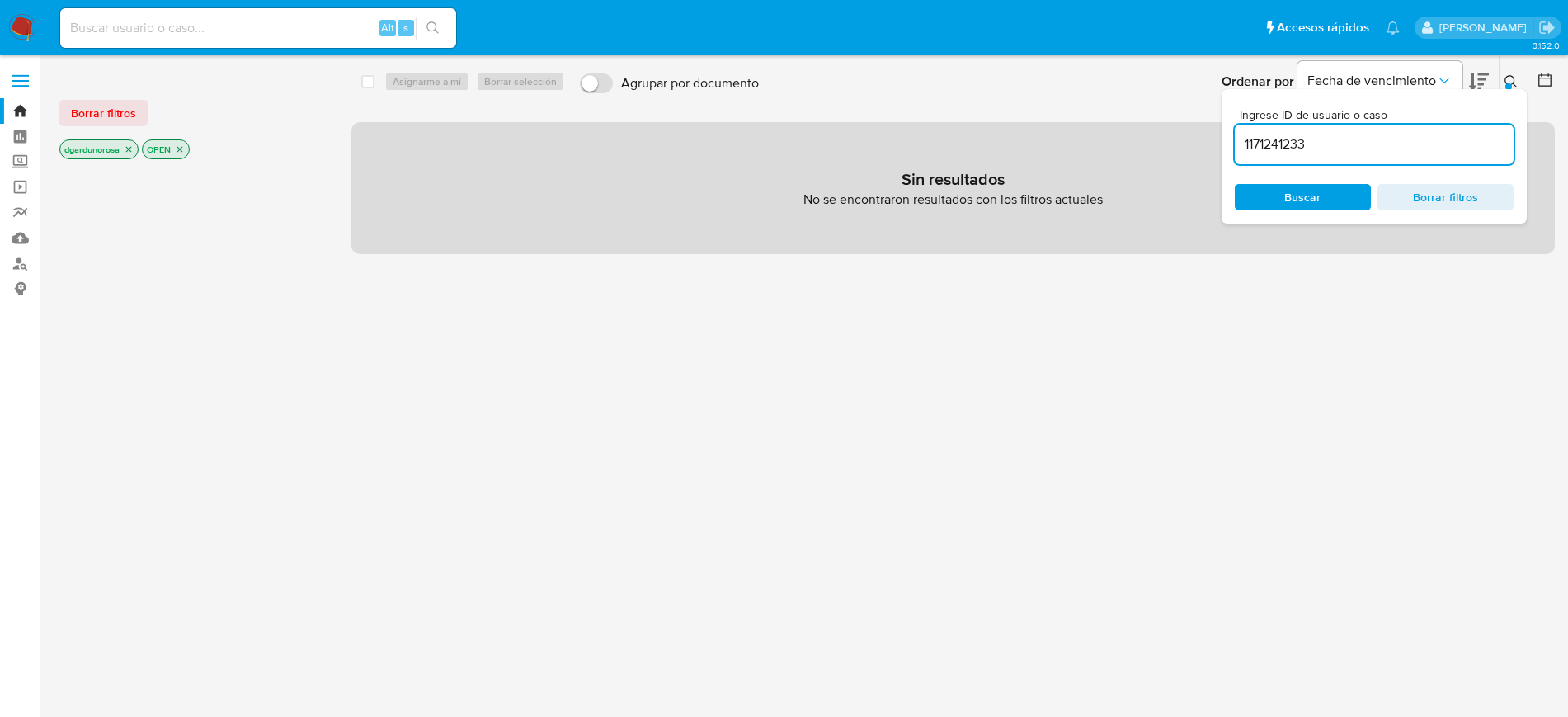
click at [1390, 145] on input "1171241233" at bounding box center [1374, 144] width 279 height 21
type input "1171241233"
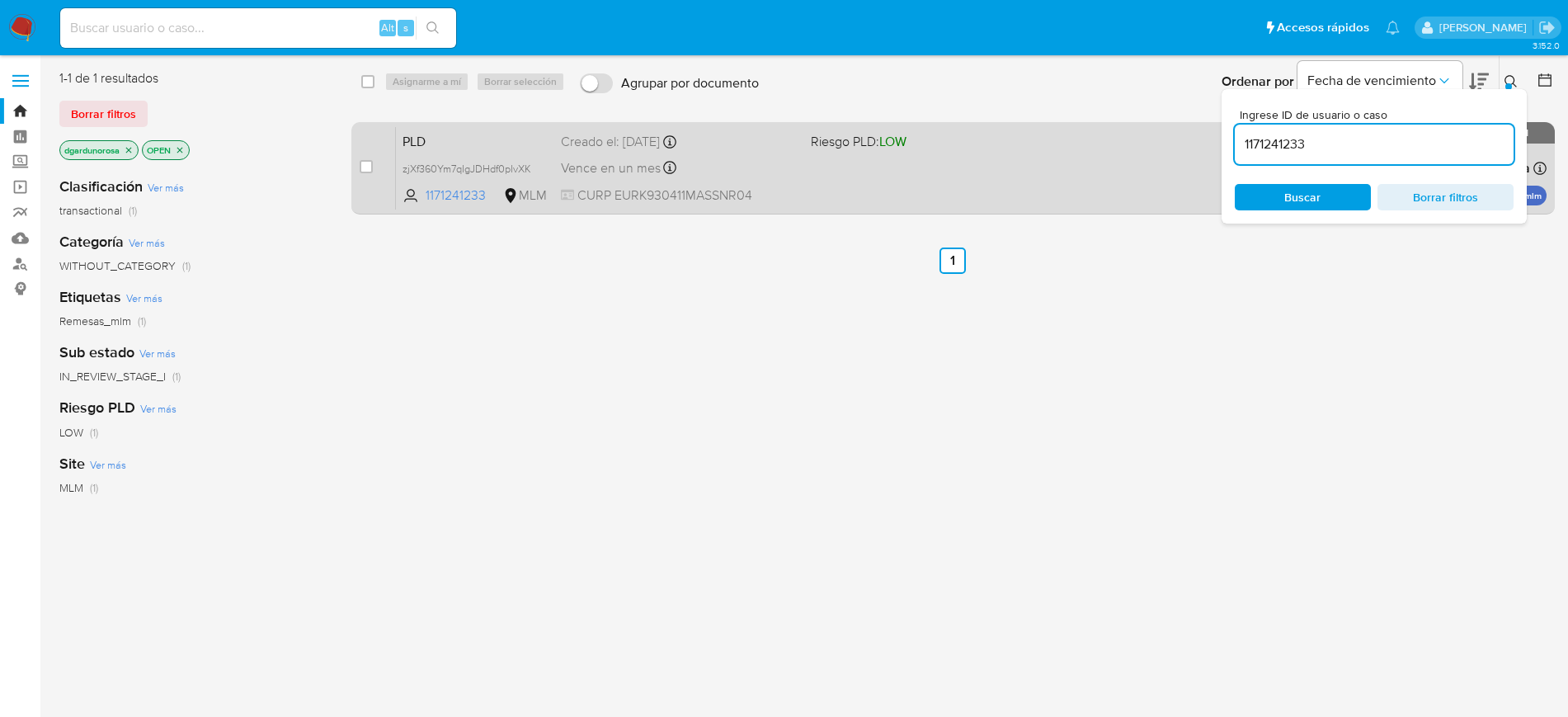
click at [851, 179] on div "PLD zjXf360Ym7qIgJDHdf0pIvXK 1171241233 MLM Riesgo PLD: LOW Creado el: 12/07/20…" at bounding box center [971, 168] width 1151 height 84
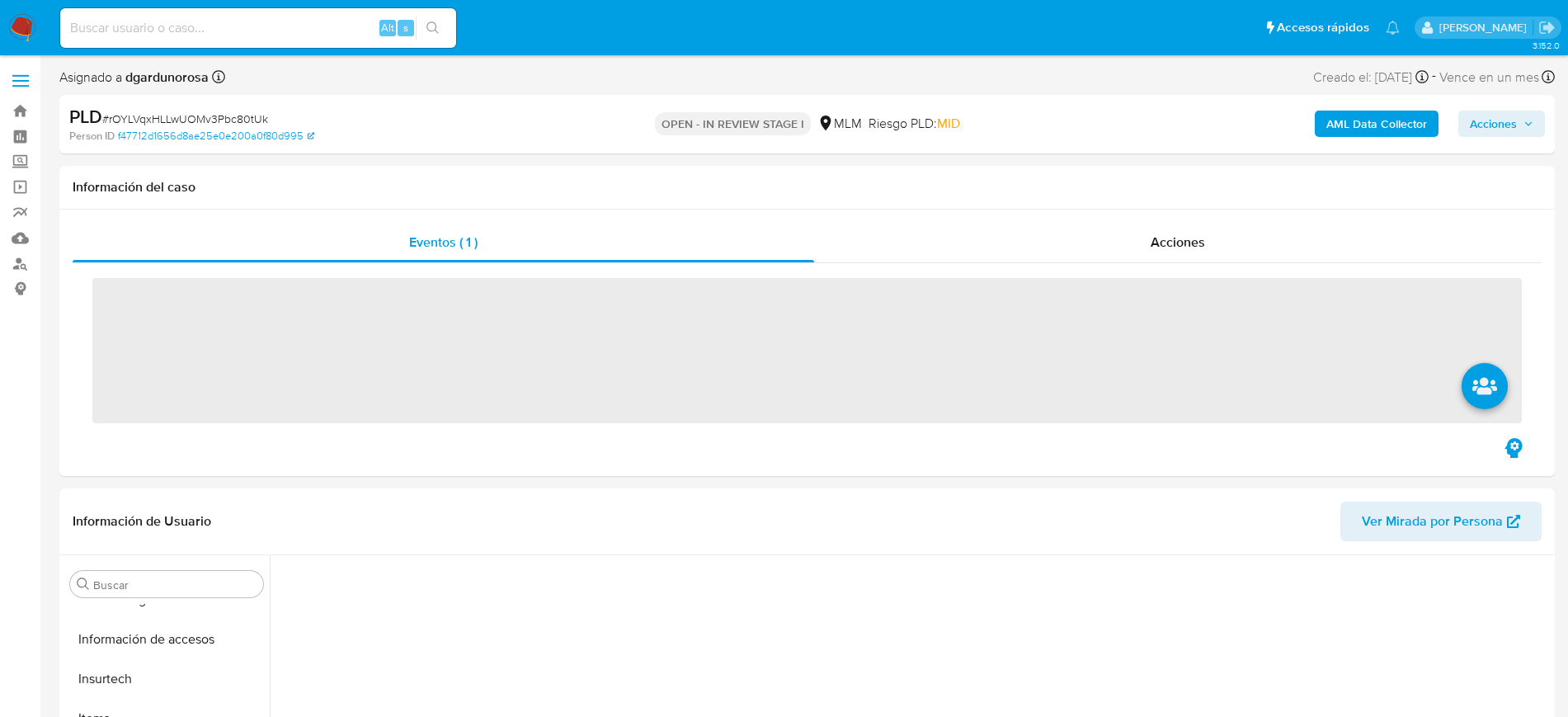
scroll to position [657, 0]
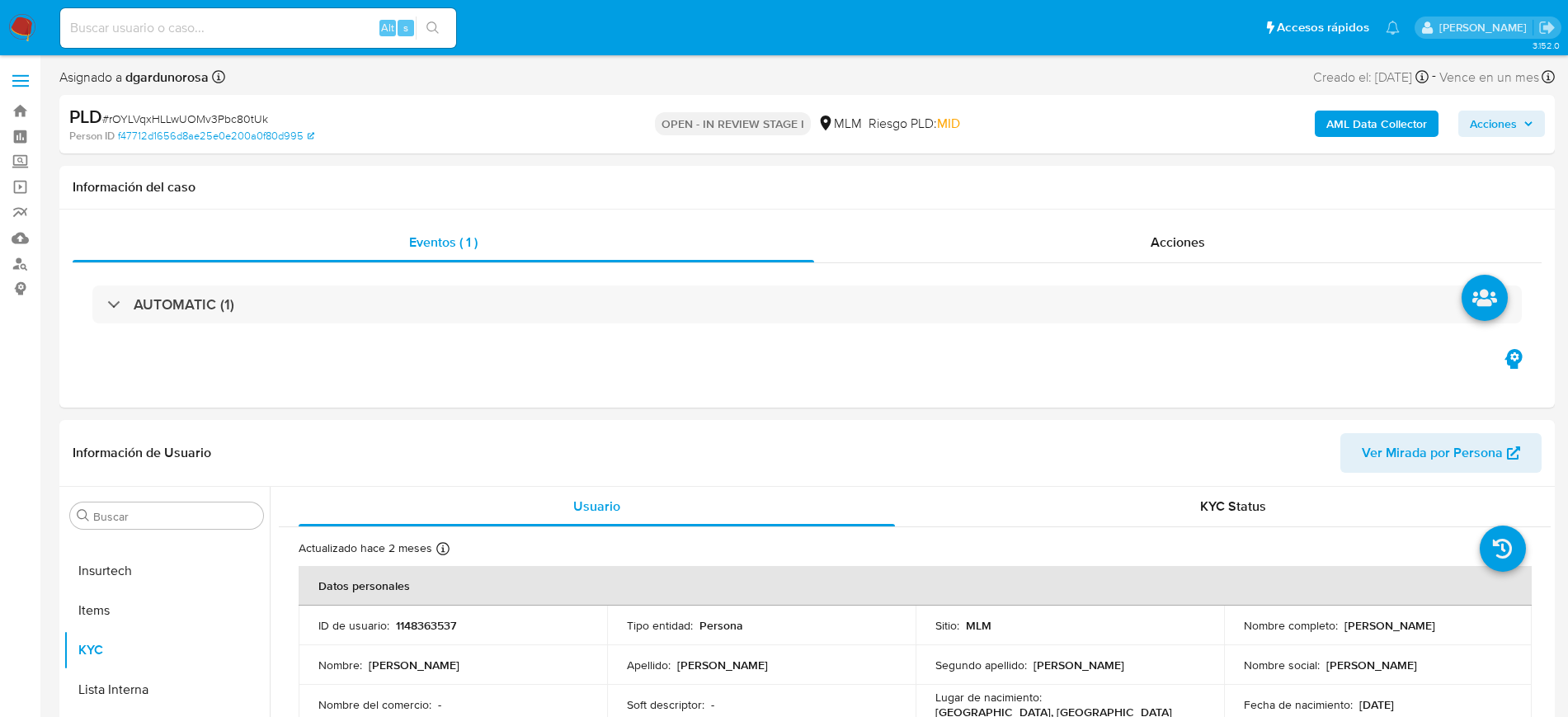
select select "10"
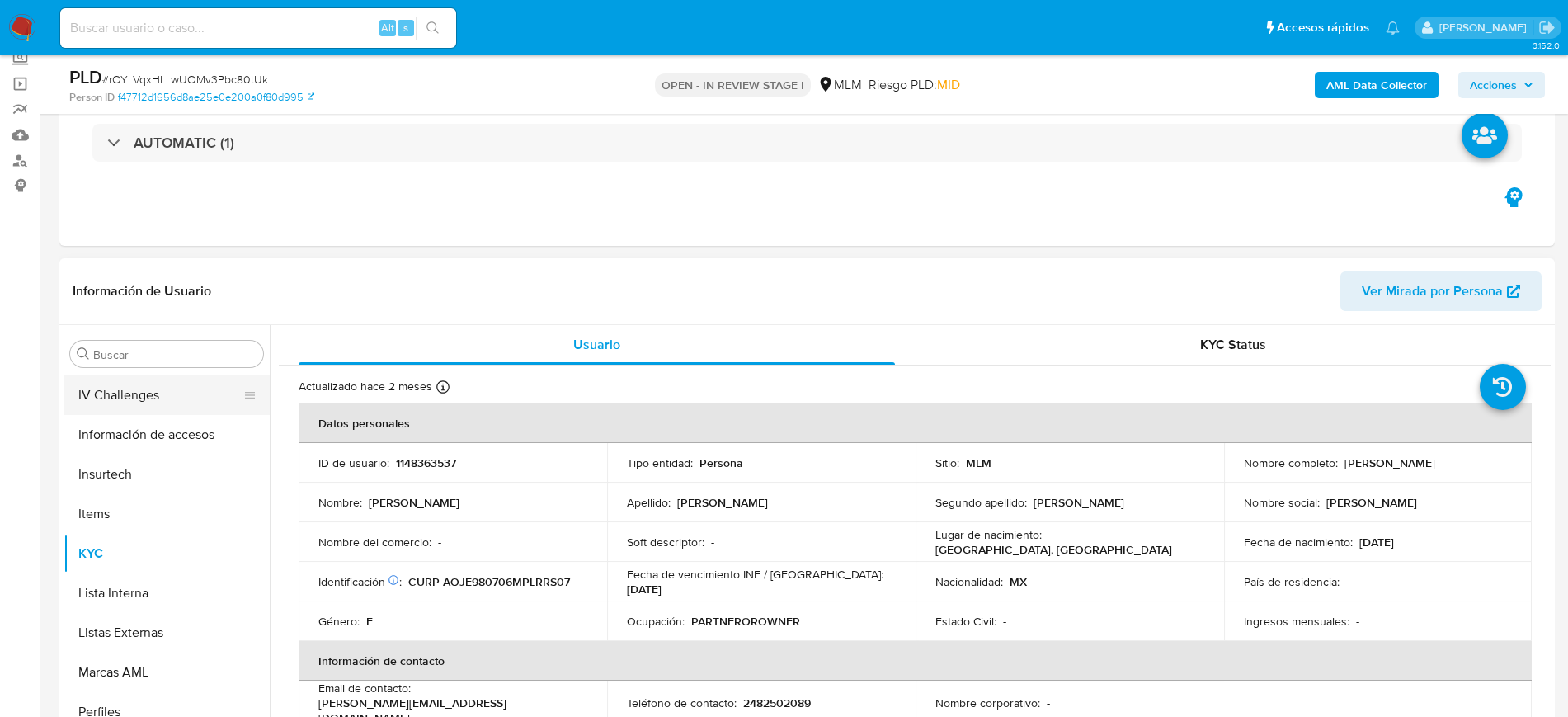
scroll to position [348, 0]
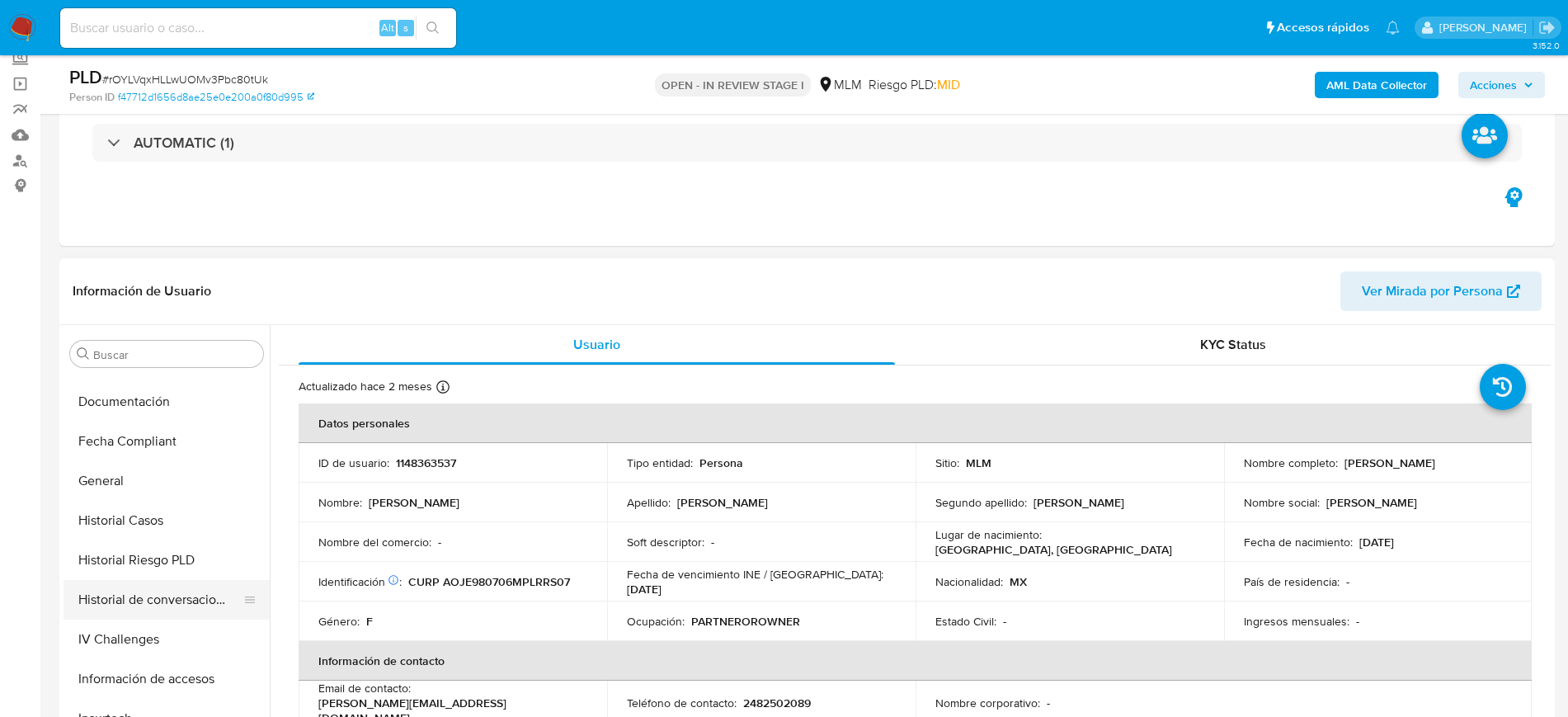
click at [131, 600] on button "Historial de conversaciones" at bounding box center [160, 600] width 193 height 40
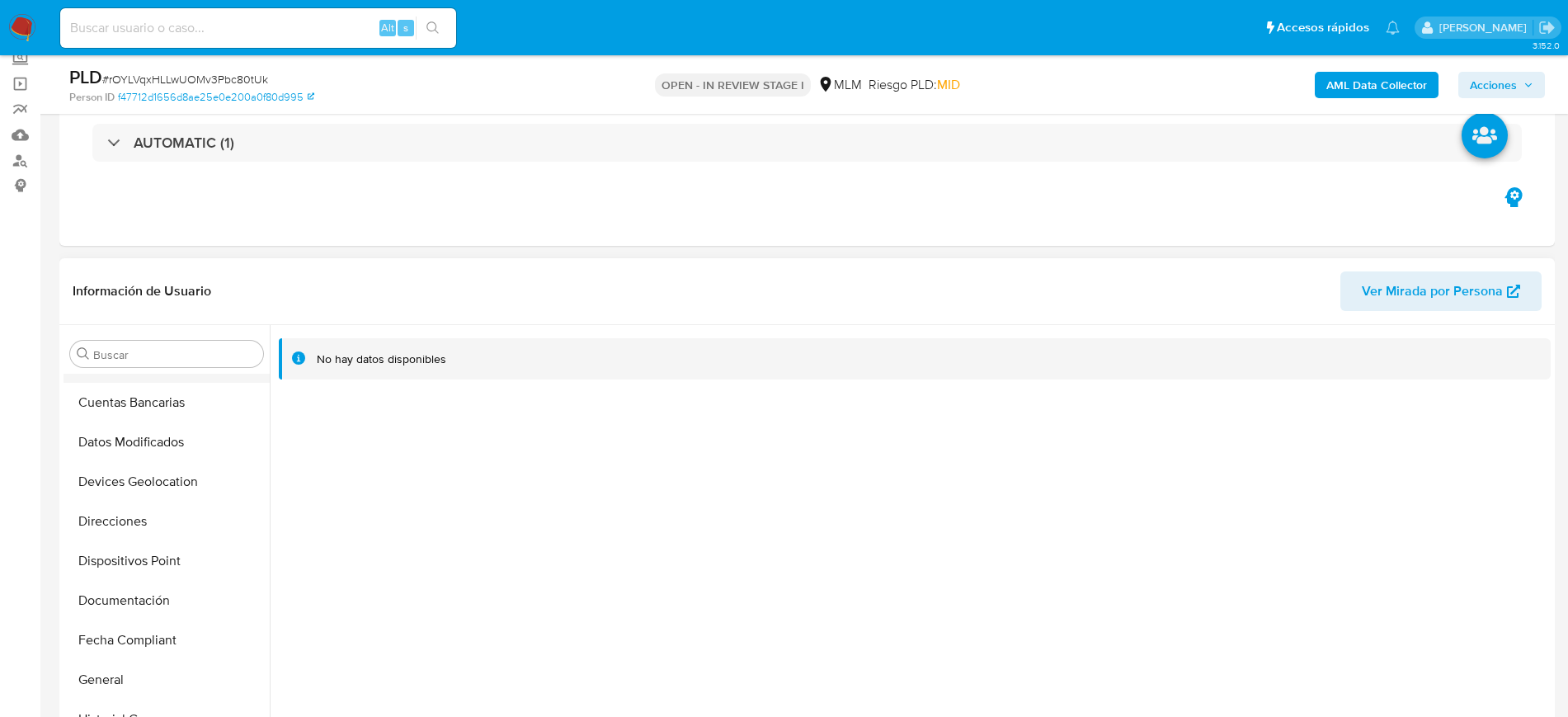
scroll to position [39, 0]
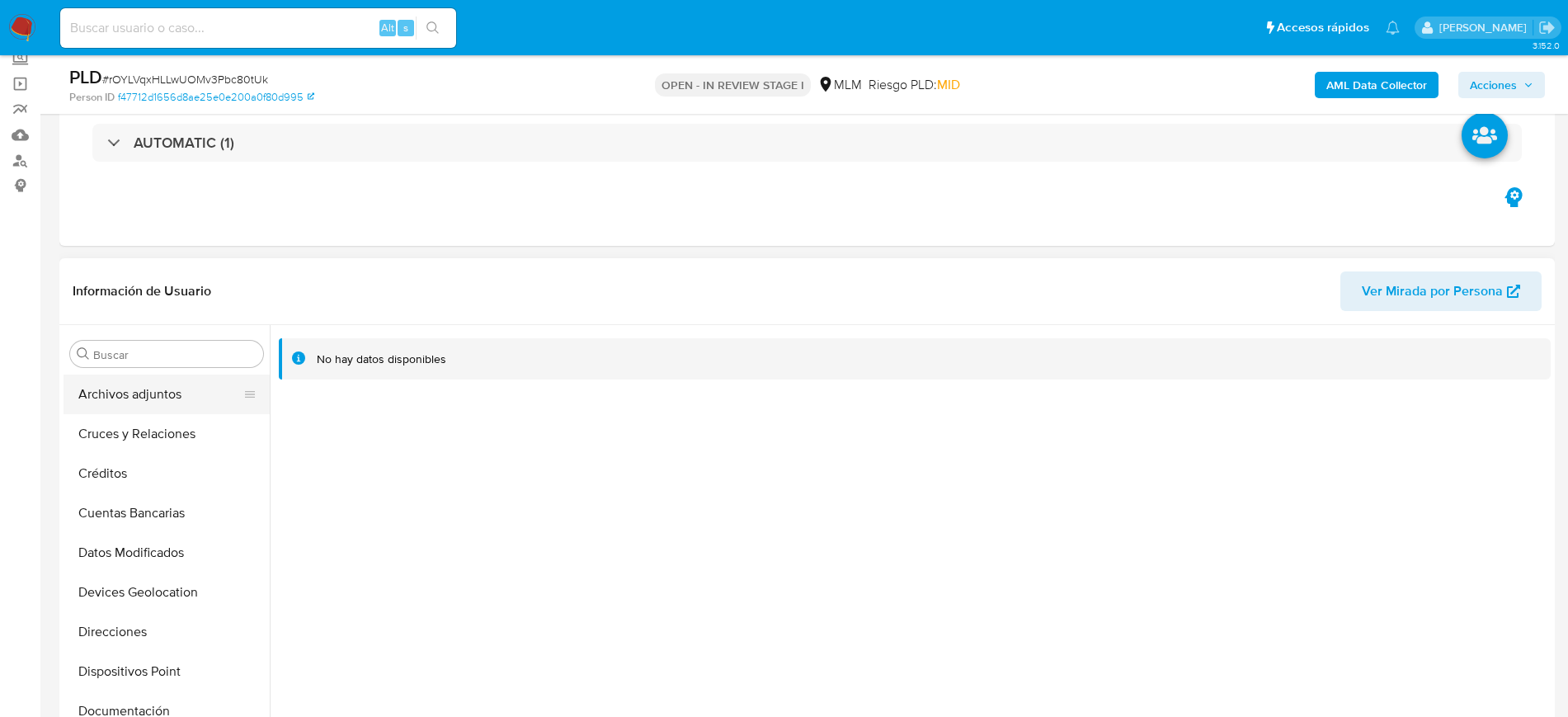
click at [143, 390] on button "Archivos adjuntos" at bounding box center [160, 394] width 193 height 40
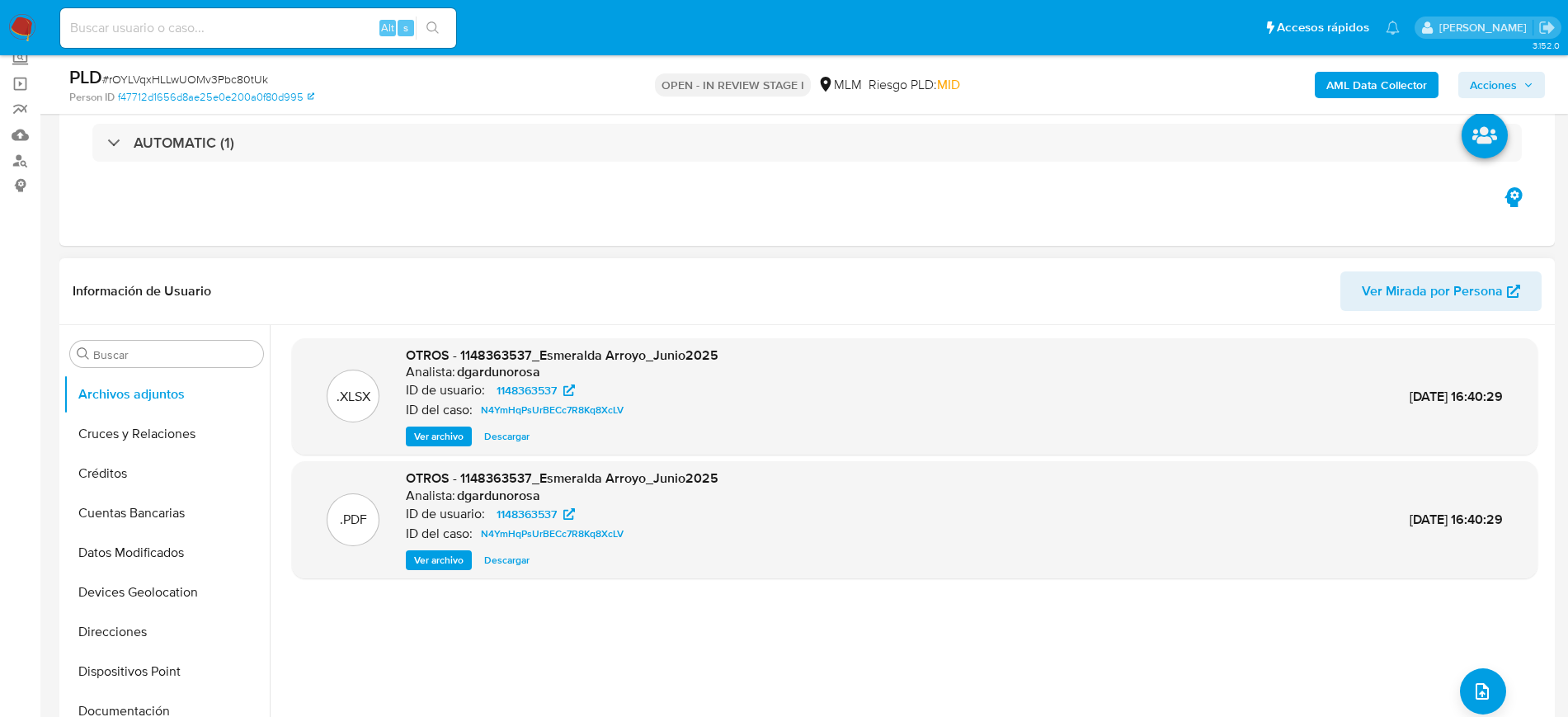
click at [437, 561] on span "Ver archivo" at bounding box center [439, 560] width 50 height 17
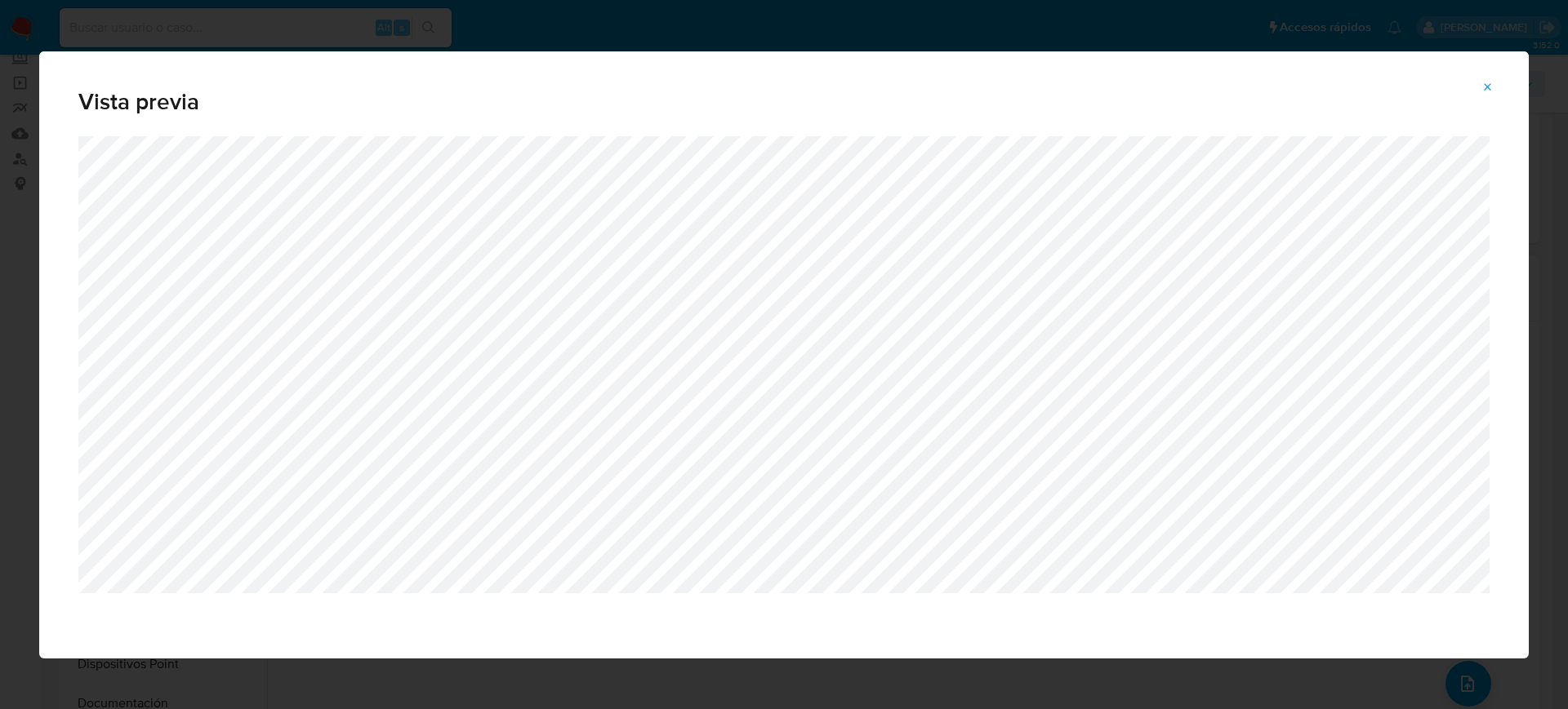
drag, startPoint x: 1489, startPoint y: 85, endPoint x: 1447, endPoint y: 106, distance: 47.0
click at [1489, 84] on icon "Attachment preview" at bounding box center [1487, 87] width 13 height 13
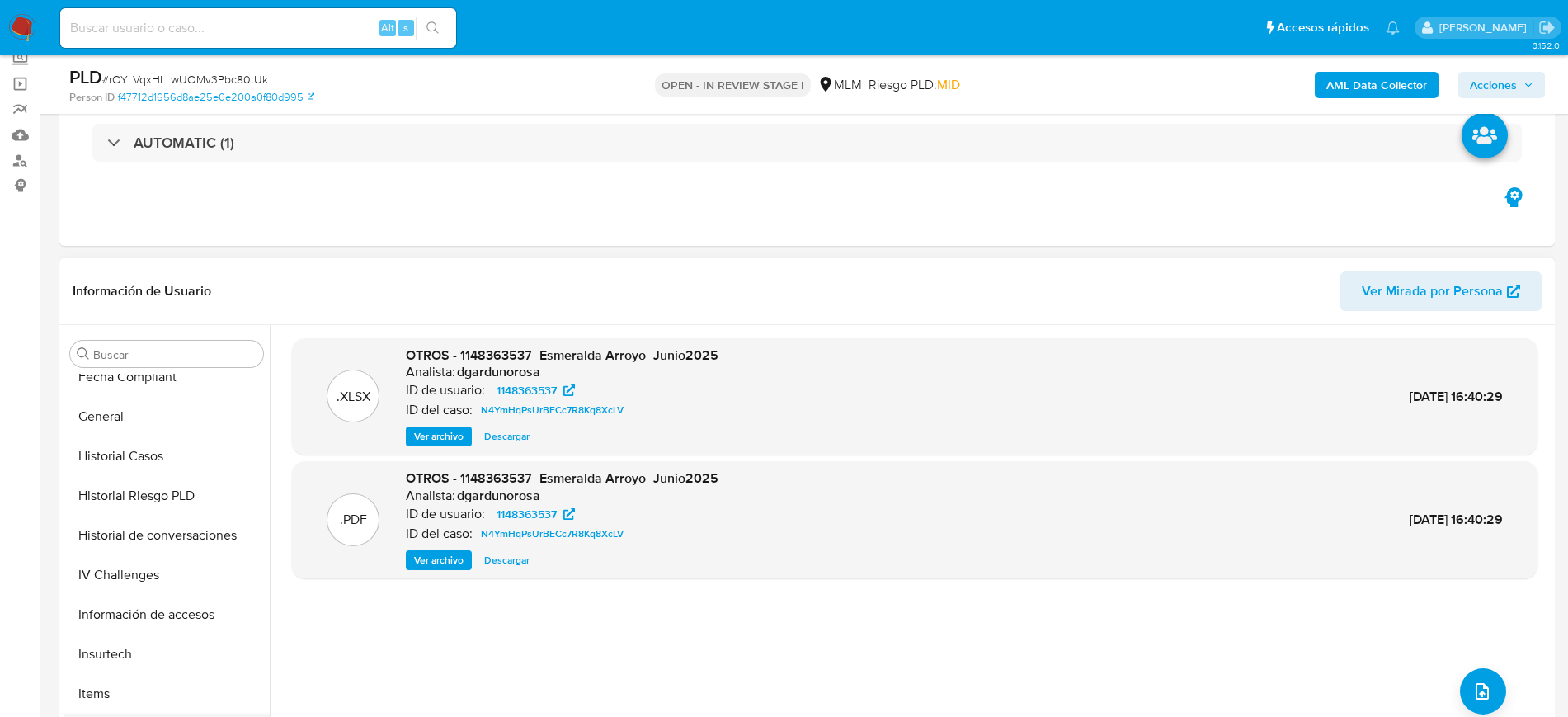
scroll to position [554, 0]
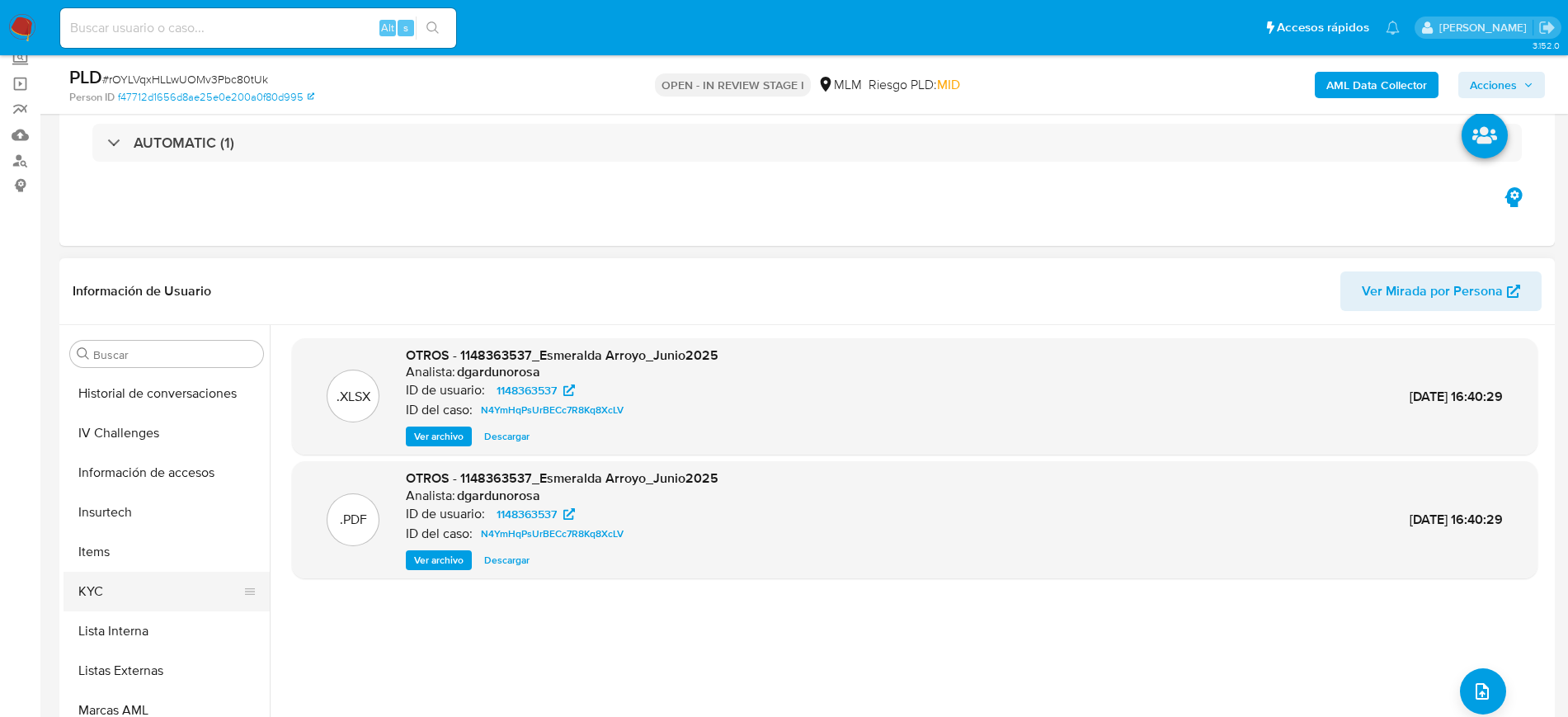
click at [135, 593] on button "KYC" at bounding box center [160, 592] width 193 height 40
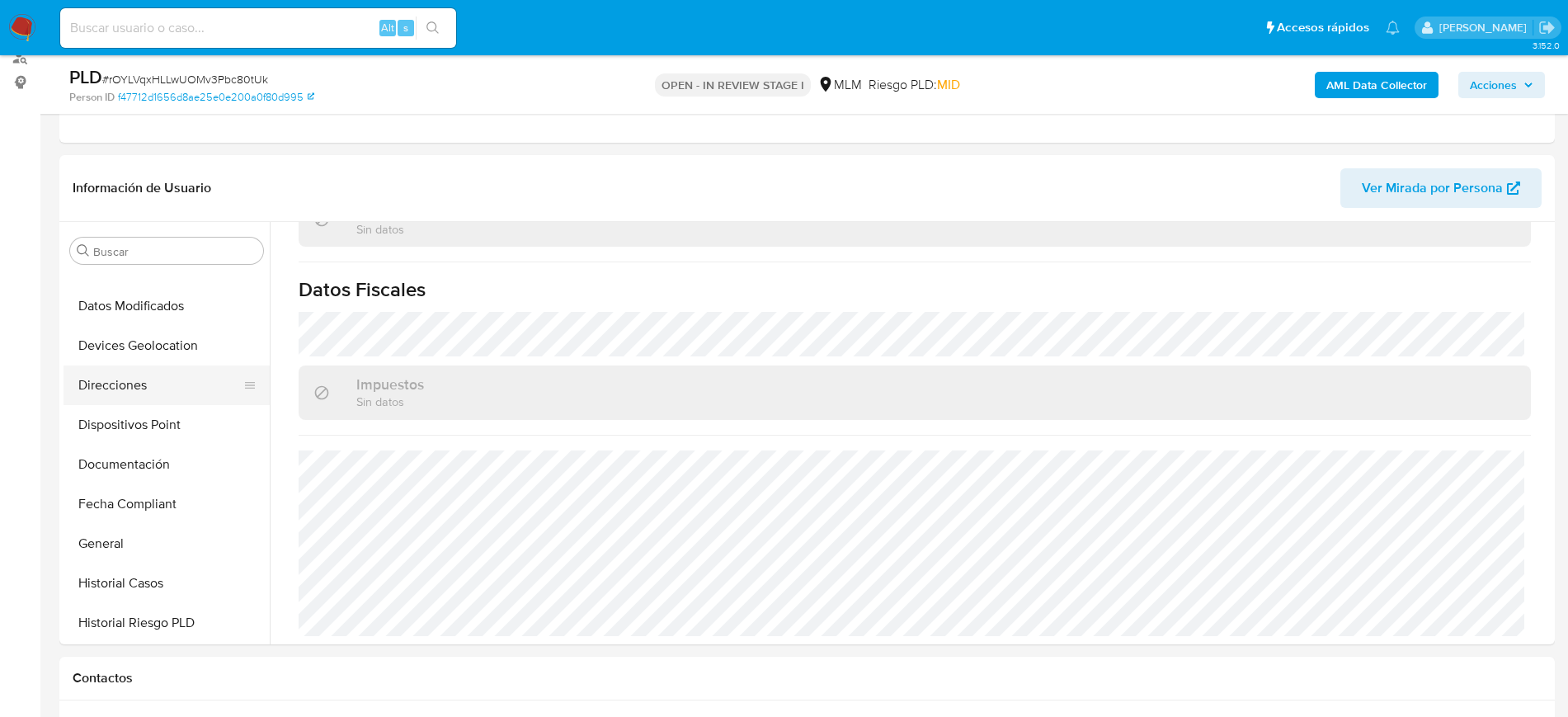
scroll to position [0, 0]
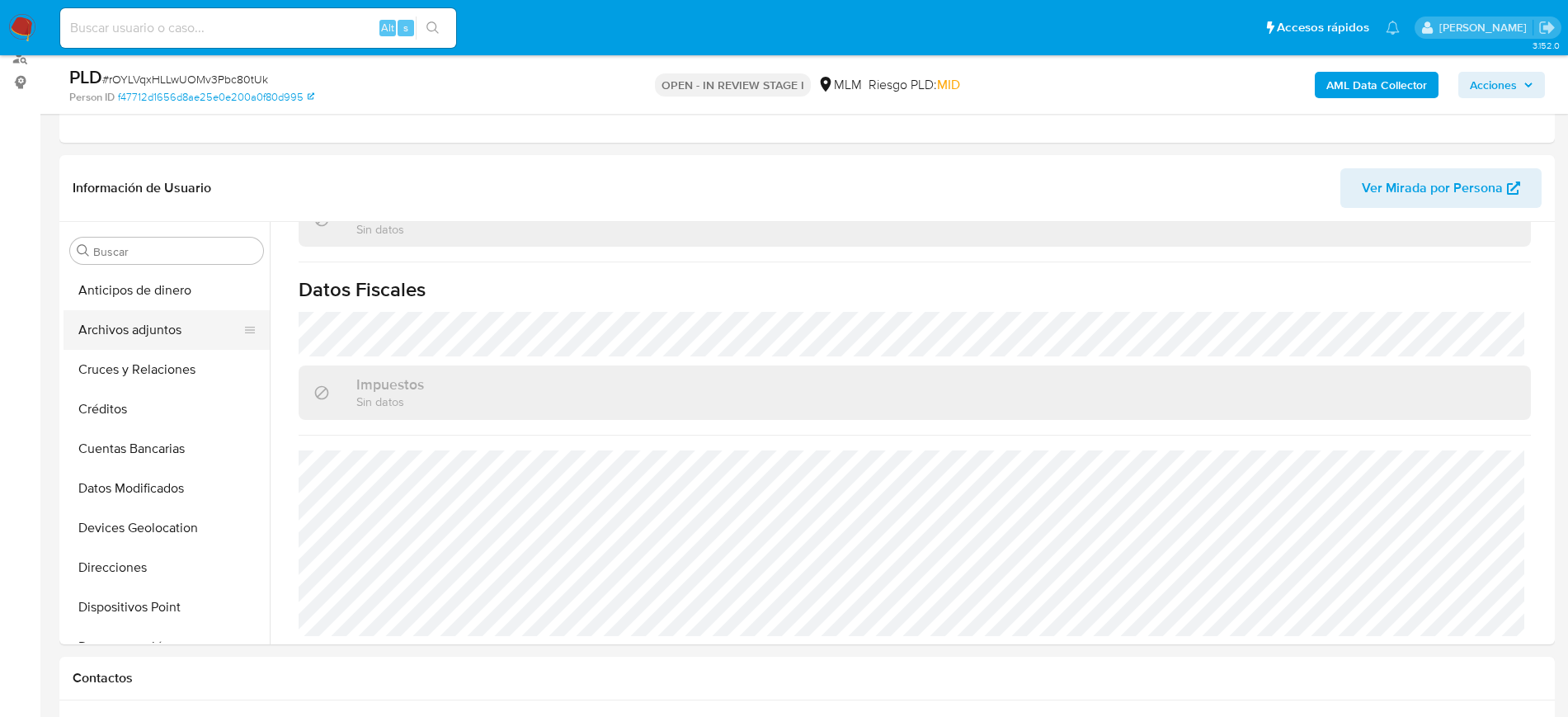
click at [164, 335] on button "Archivos adjuntos" at bounding box center [160, 330] width 193 height 40
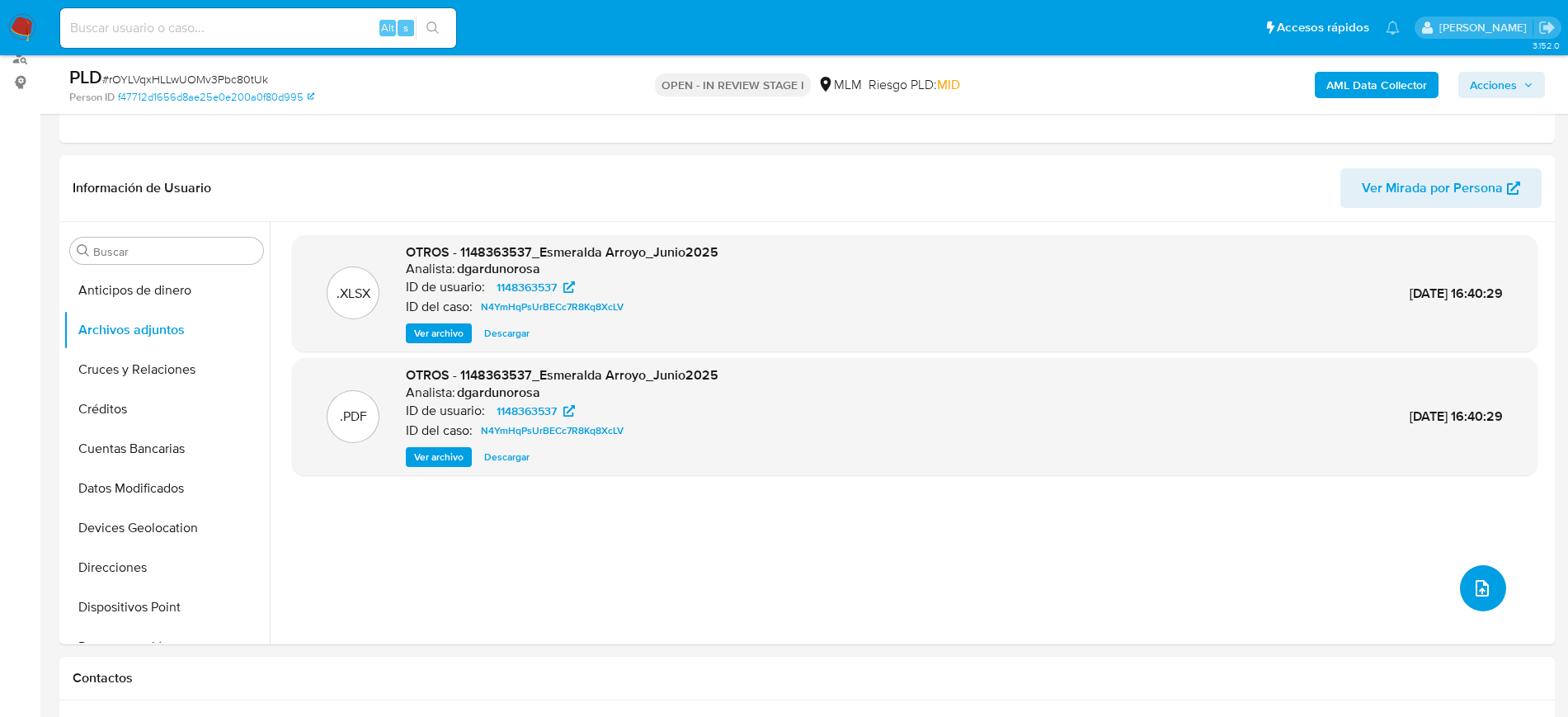
click at [1491, 600] on button "upload-file" at bounding box center [1483, 588] width 46 height 46
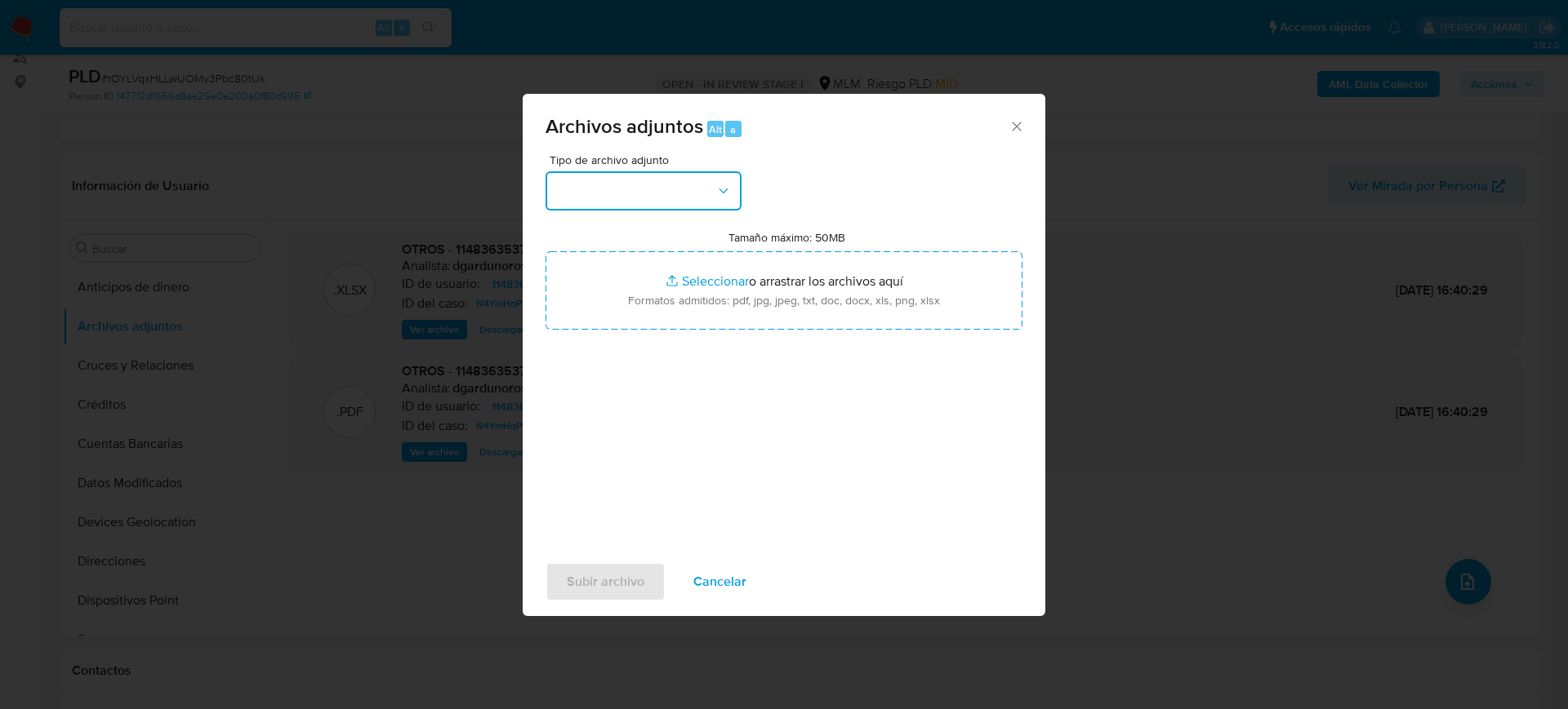
click at [668, 184] on button "button" at bounding box center [643, 191] width 196 height 40
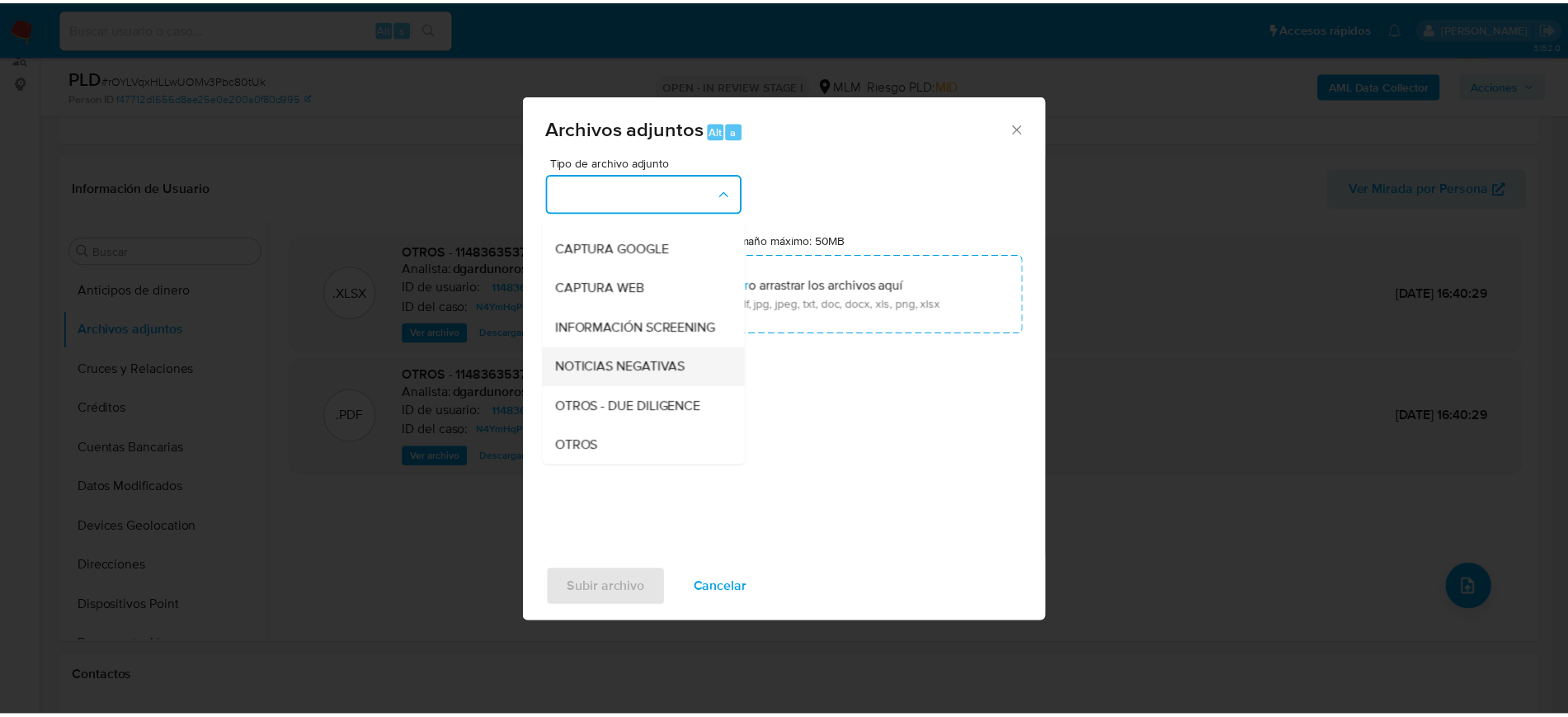
scroll to position [103, 0]
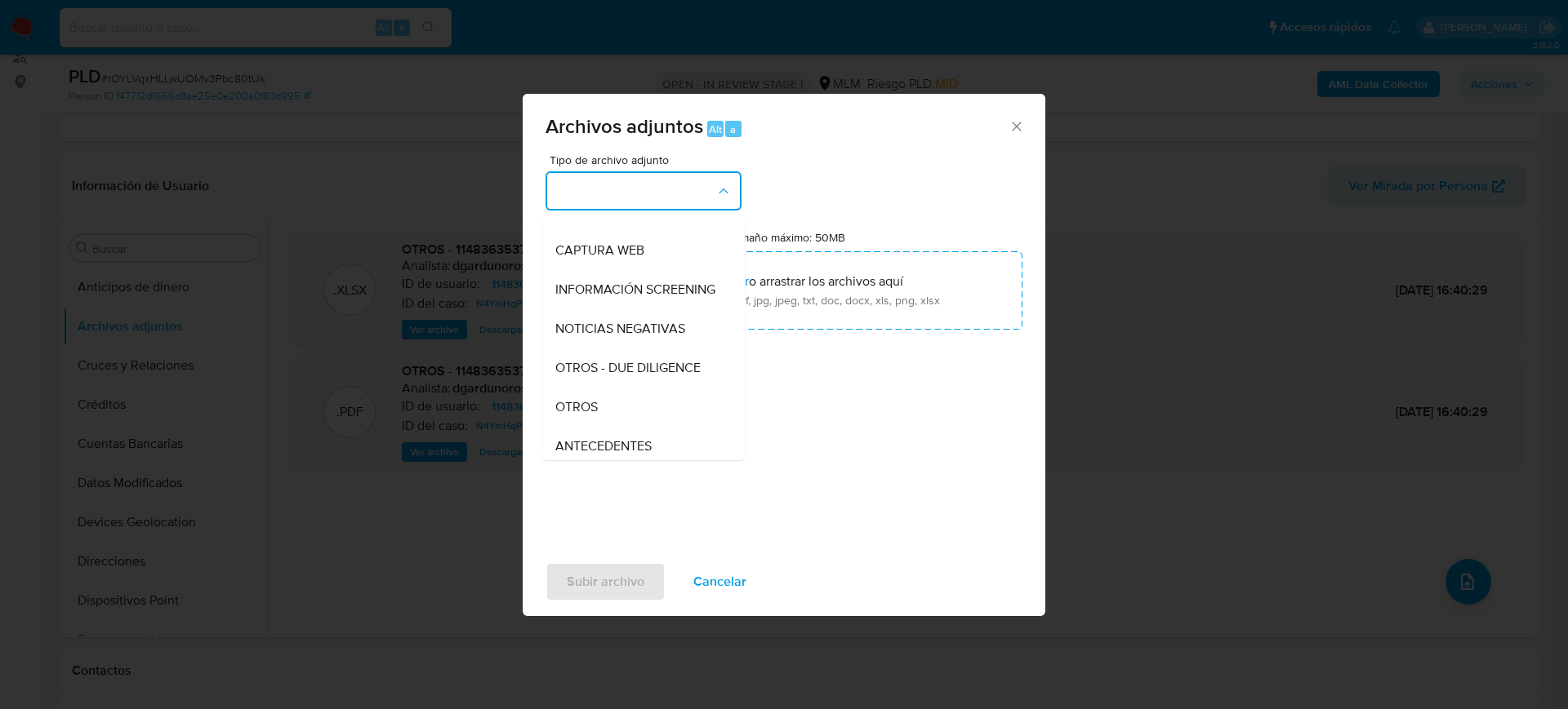
click at [607, 416] on div "OTROS" at bounding box center [639, 407] width 167 height 40
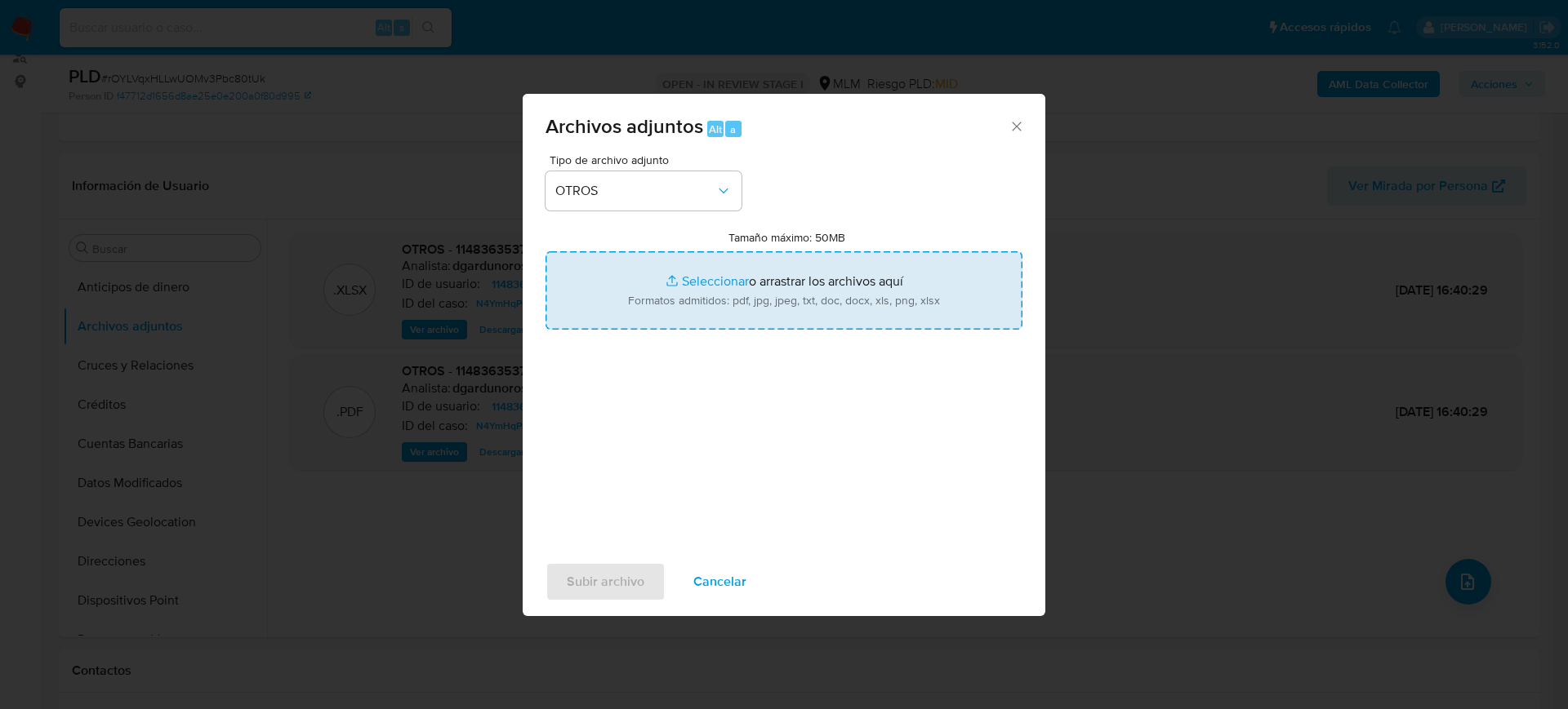
type input "C:\fakepath\1148363537_Esmeralda Arroyo_Julio2025.pdf"
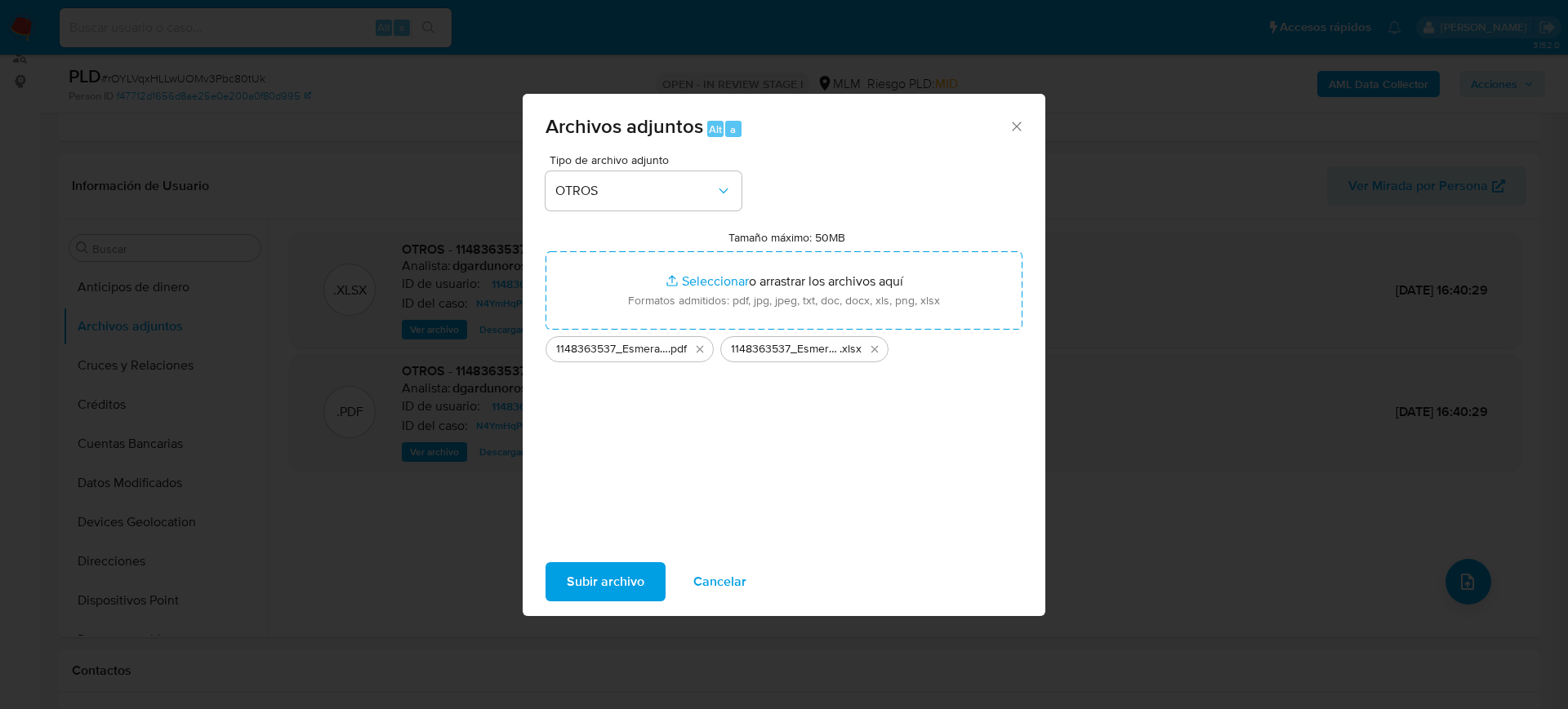
click at [615, 581] on span "Subir archivo" at bounding box center [606, 582] width 77 height 36
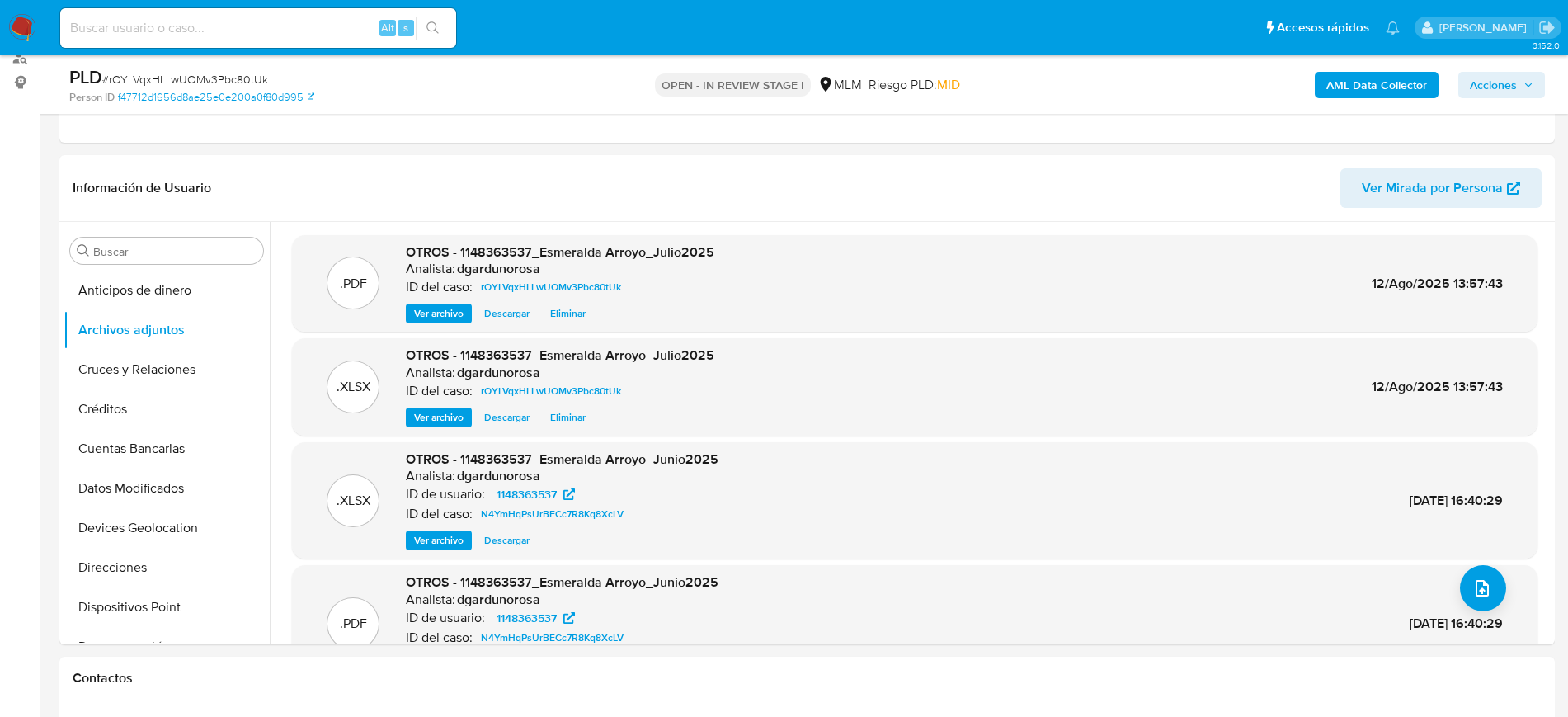
drag, startPoint x: 1526, startPoint y: 86, endPoint x: 1496, endPoint y: 92, distance: 30.6
click at [1526, 86] on icon "button" at bounding box center [1528, 84] width 10 height 10
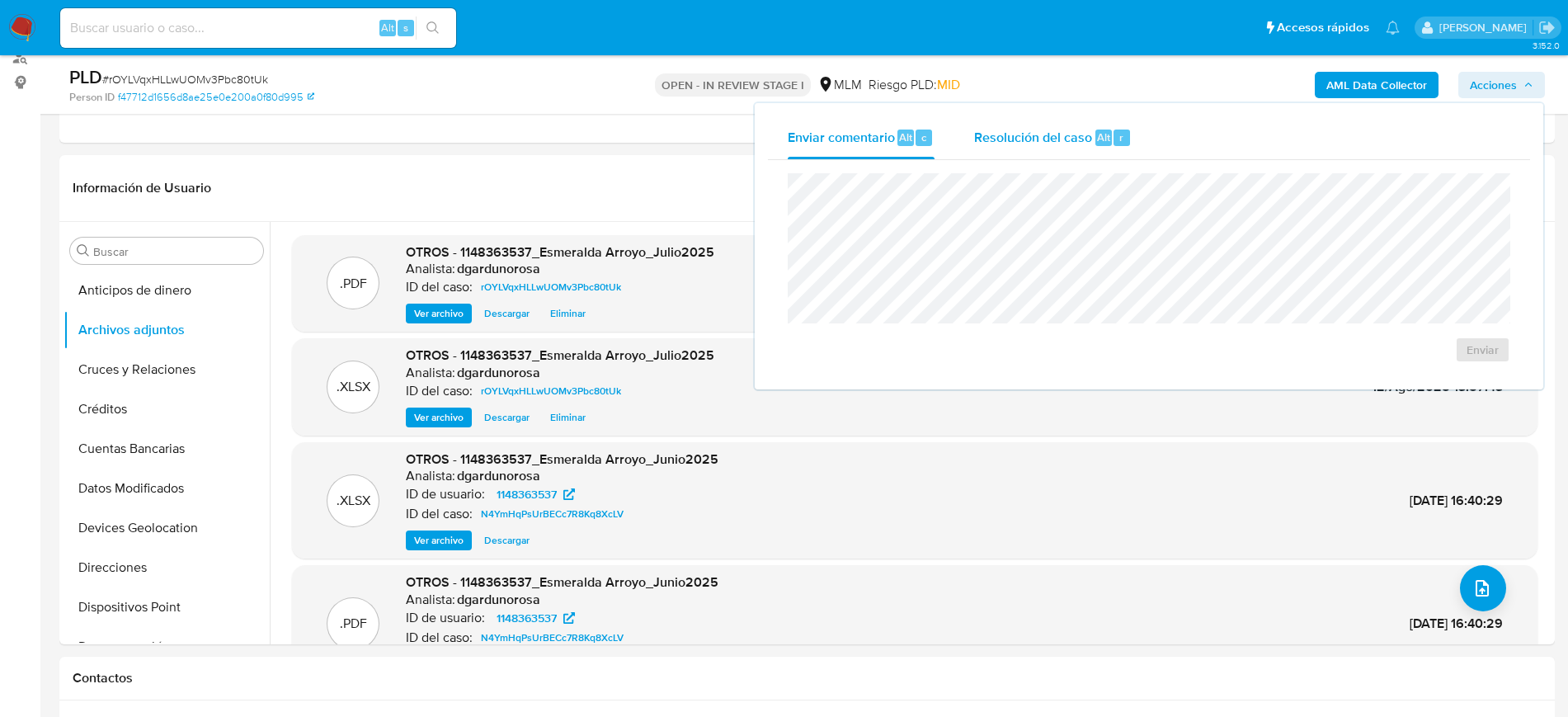
click at [1005, 142] on span "Resolución del caso" at bounding box center [1033, 136] width 118 height 19
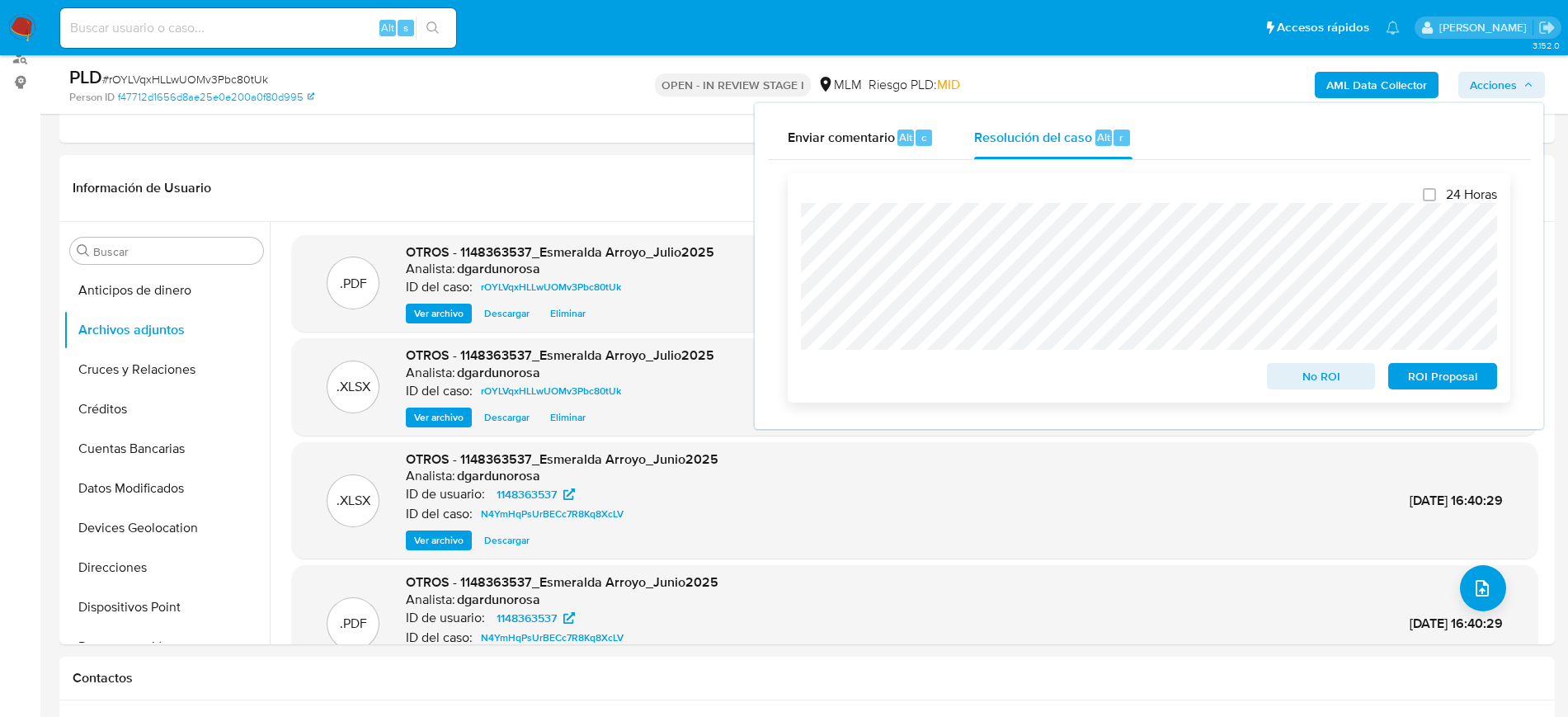
click at [1304, 380] on span "No ROI" at bounding box center [1321, 377] width 86 height 23
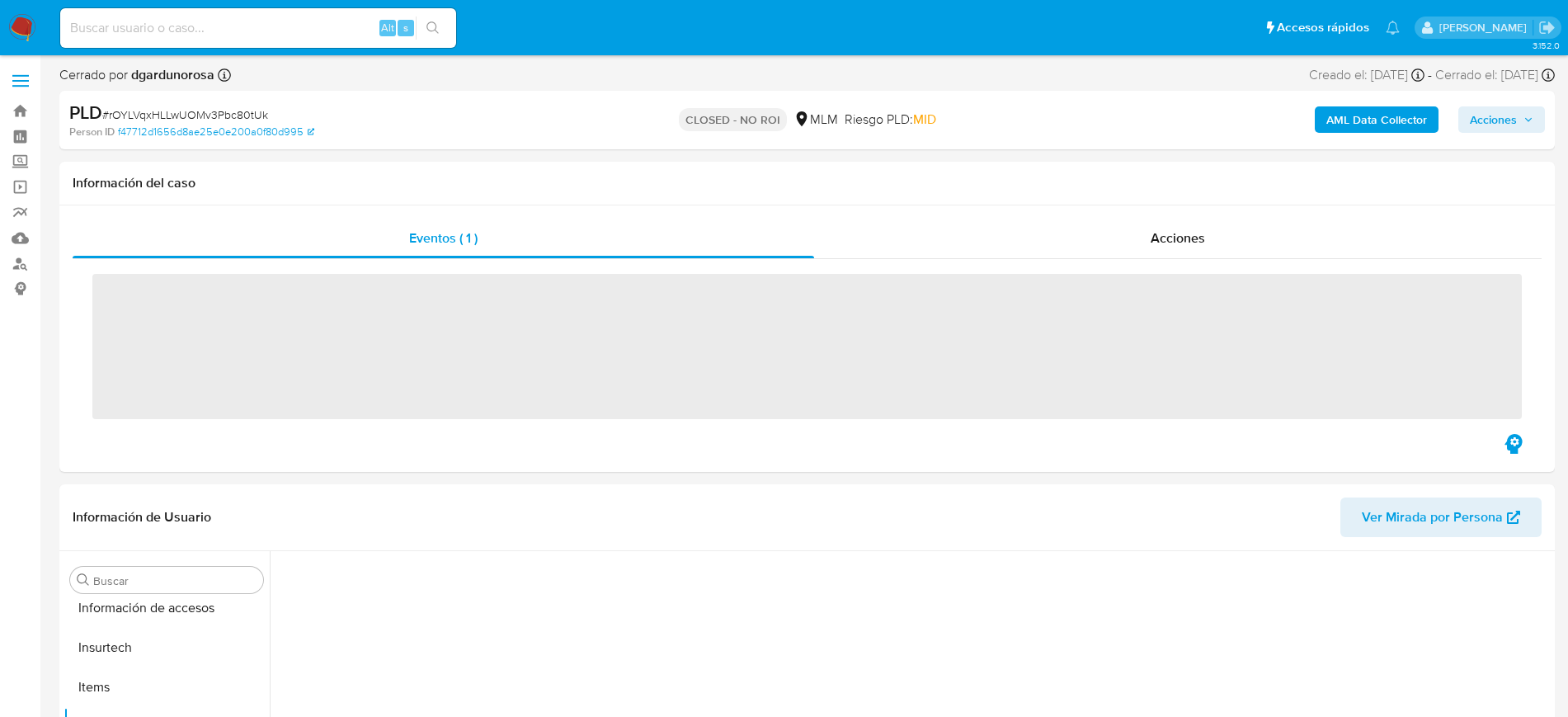
scroll to position [657, 0]
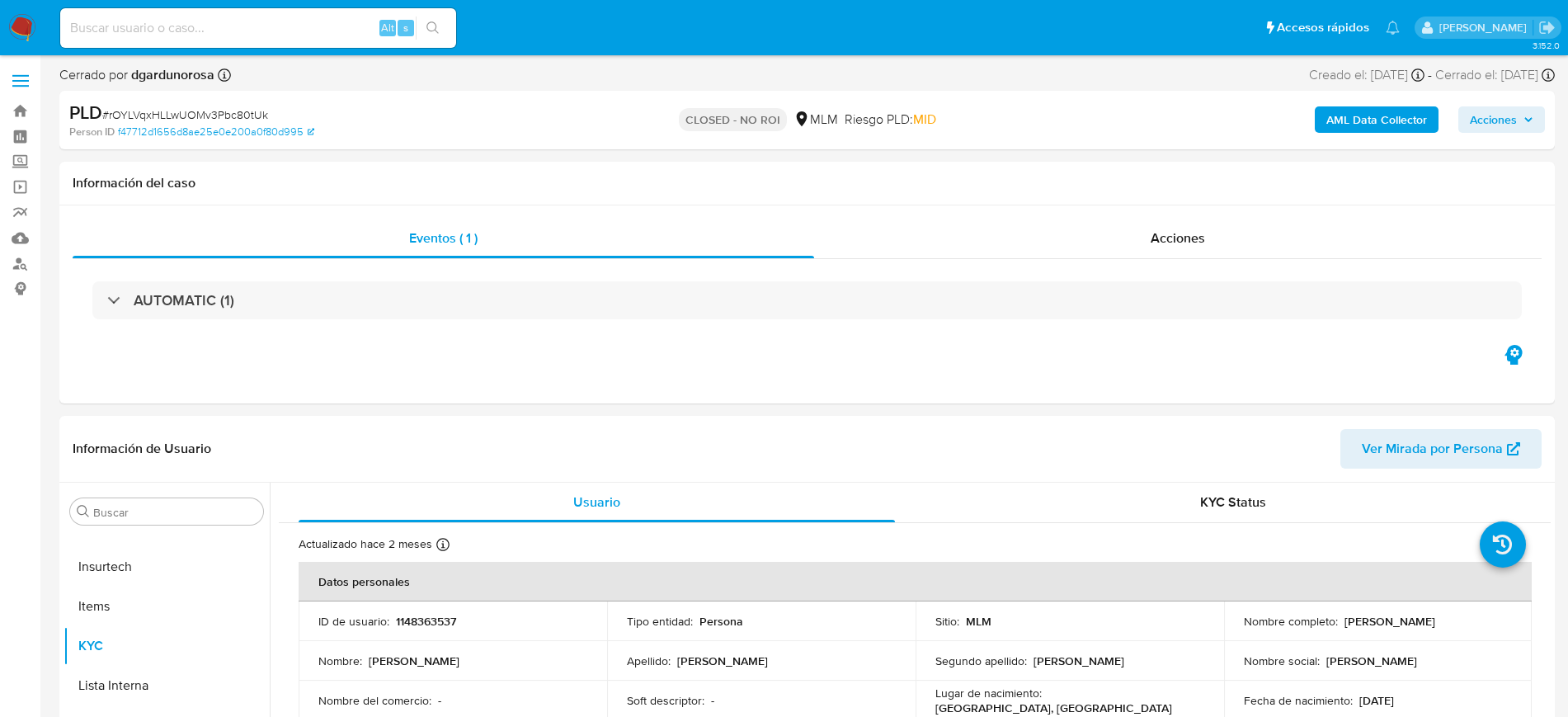
select select "10"
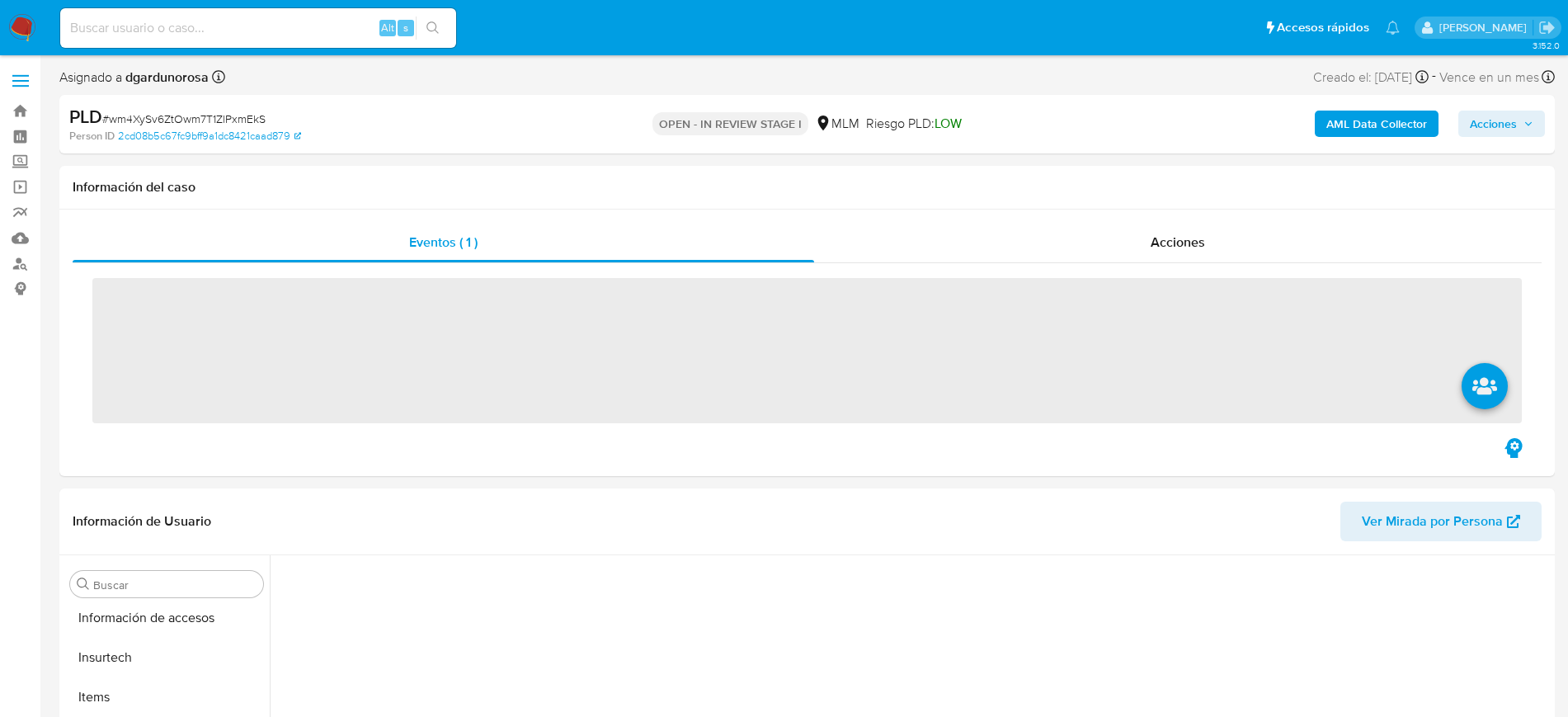
scroll to position [657, 0]
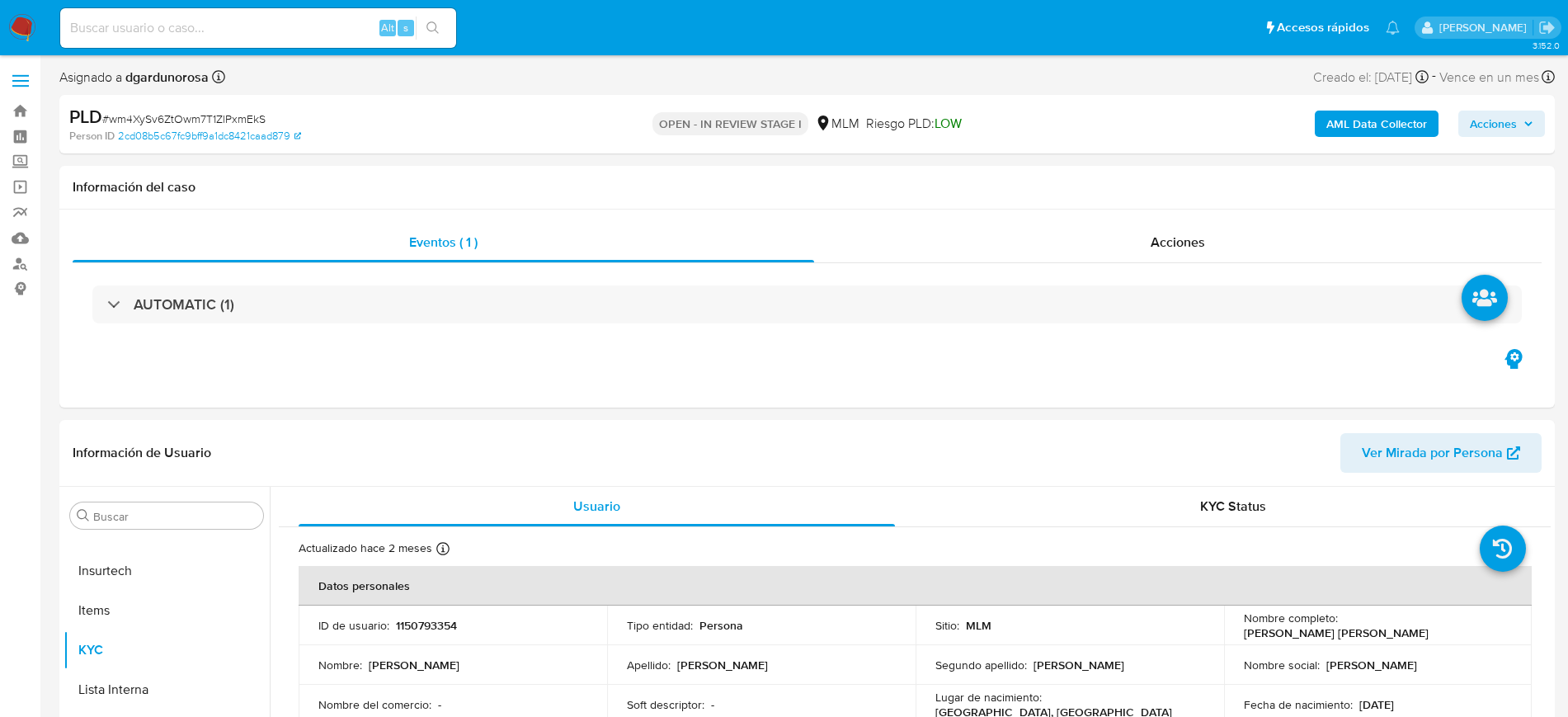
select select "10"
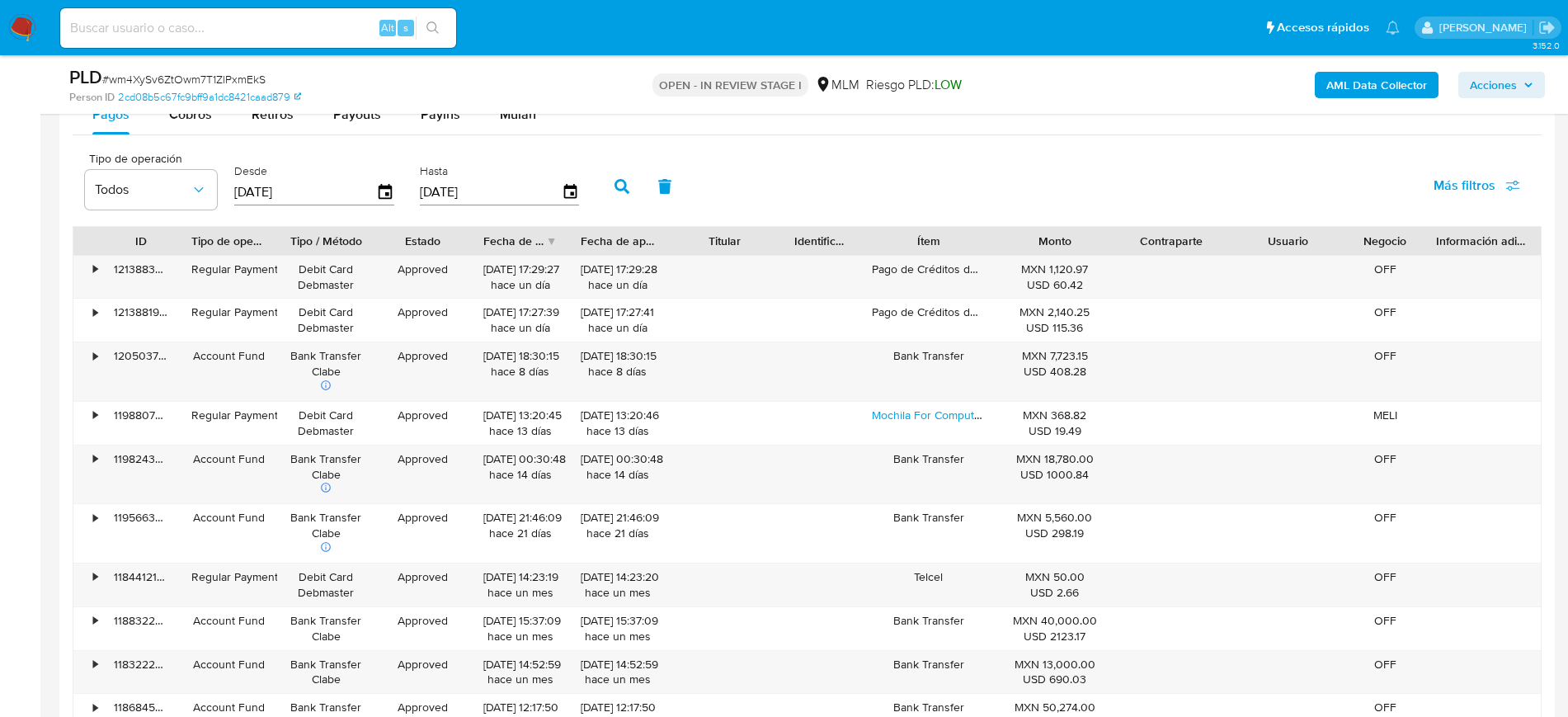
scroll to position [1754, 0]
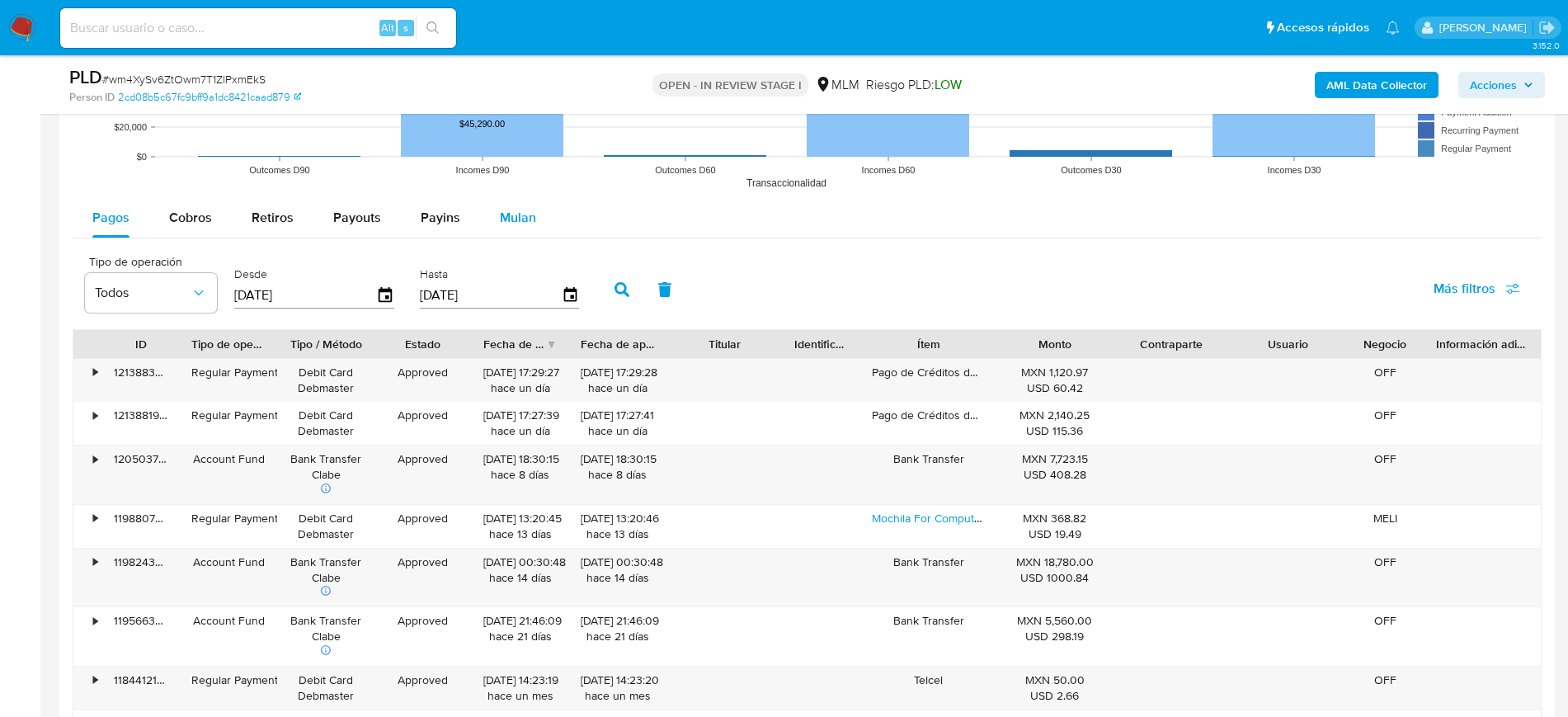
click at [500, 217] on span "Mulan" at bounding box center [518, 217] width 36 height 19
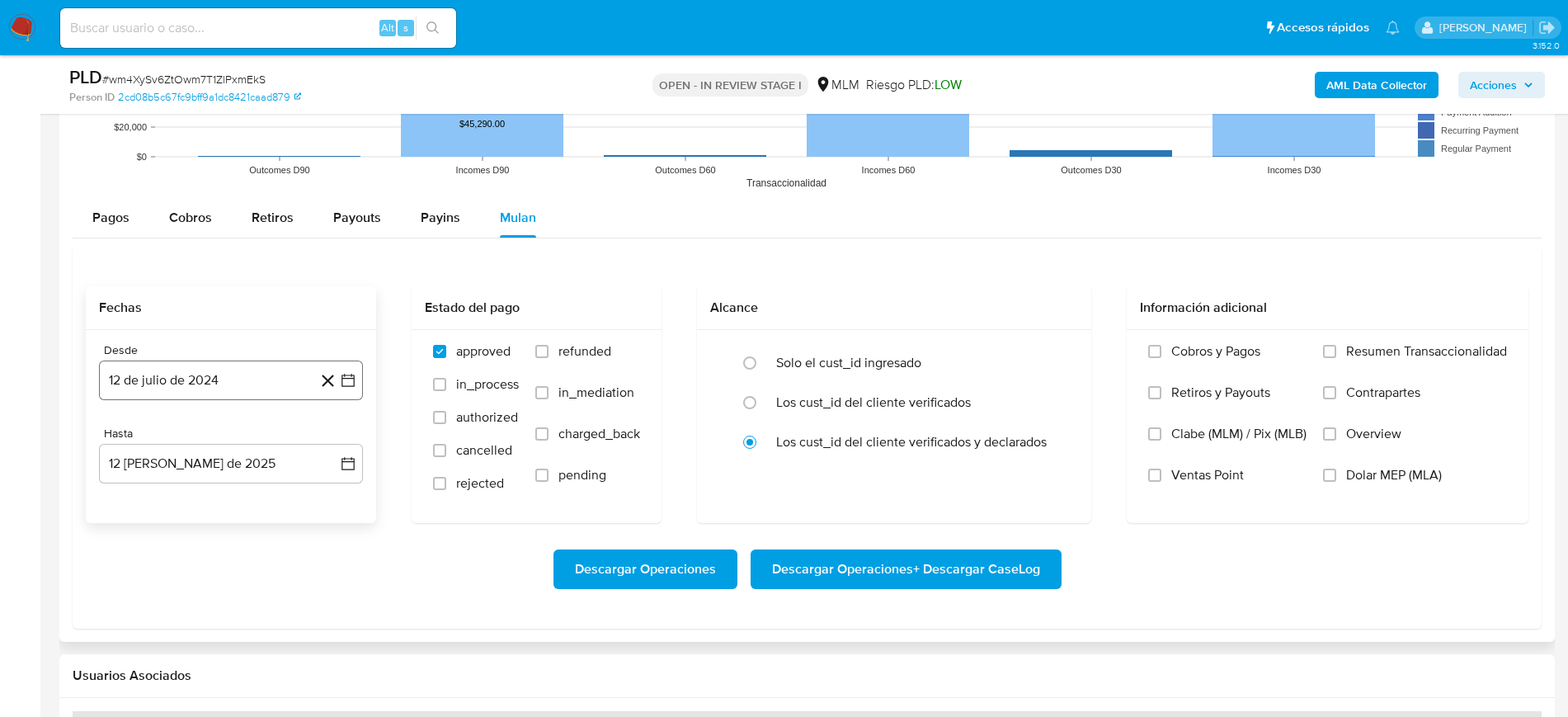
click at [350, 381] on icon "button" at bounding box center [348, 380] width 17 height 17
click at [259, 436] on icon "Seleccionar mes y año" at bounding box center [264, 440] width 13 height 13
click at [328, 445] on icon "Año siguiente" at bounding box center [329, 440] width 20 height 20
click at [288, 499] on button "mar" at bounding box center [300, 500] width 46 height 27
click at [296, 498] on button "1" at bounding box center [297, 501] width 27 height 27
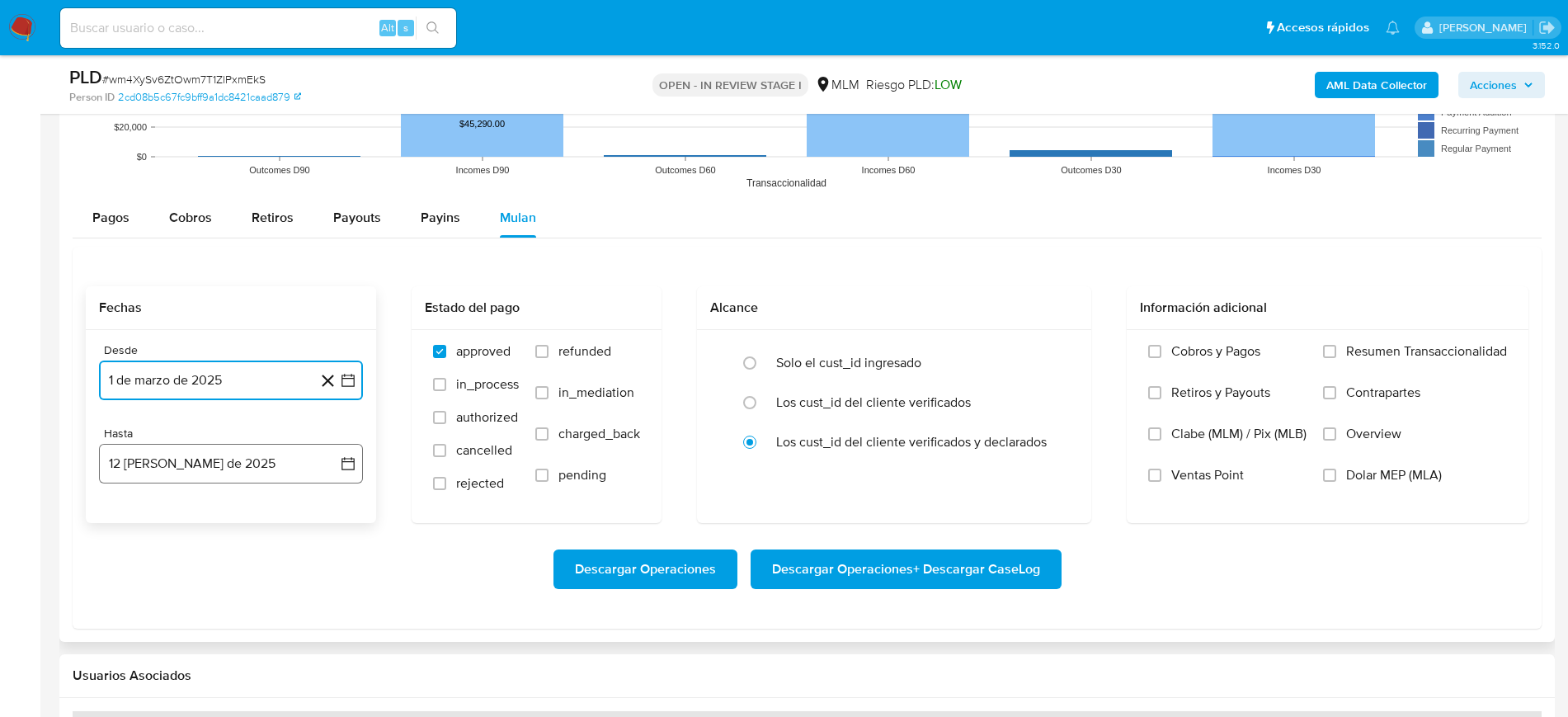
click at [346, 465] on icon "button" at bounding box center [348, 464] width 17 height 17
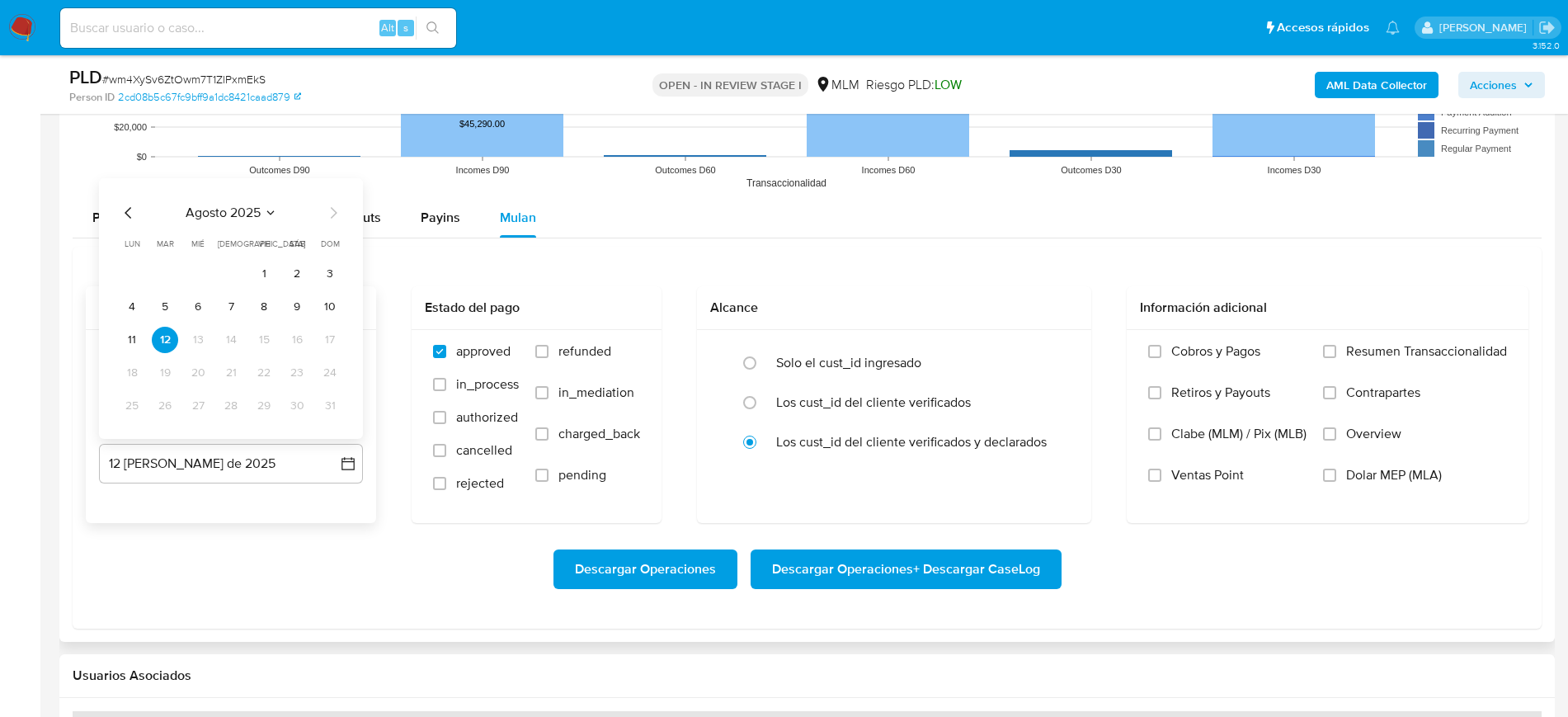
click at [133, 207] on icon "Mes anterior" at bounding box center [129, 213] width 20 height 20
click at [226, 402] on button "31" at bounding box center [231, 406] width 27 height 27
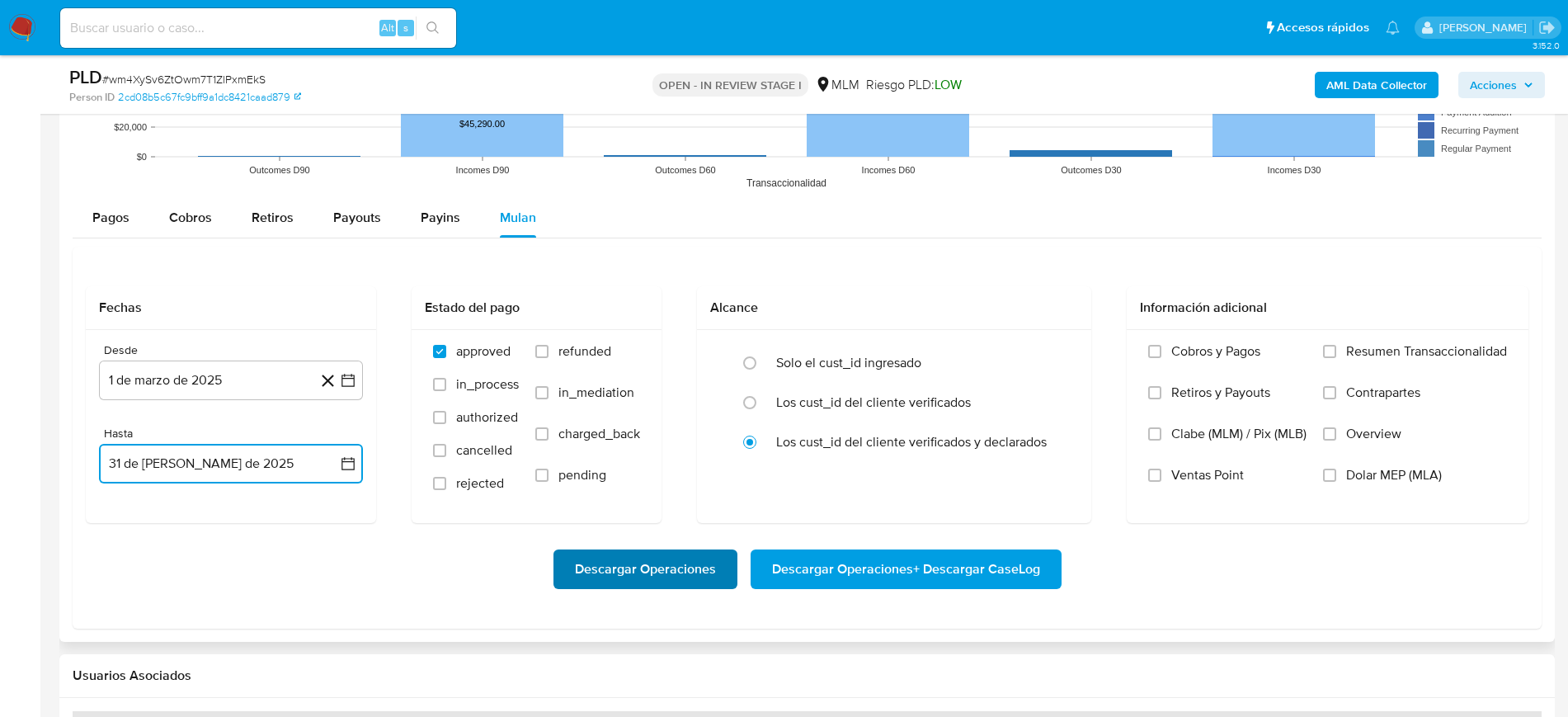
click at [654, 565] on span "Descargar Operaciones" at bounding box center [645, 570] width 141 height 36
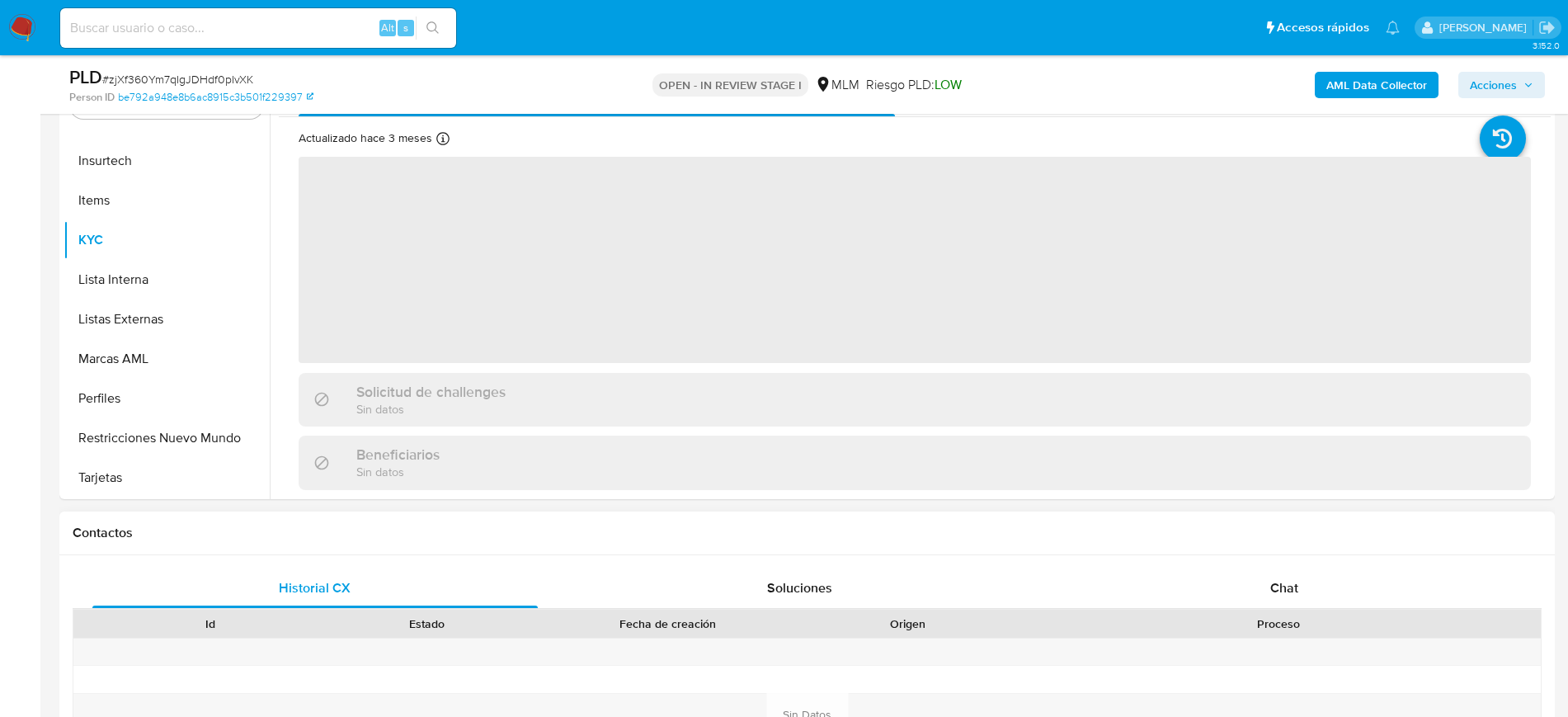
scroll to position [309, 0]
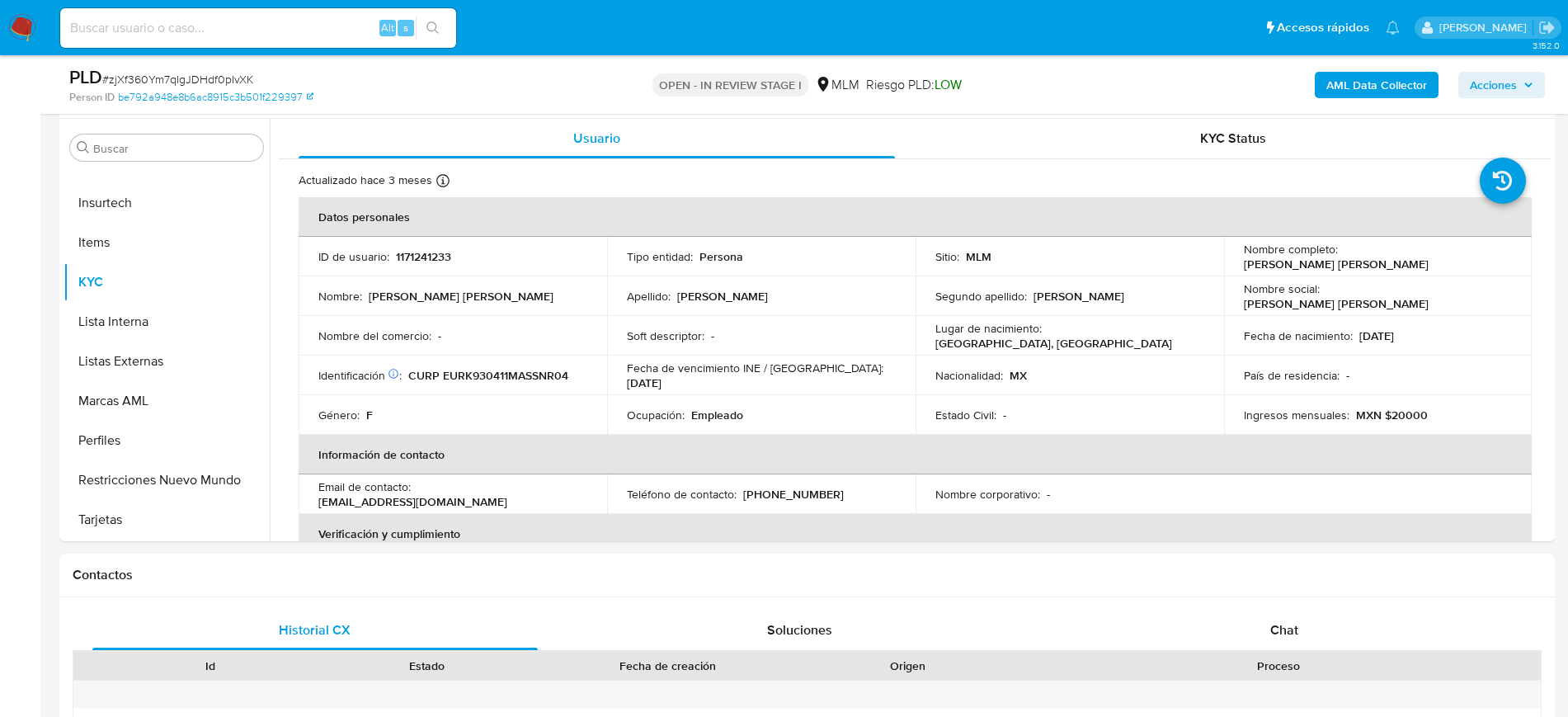
select select "10"
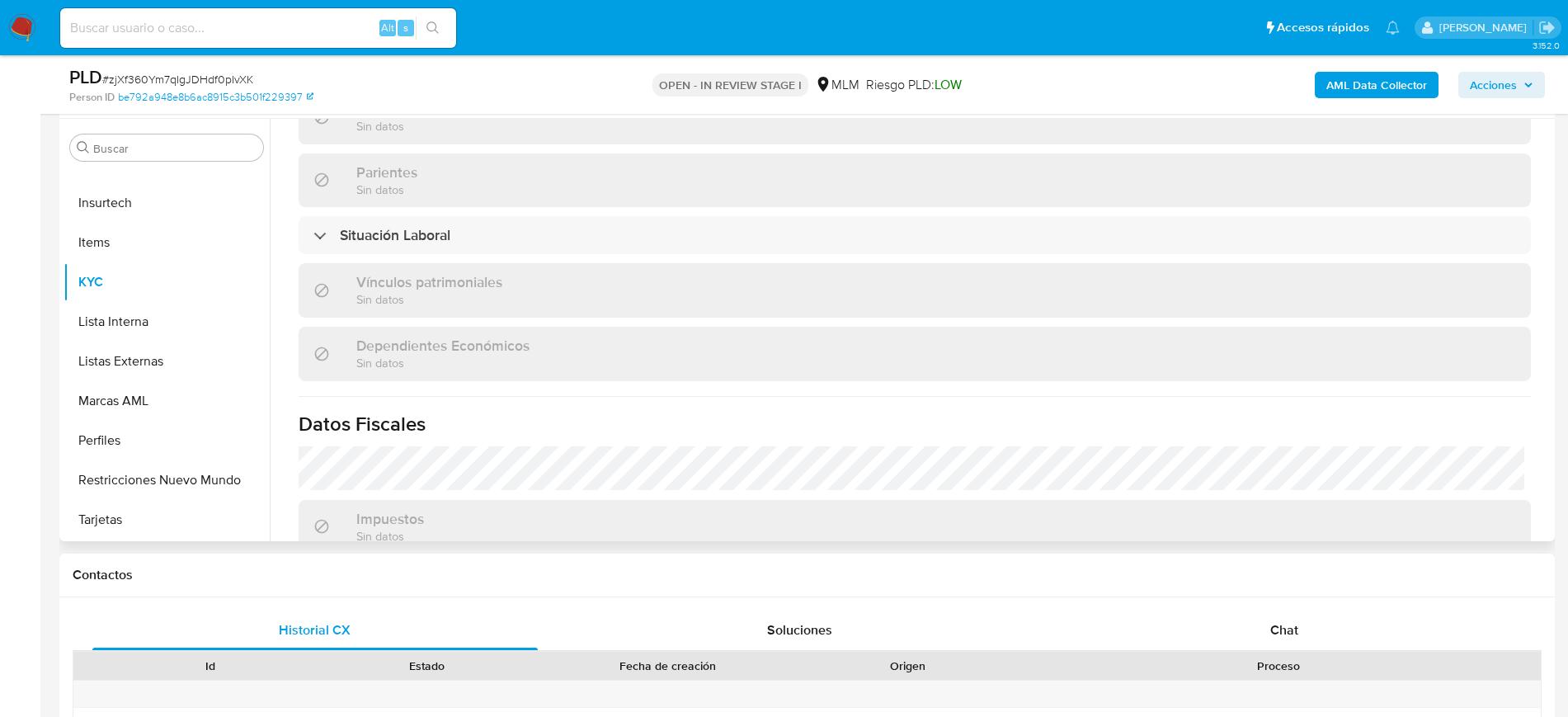
scroll to position [1021, 0]
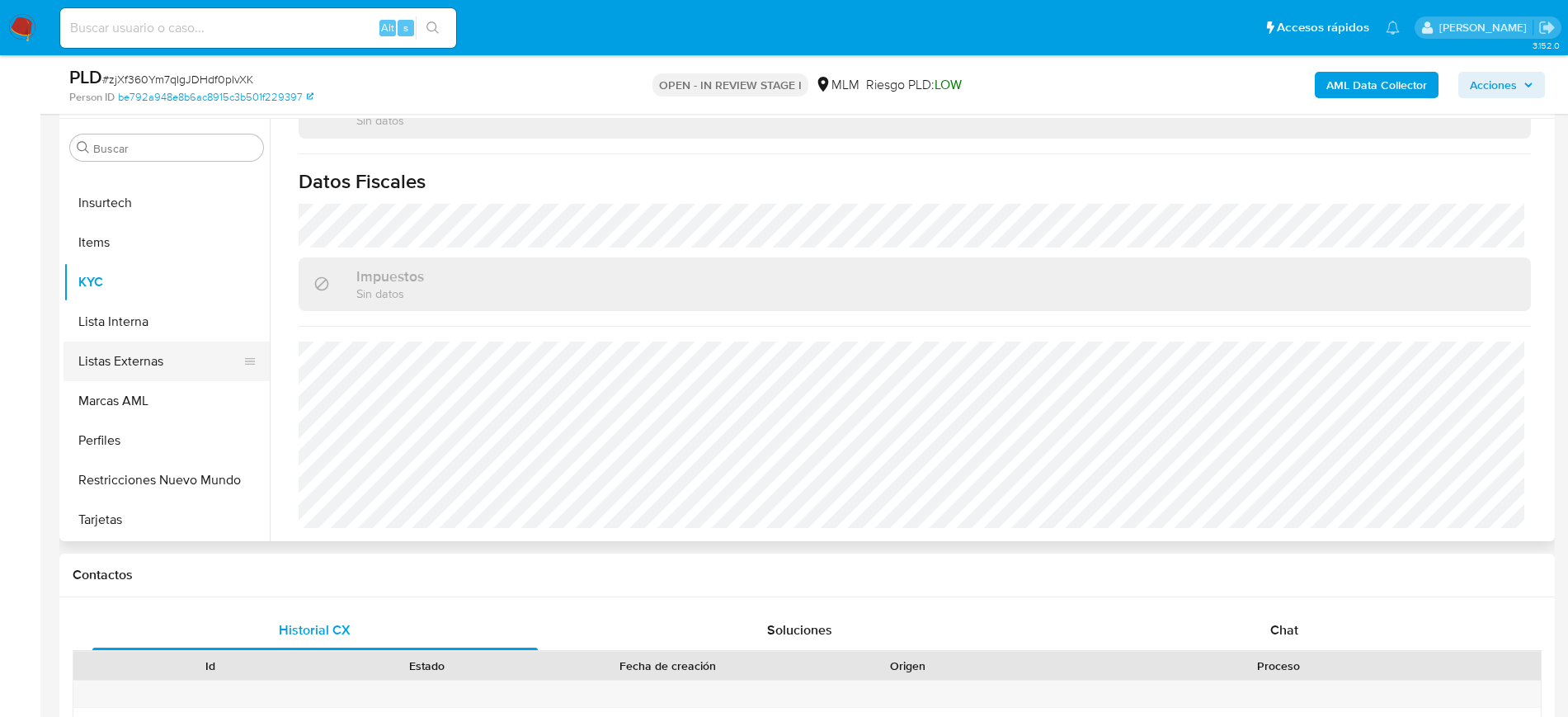
click at [106, 368] on button "Listas Externas" at bounding box center [160, 362] width 193 height 40
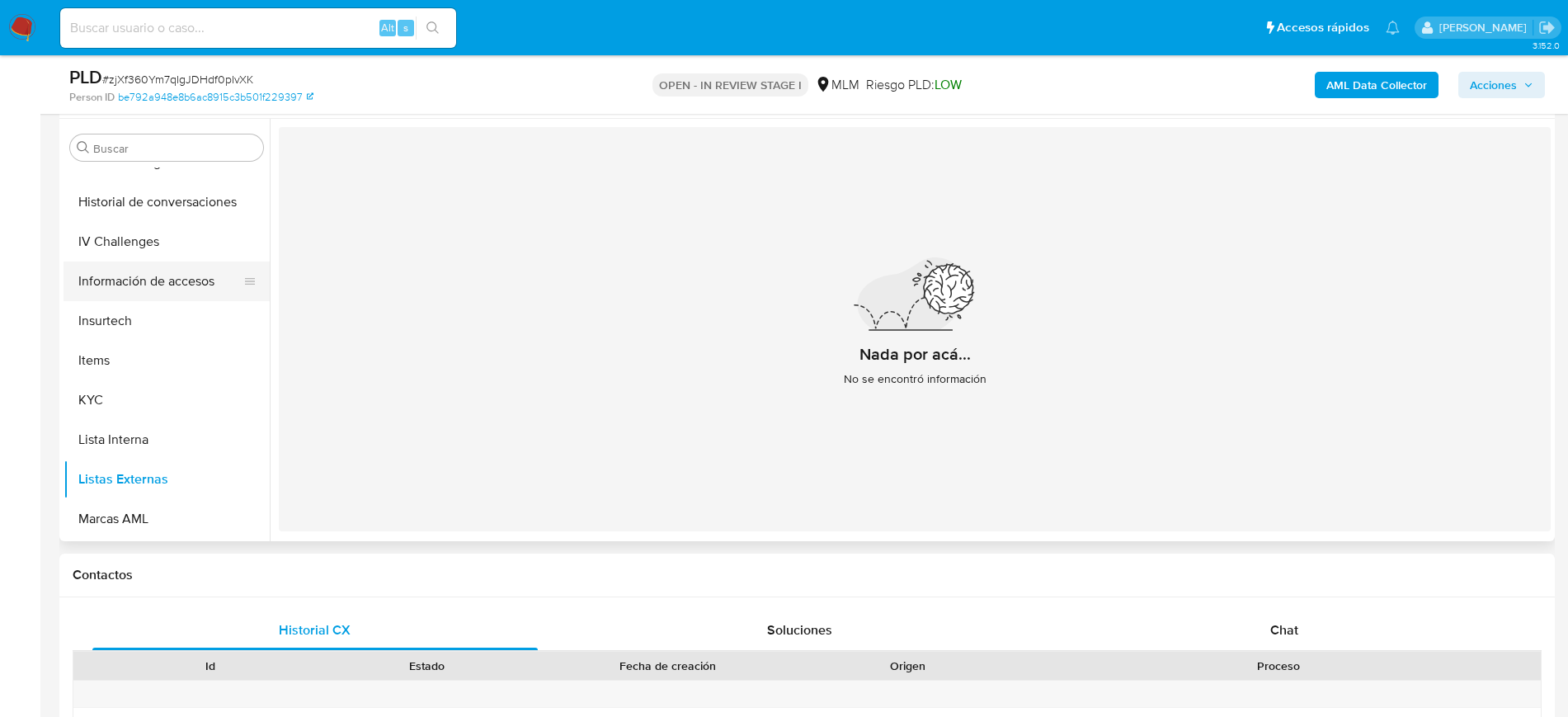
scroll to position [451, 0]
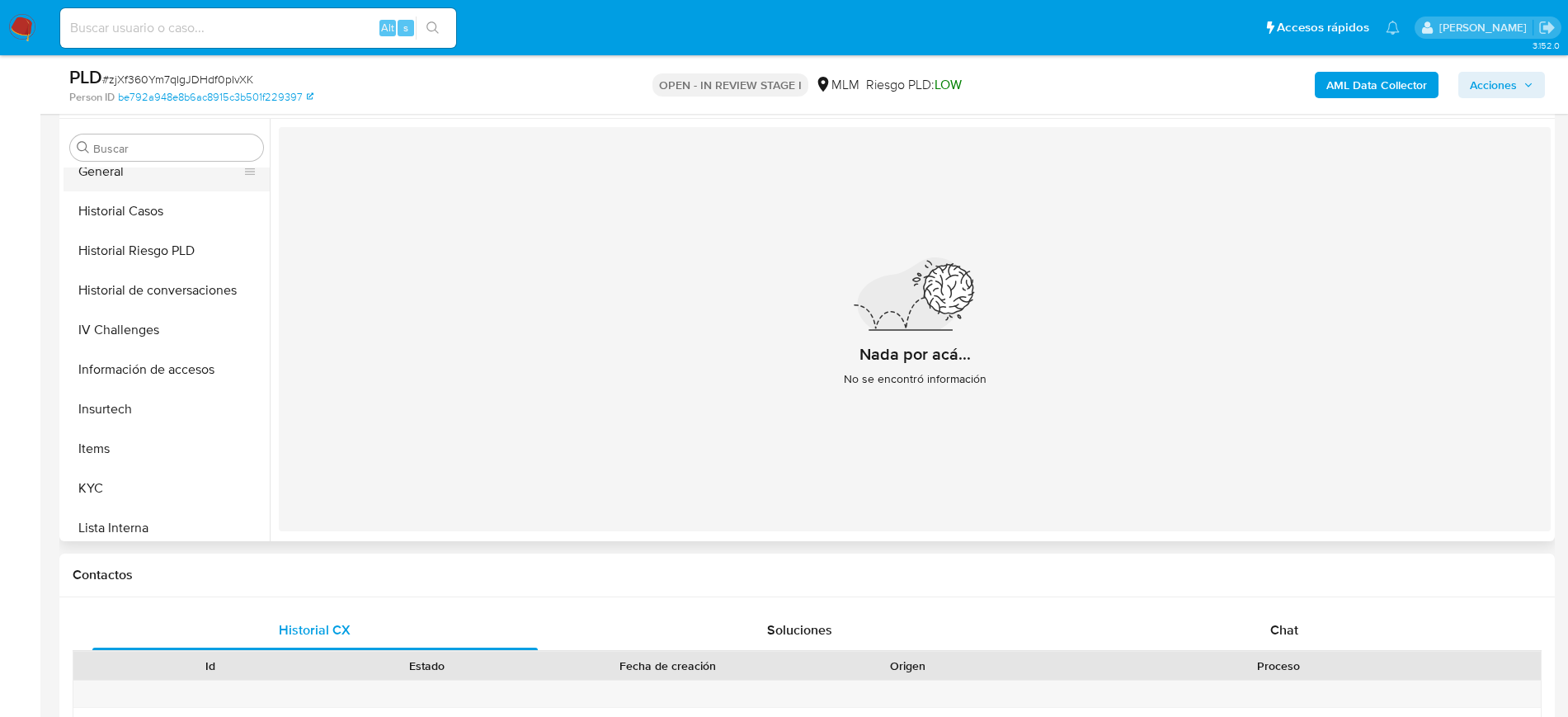
click at [116, 182] on button "General" at bounding box center [160, 171] width 193 height 40
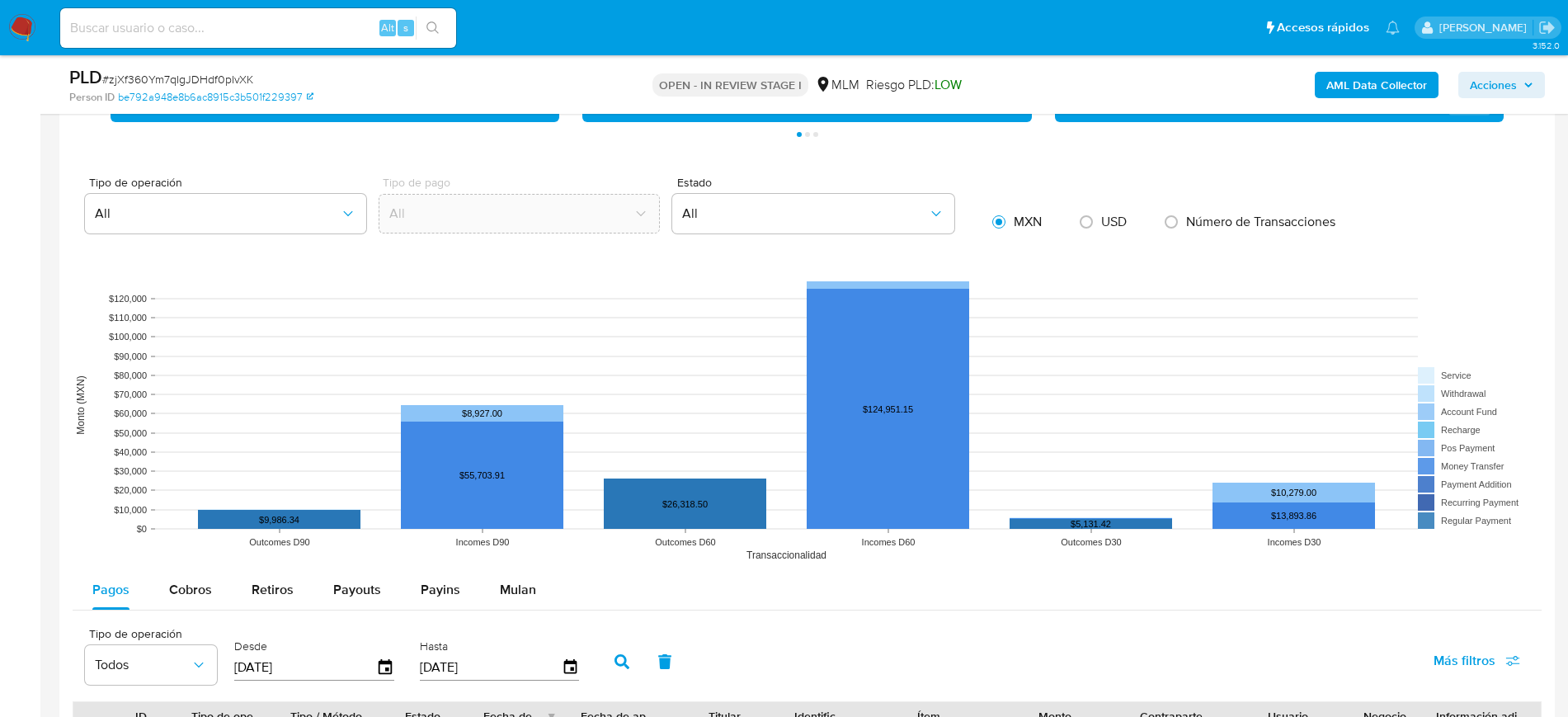
scroll to position [1651, 0]
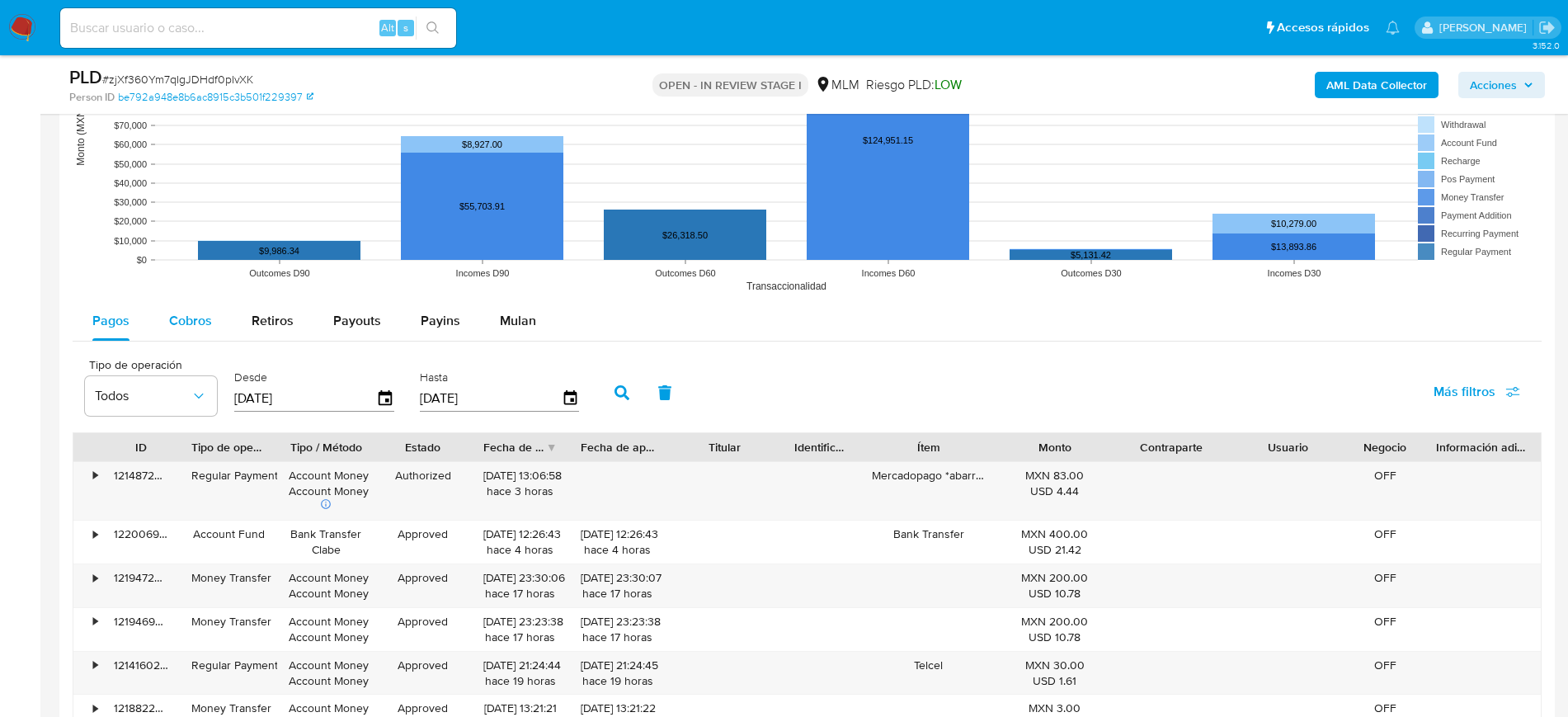
click at [182, 311] on span "Cobros" at bounding box center [190, 320] width 43 height 19
select select "10"
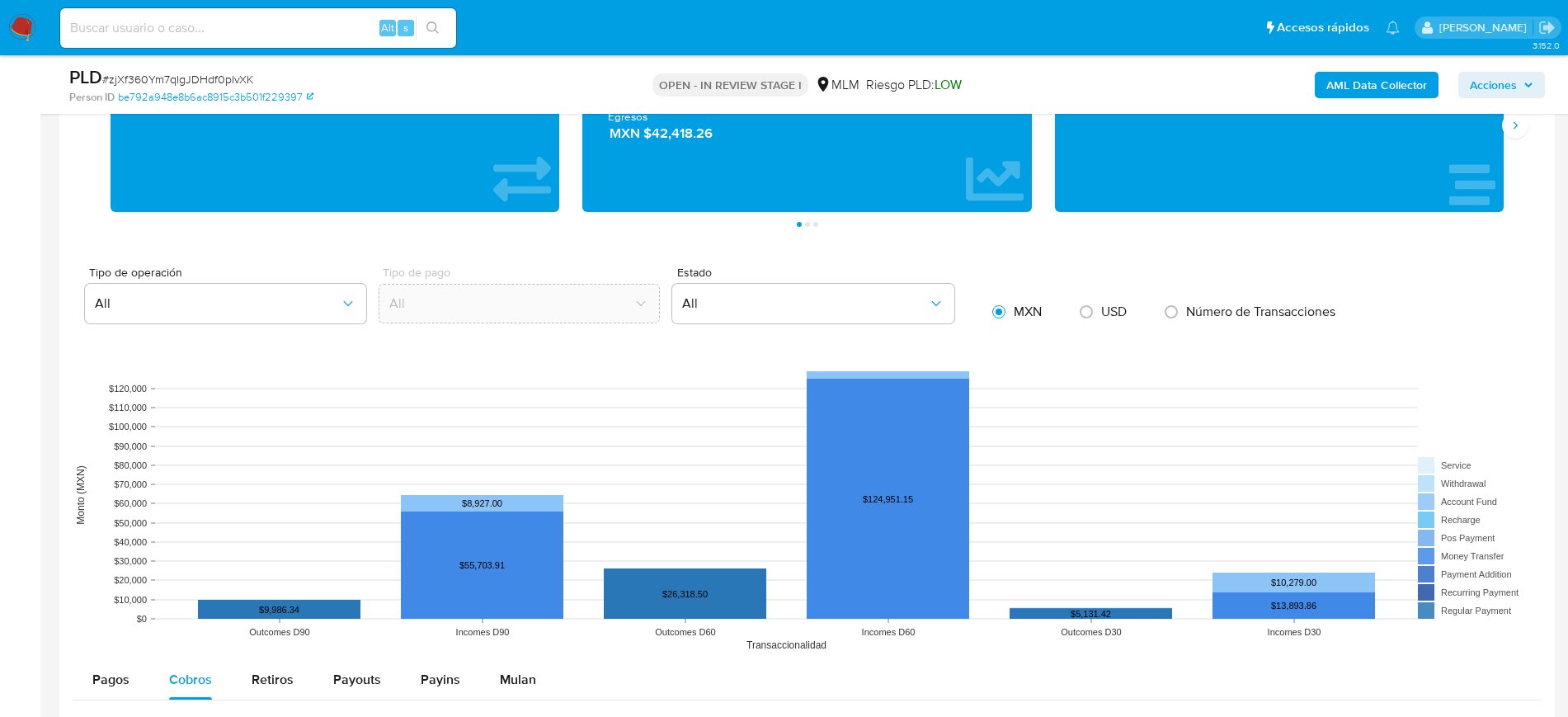
scroll to position [1135, 0]
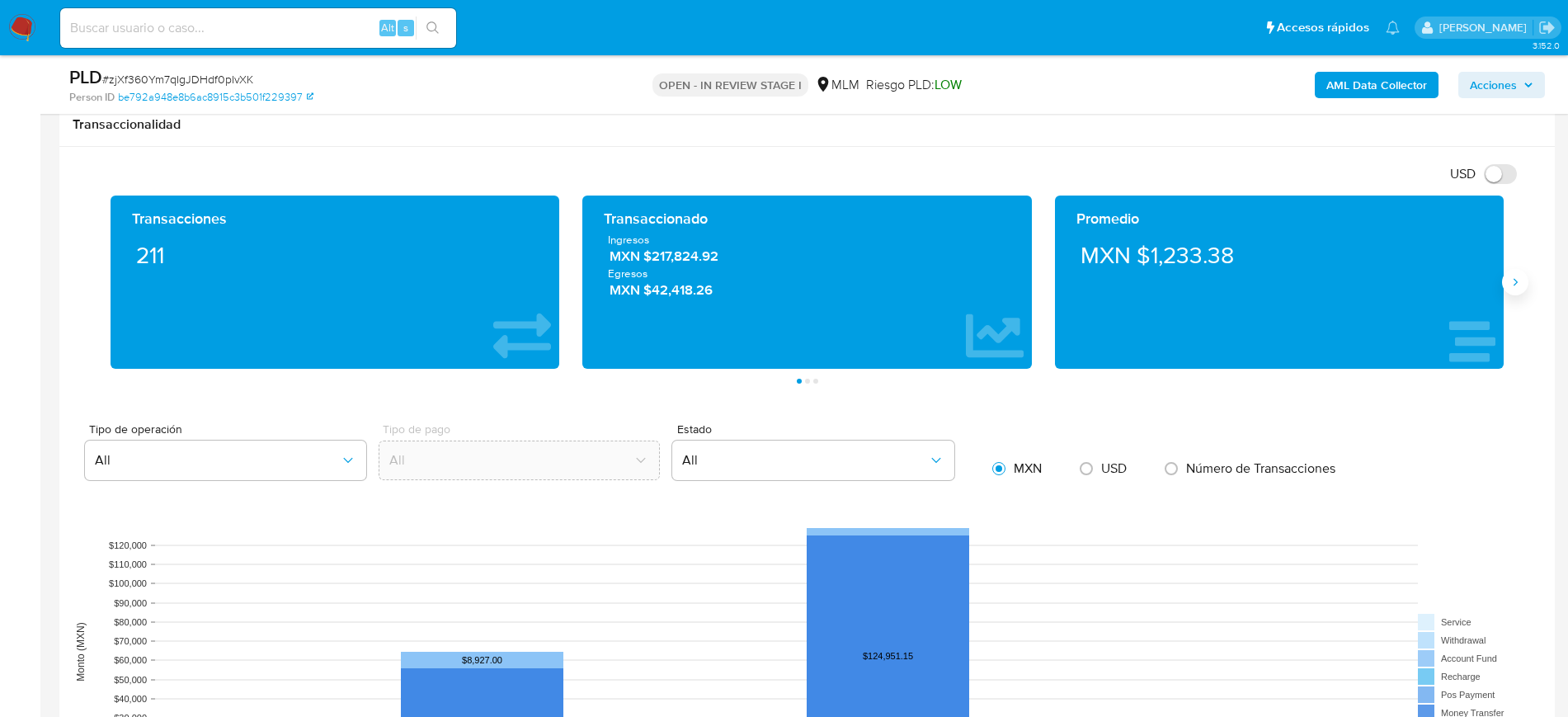
click at [1516, 284] on icon "Siguiente" at bounding box center [1515, 282] width 13 height 13
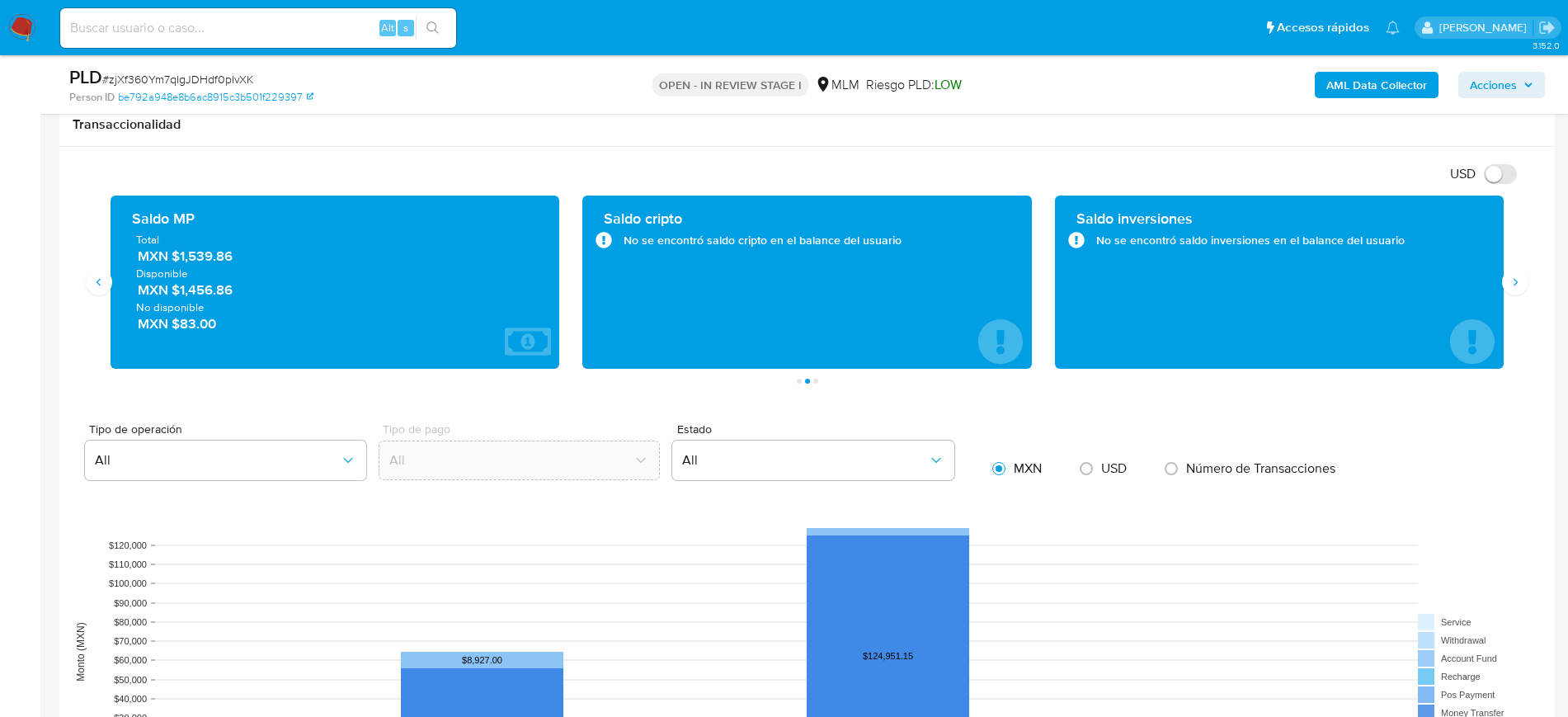
drag, startPoint x: 242, startPoint y: 258, endPoint x: 175, endPoint y: 258, distance: 67.0
click at [175, 258] on span "MXN $1,539.86" at bounding box center [336, 256] width 397 height 19
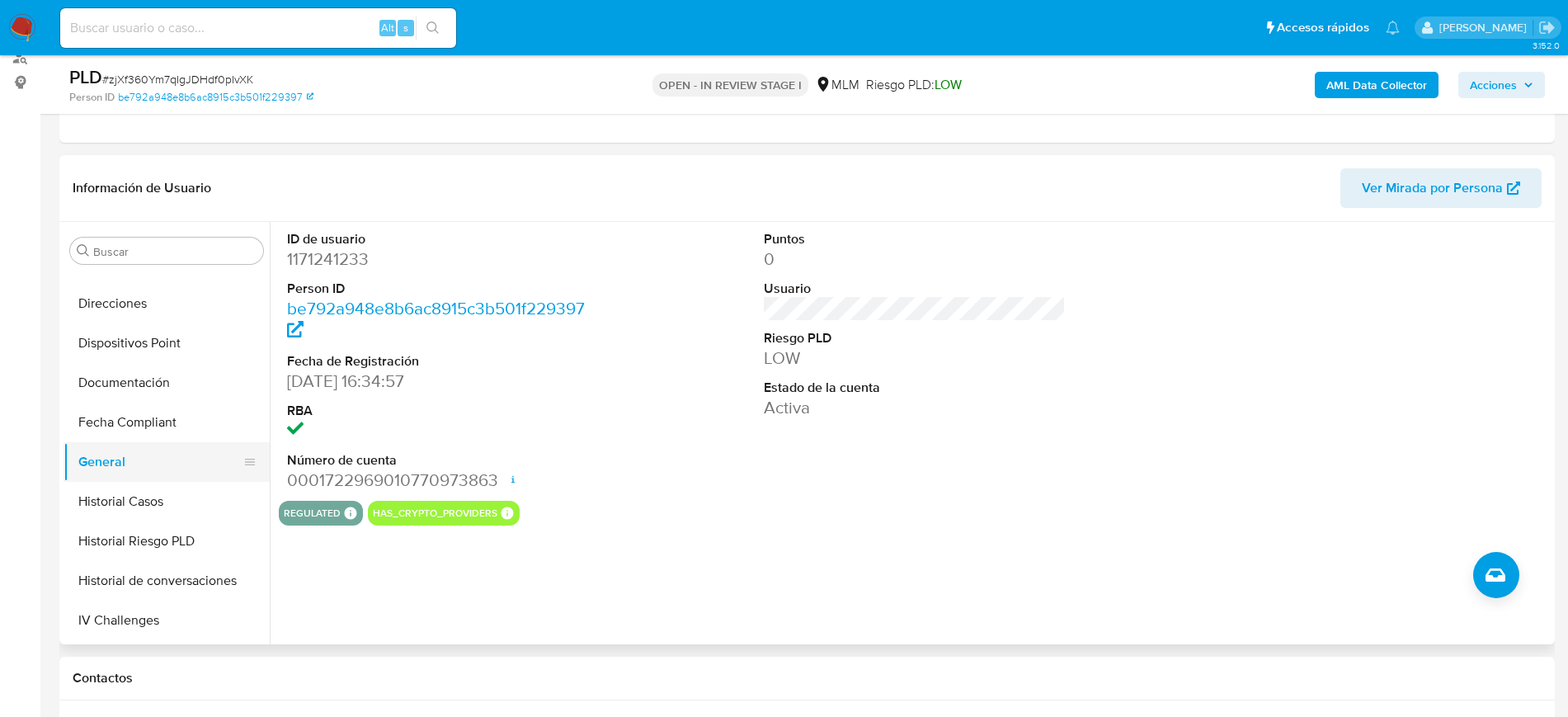
scroll to position [142, 0]
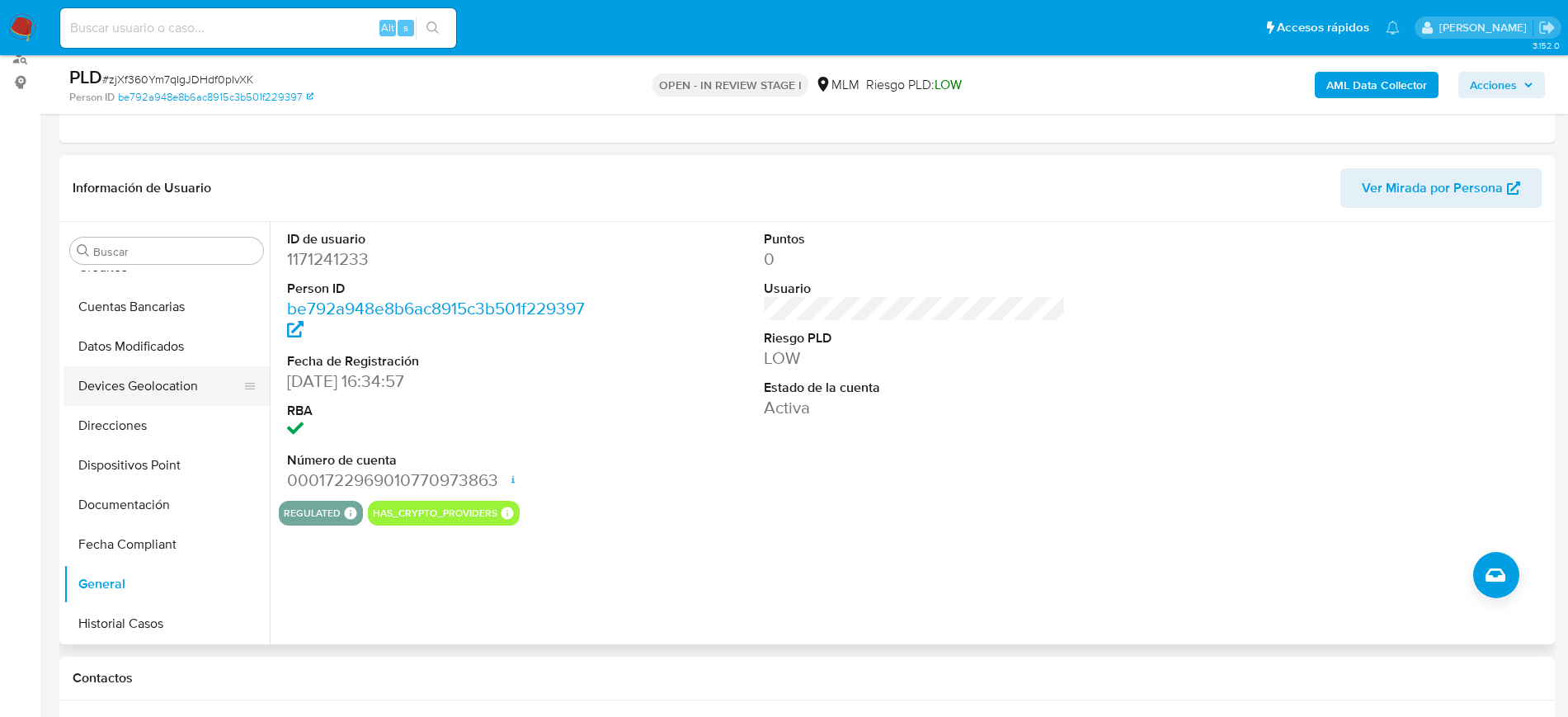
click at [154, 380] on button "Devices Geolocation" at bounding box center [160, 386] width 193 height 40
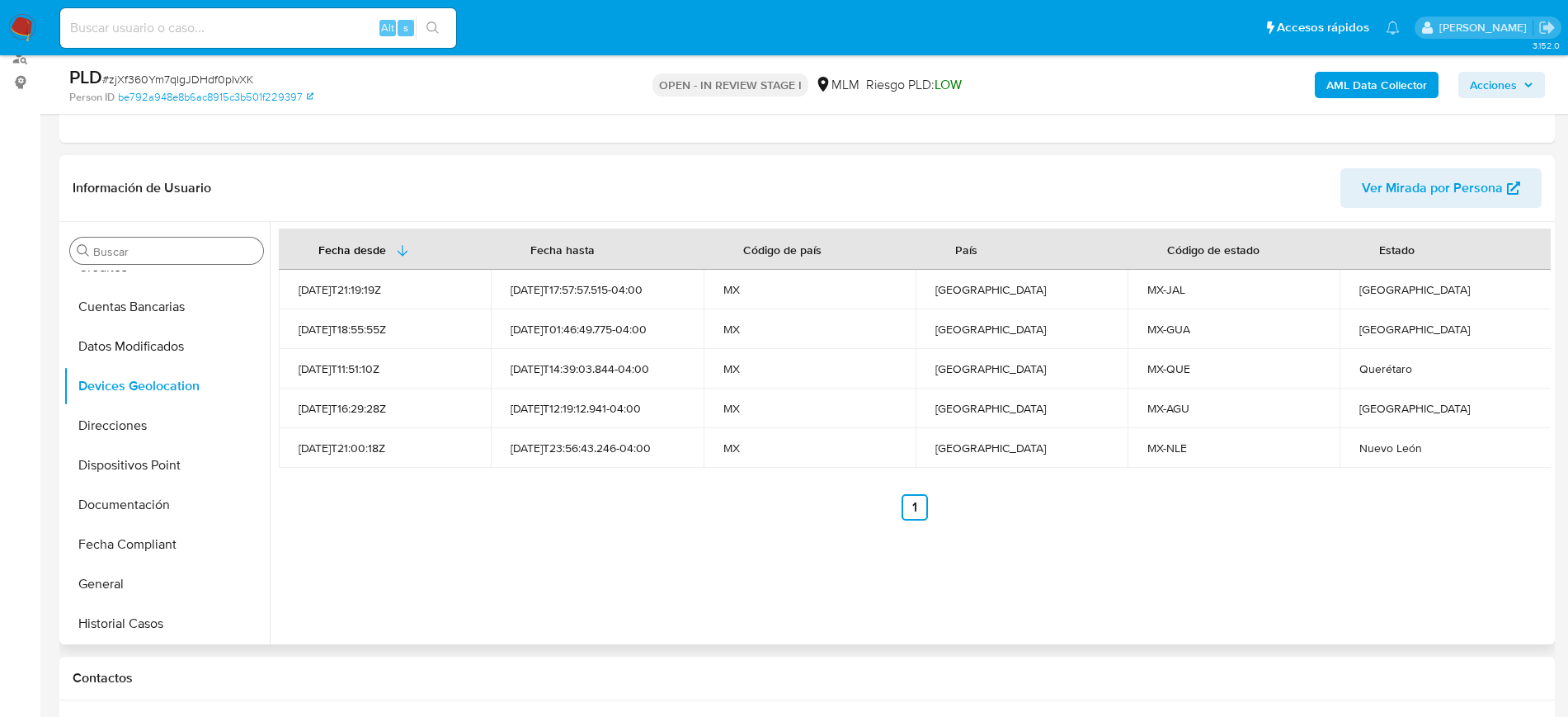
click at [170, 258] on input "Buscar" at bounding box center [175, 251] width 163 height 15
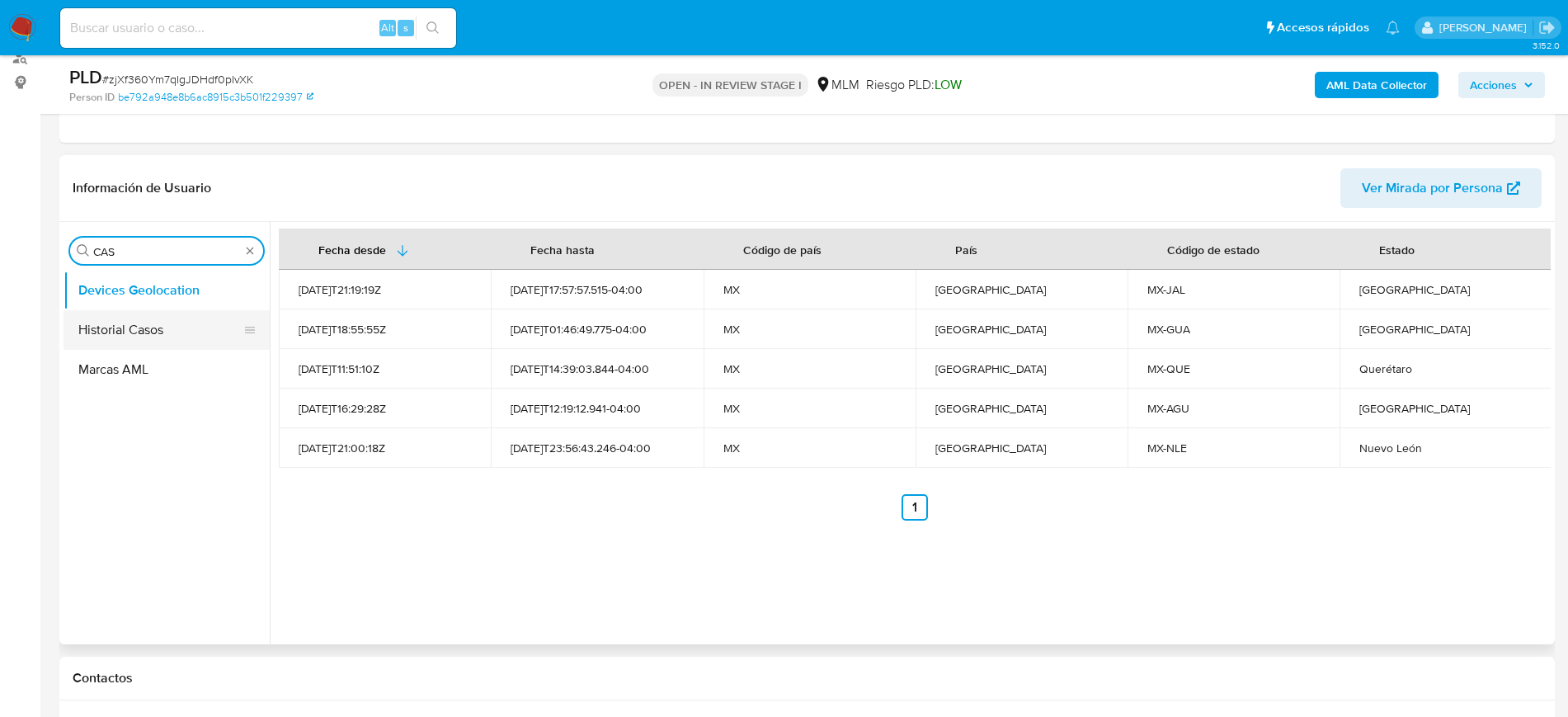
type input "CAS"
click at [152, 344] on button "Historial Casos" at bounding box center [160, 330] width 193 height 40
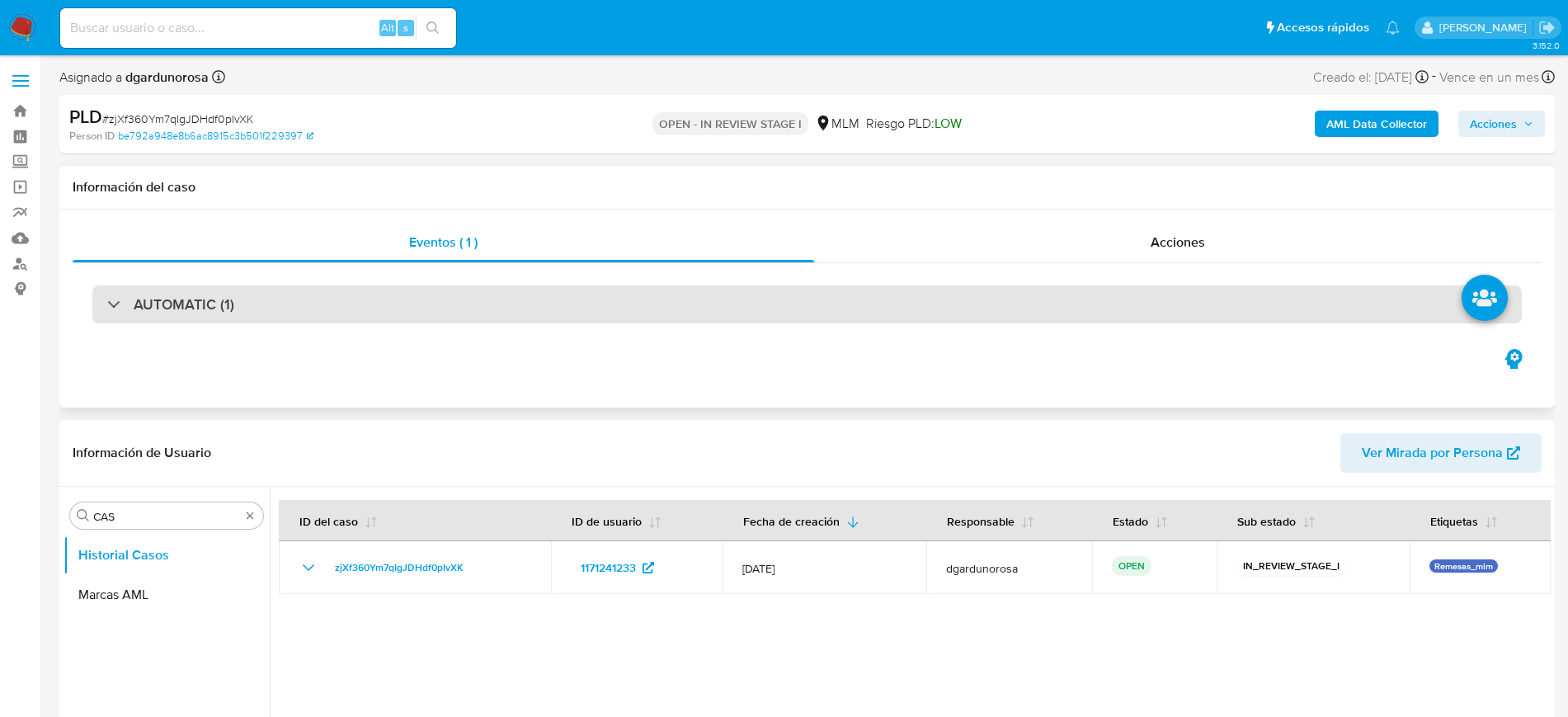
drag, startPoint x: 256, startPoint y: 296, endPoint x: 268, endPoint y: 310, distance: 18.4
click at [263, 307] on div "AUTOMATIC (1)" at bounding box center [807, 304] width 1429 height 38
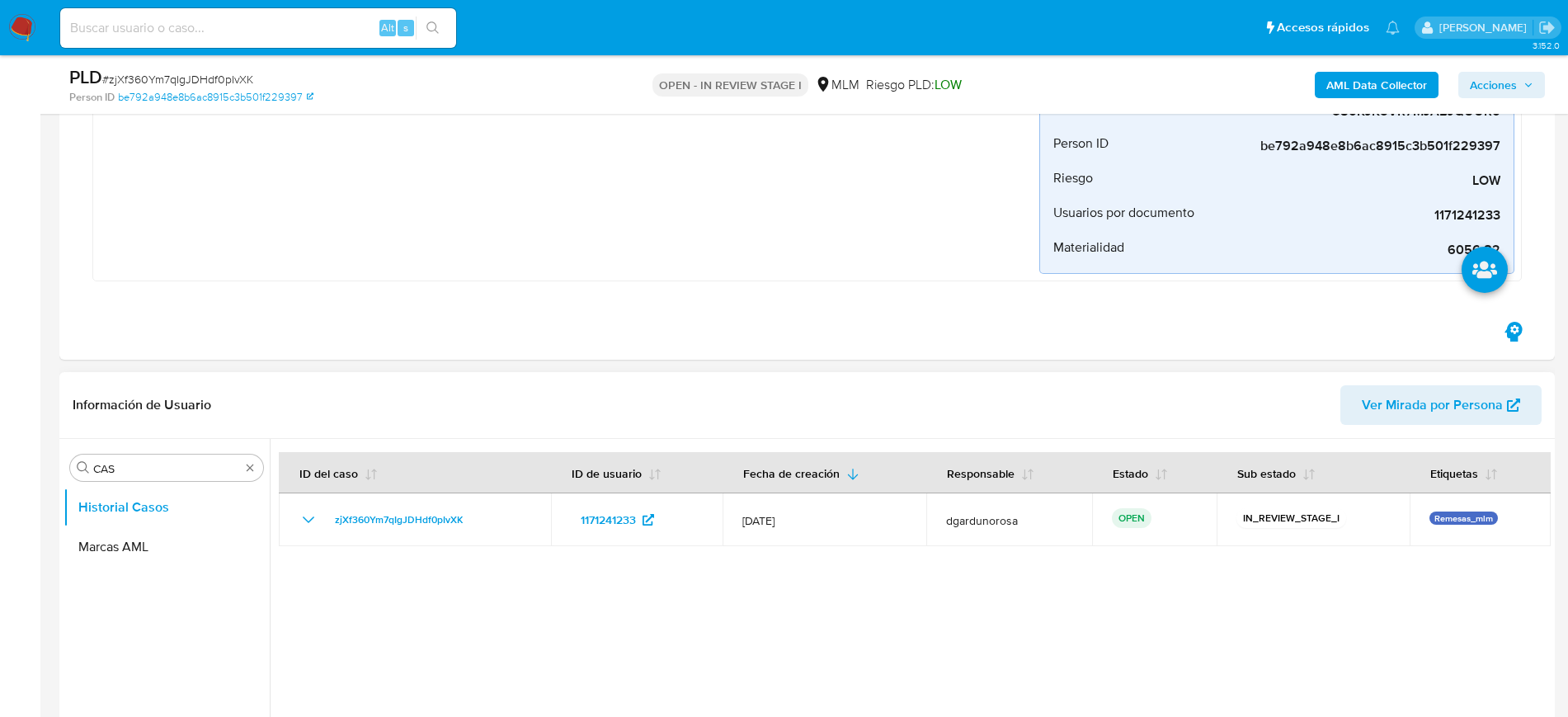
scroll to position [516, 0]
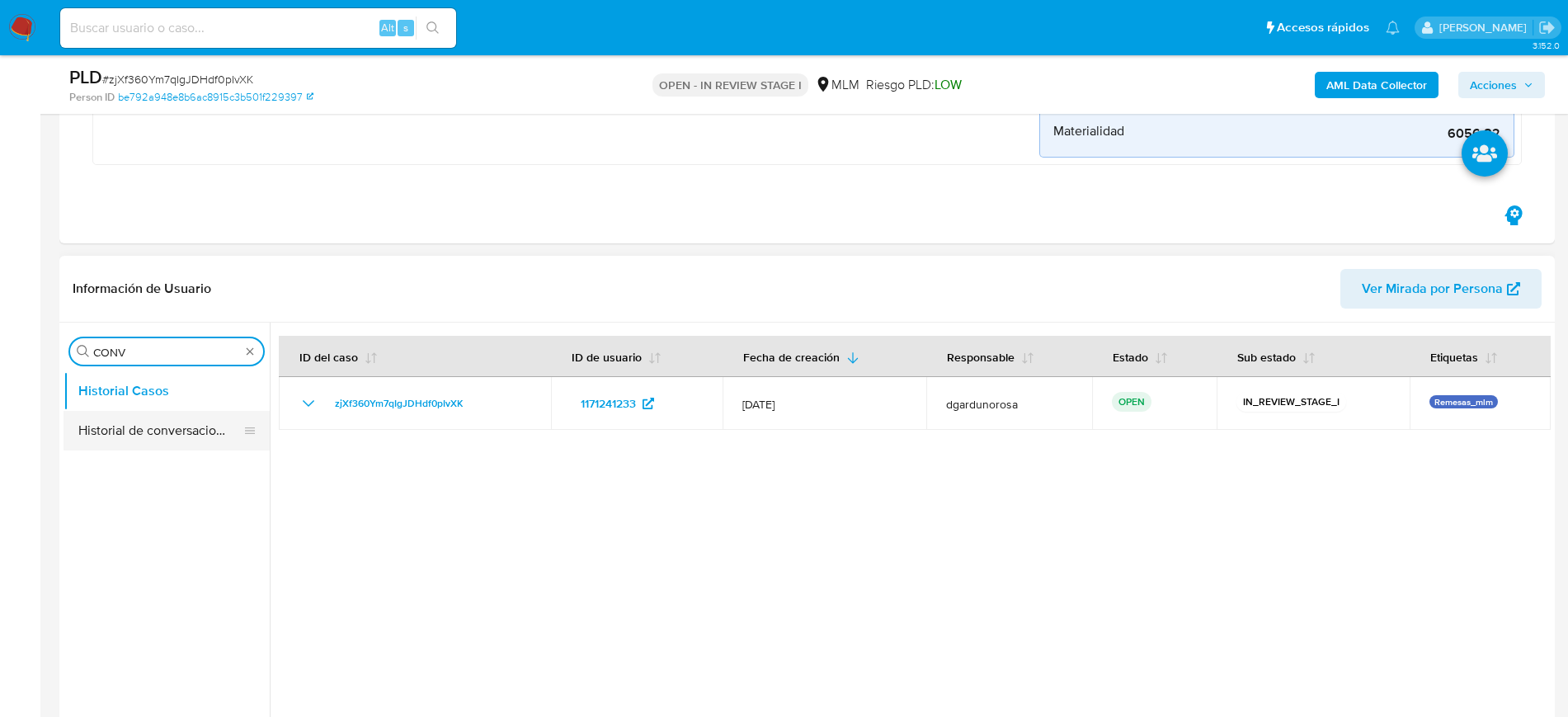
type input "CONV"
click at [151, 419] on button "Historial de conversaciones" at bounding box center [167, 431] width 206 height 40
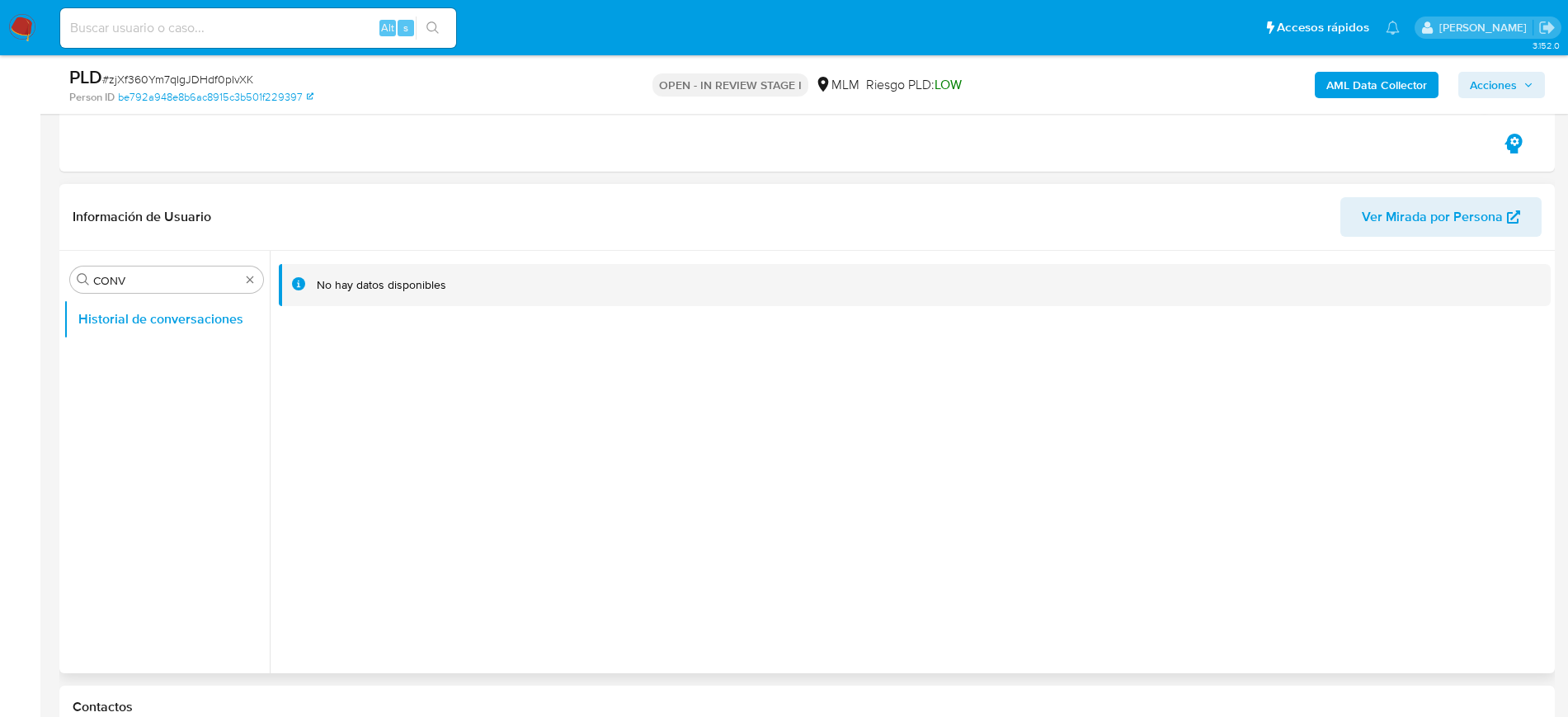
scroll to position [619, 0]
